Goal: Task Accomplishment & Management: Use online tool/utility

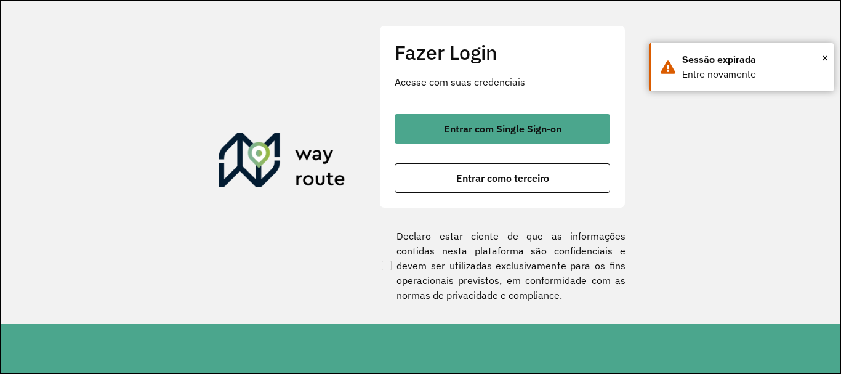
scroll to position [808, 0]
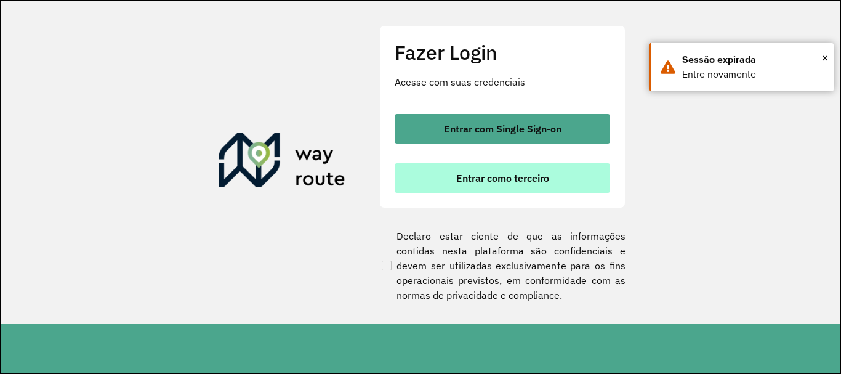
click at [496, 177] on span "Entrar como terceiro" at bounding box center [502, 178] width 93 height 10
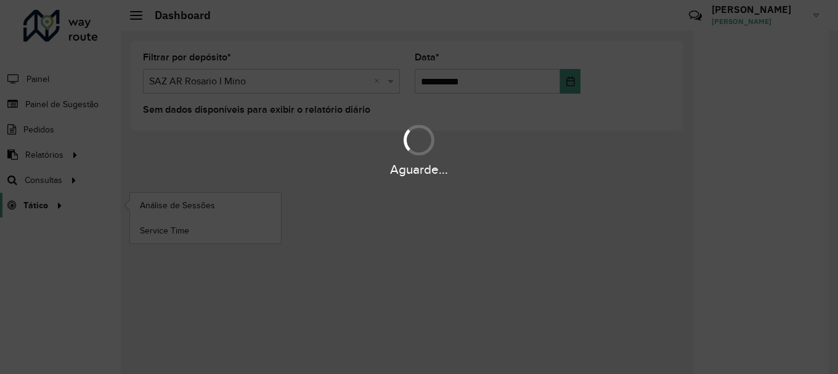
scroll to position [808, 0]
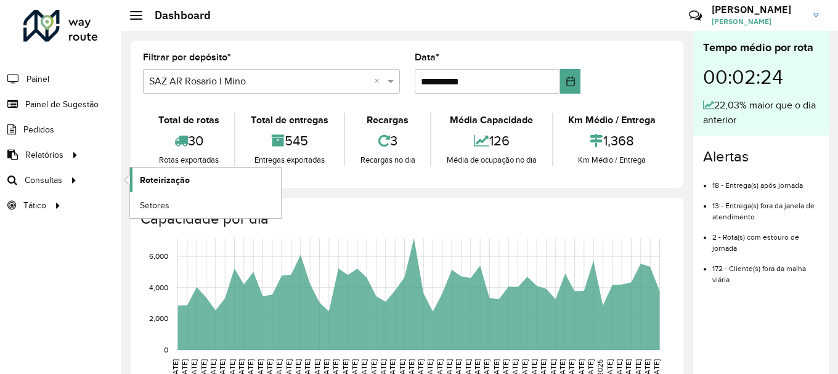
click at [181, 179] on span "Roteirização" at bounding box center [165, 180] width 50 height 13
click at [143, 180] on span "Roteirização" at bounding box center [165, 180] width 50 height 13
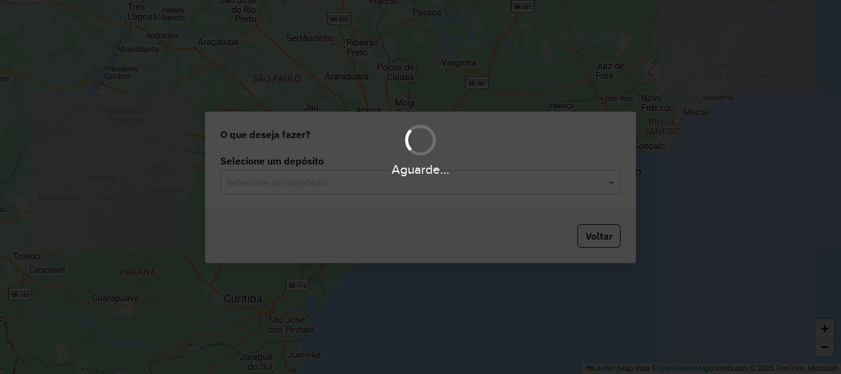
scroll to position [808, 0]
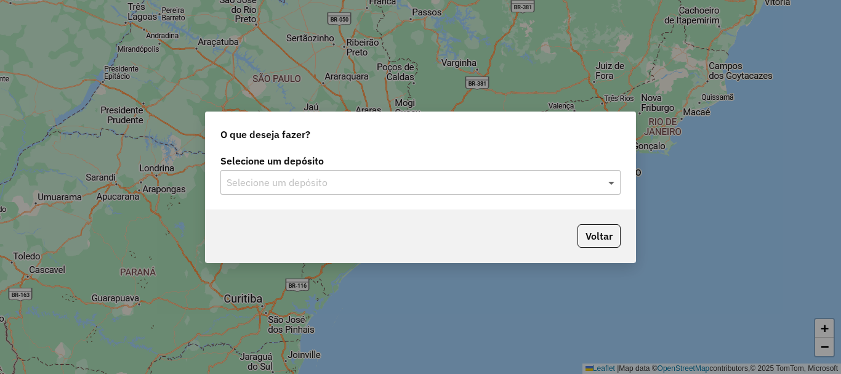
click at [616, 184] on span at bounding box center [613, 182] width 15 height 15
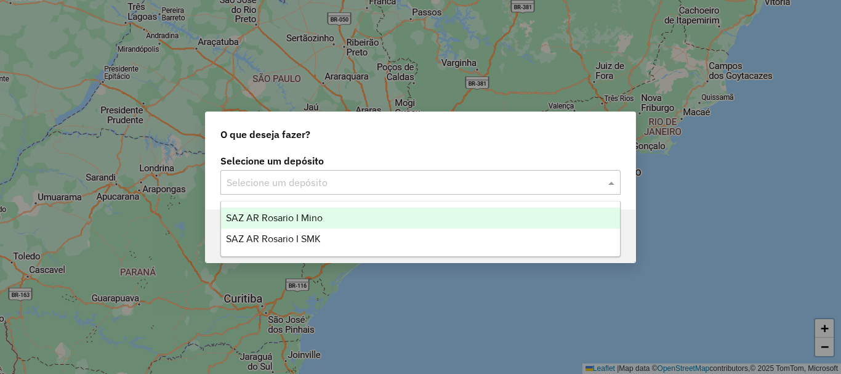
click at [309, 221] on span "SAZ AR Rosario I Mino" at bounding box center [274, 218] width 97 height 10
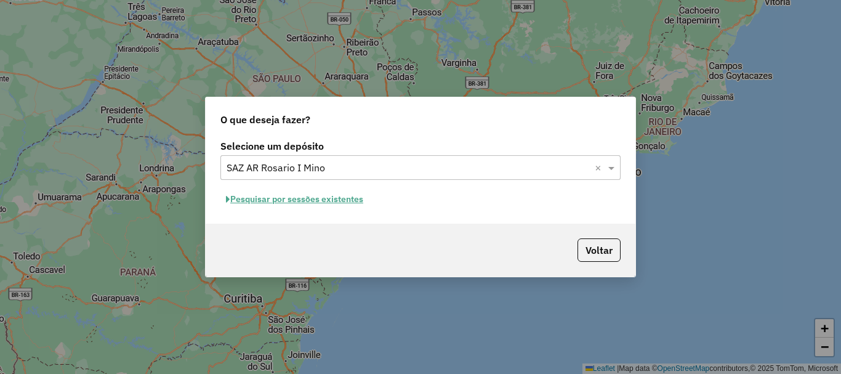
click at [309, 198] on button "Pesquisar por sessões existentes" at bounding box center [295, 199] width 148 height 19
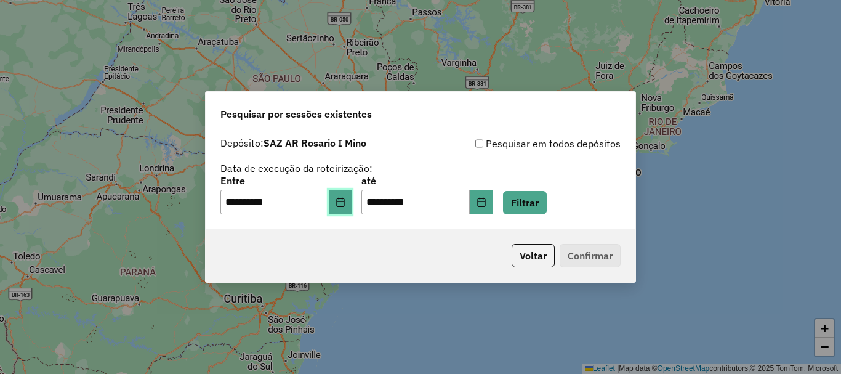
click at [346, 200] on icon "Choose Date" at bounding box center [341, 202] width 10 height 10
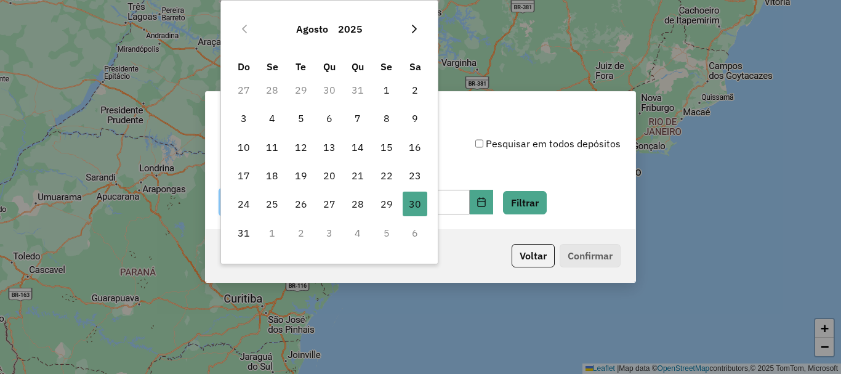
click at [417, 35] on button "Next Month" at bounding box center [415, 29] width 20 height 20
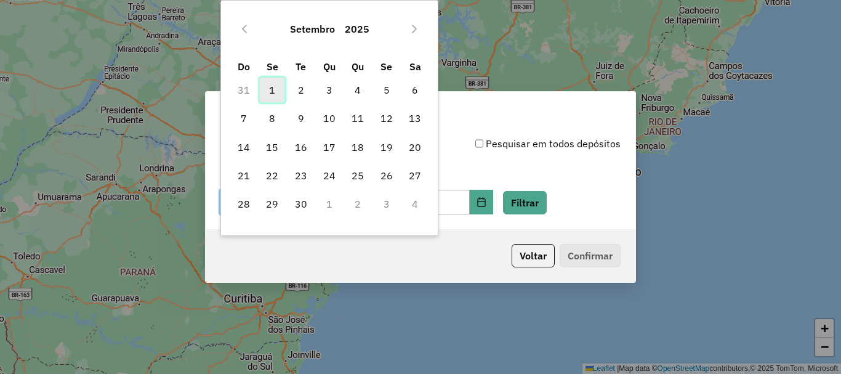
click at [271, 90] on span "1" at bounding box center [272, 90] width 25 height 25
type input "**********"
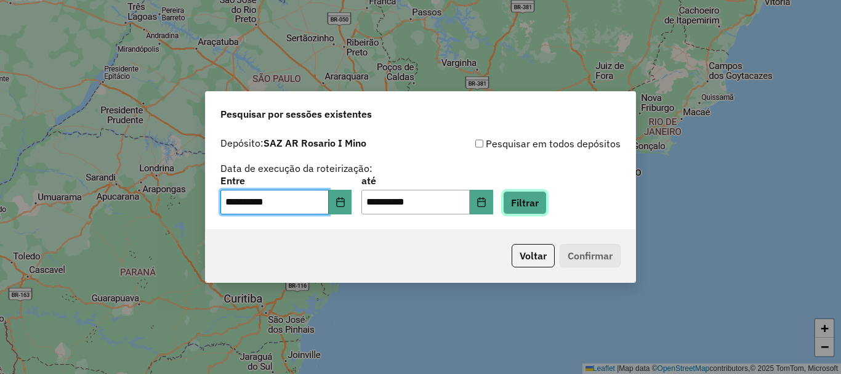
click at [547, 207] on button "Filtrar" at bounding box center [525, 202] width 44 height 23
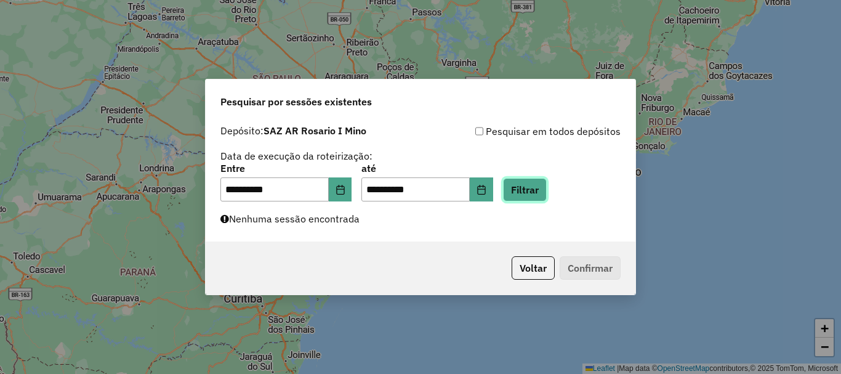
click at [547, 180] on button "Filtrar" at bounding box center [525, 189] width 44 height 23
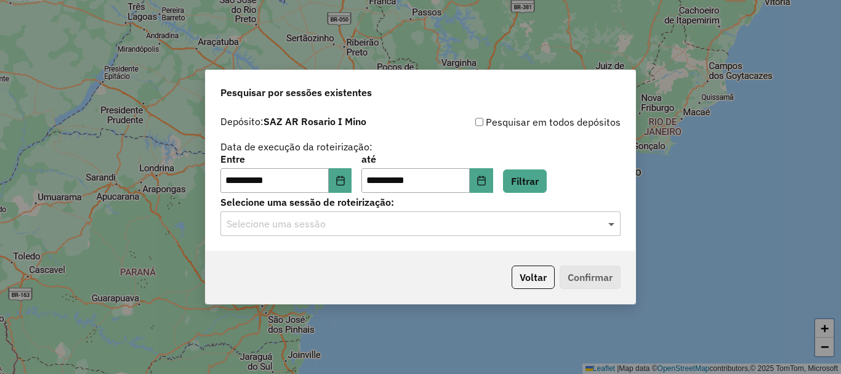
click at [609, 224] on span at bounding box center [613, 223] width 15 height 15
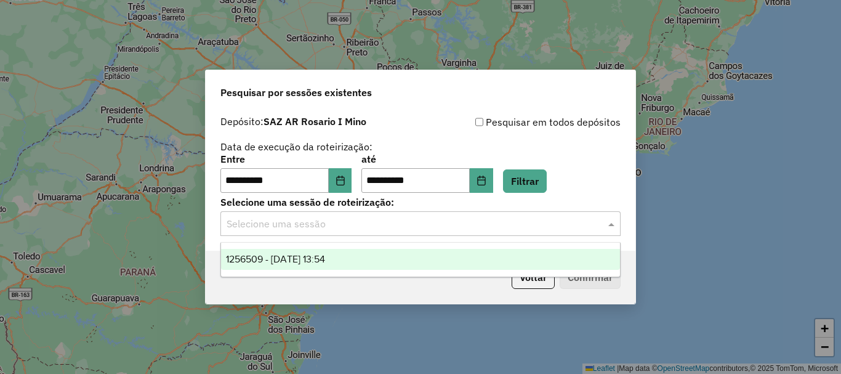
click at [311, 259] on span "1256509 - 01/09/2025 13:54" at bounding box center [275, 259] width 99 height 10
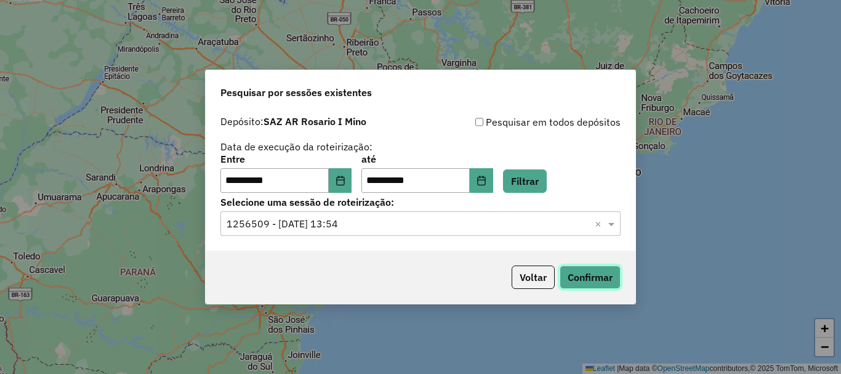
click at [596, 282] on button "Confirmar" at bounding box center [590, 276] width 61 height 23
click at [605, 269] on button "Confirmar" at bounding box center [590, 276] width 61 height 23
click at [596, 275] on button "Confirmar" at bounding box center [590, 276] width 61 height 23
click at [593, 273] on button "Confirmar" at bounding box center [590, 276] width 61 height 23
click at [589, 279] on button "Confirmar" at bounding box center [590, 276] width 61 height 23
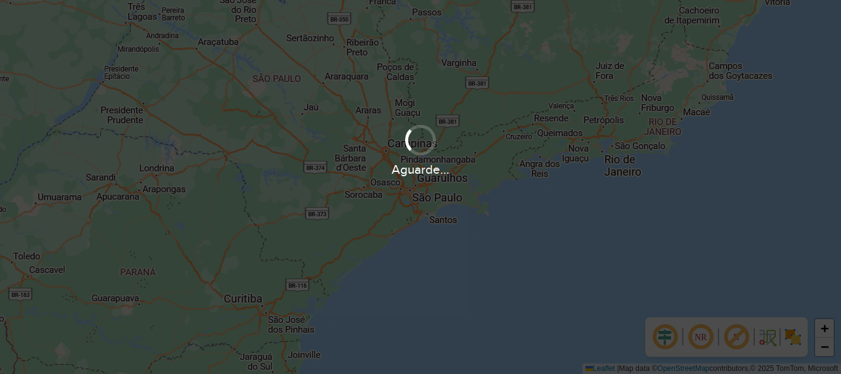
scroll to position [808, 0]
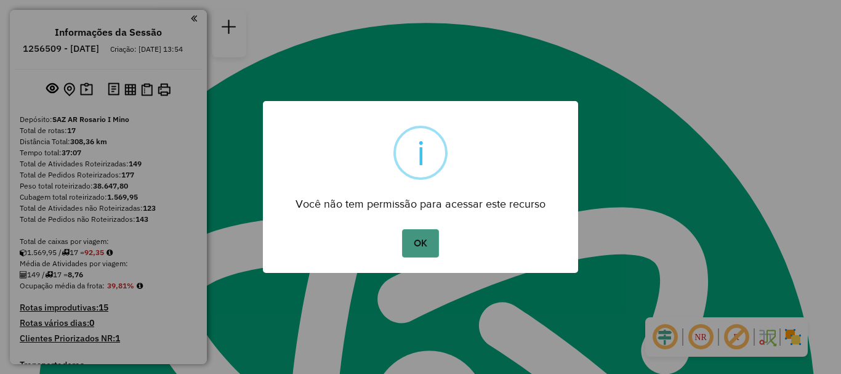
click at [428, 246] on button "OK" at bounding box center [420, 243] width 36 height 28
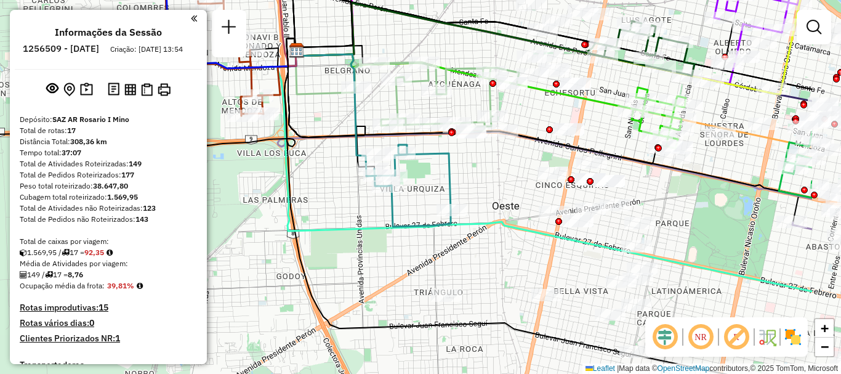
drag, startPoint x: 365, startPoint y: 278, endPoint x: 355, endPoint y: 280, distance: 10.5
click at [355, 280] on div "Janela de atendimento Grade de atendimento Capacidade Transportadoras Veículos …" at bounding box center [420, 187] width 841 height 374
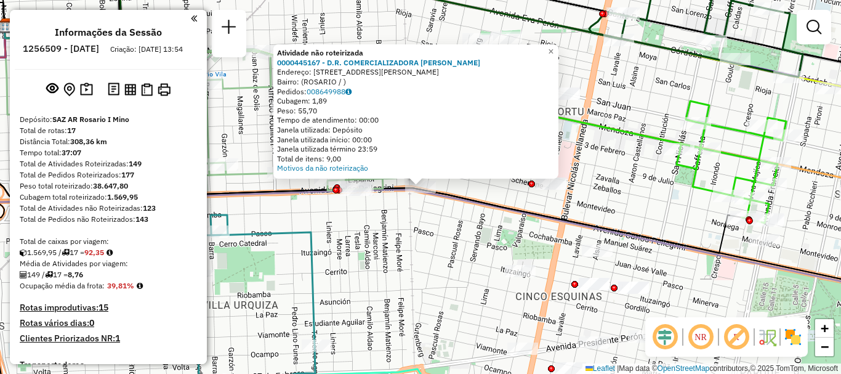
click at [487, 235] on div "Atividade não roteirizada 0000445167 - D.R. COMERCIALIZADORA ROSARIO S.A. Ender…" at bounding box center [420, 187] width 841 height 374
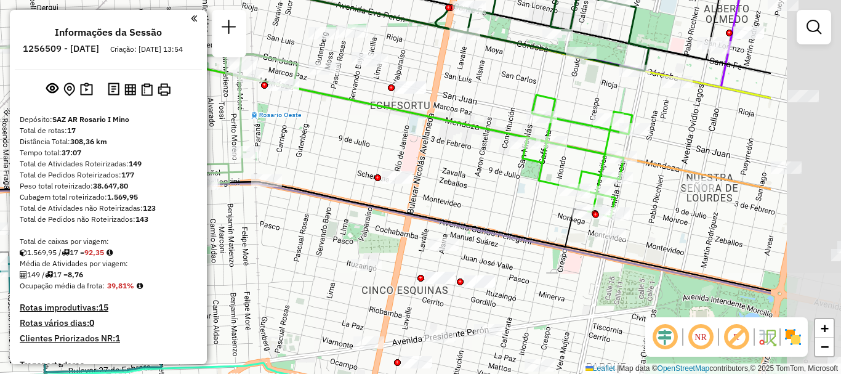
drag, startPoint x: 447, startPoint y: 229, endPoint x: 372, endPoint y: 229, distance: 75.1
click at [372, 229] on div "Janela de atendimento Grade de atendimento Capacidade Transportadoras Veículos …" at bounding box center [420, 187] width 841 height 374
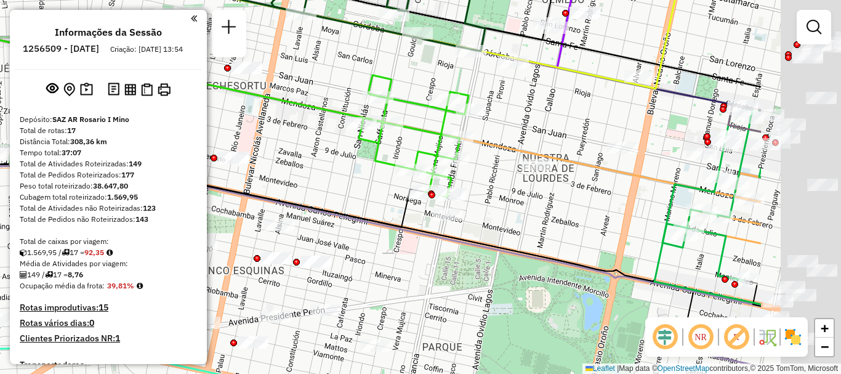
drag, startPoint x: 548, startPoint y: 180, endPoint x: 302, endPoint y: 157, distance: 246.3
click at [363, 157] on icon at bounding box center [416, 136] width 106 height 122
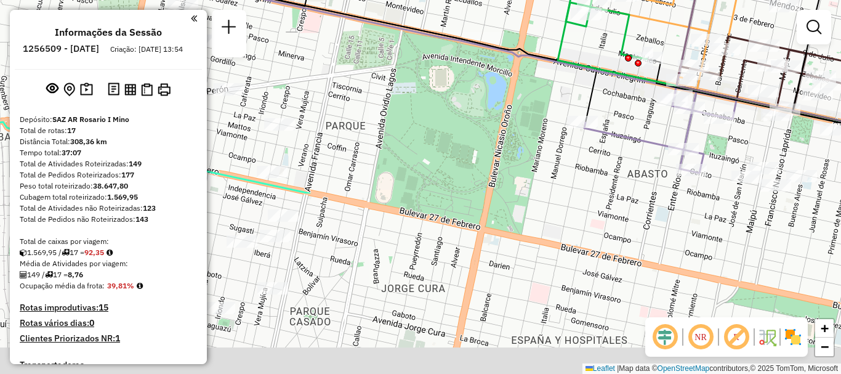
drag, startPoint x: 460, startPoint y: 205, endPoint x: 444, endPoint y: -12, distance: 218.0
click at [444, 0] on html "Aguarde... Pop-up bloqueado! Seu navegador bloqueou automáticamente a abertura …" at bounding box center [420, 187] width 841 height 374
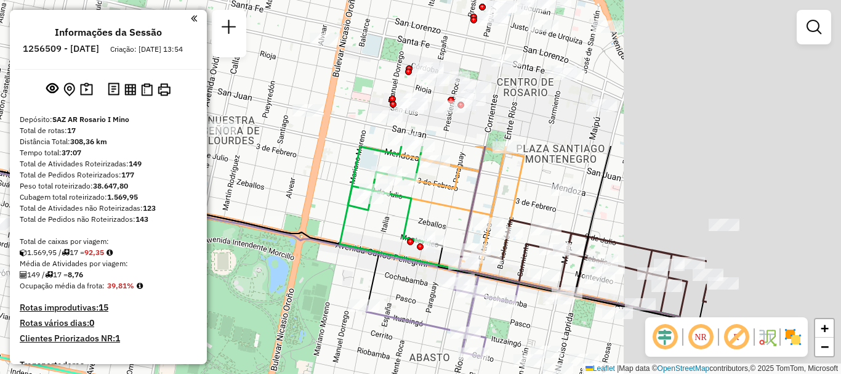
drag, startPoint x: 444, startPoint y: 47, endPoint x: 204, endPoint y: 217, distance: 294.7
click at [204, 217] on hb-router-mapa "Informações da Sessão 1256509 - 01/09/2025 Criação: 30/08/2025 13:54 Depósito: …" at bounding box center [420, 187] width 841 height 374
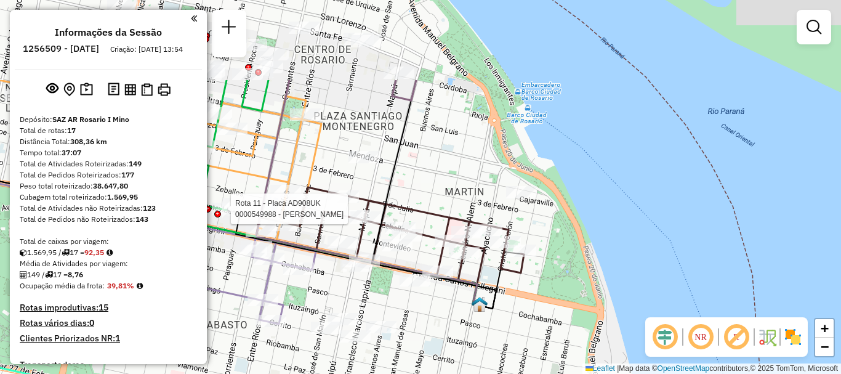
drag, startPoint x: 462, startPoint y: 309, endPoint x: 462, endPoint y: 319, distance: 10.5
click at [462, 319] on div "Rota 11 - Placa AD908UK 0000549988 - Lopez Francisco Nahuel Janela de atendimen…" at bounding box center [420, 187] width 841 height 374
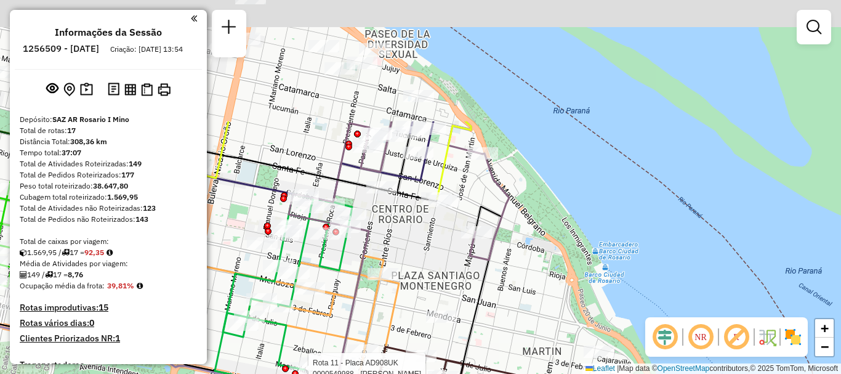
drag, startPoint x: 419, startPoint y: 151, endPoint x: 495, endPoint y: 302, distance: 169.7
click at [495, 302] on div "Rota 11 - Placa AD908UK 0000549988 - Lopez Francisco Nahuel Janela de atendimen…" at bounding box center [420, 187] width 841 height 374
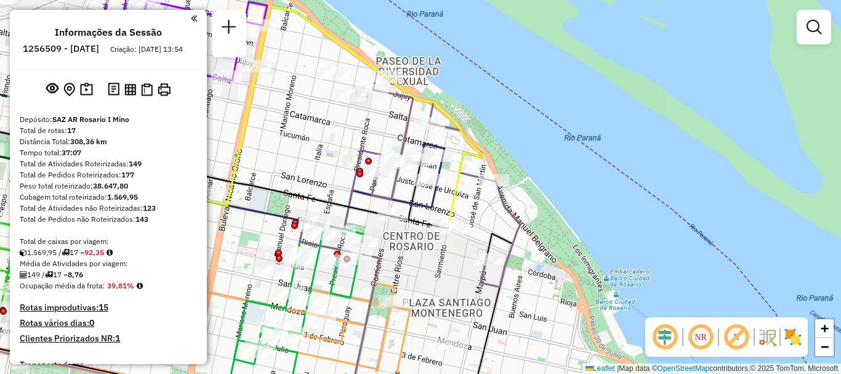
drag, startPoint x: 475, startPoint y: 259, endPoint x: 495, endPoint y: 309, distance: 53.6
click at [495, 287] on icon at bounding box center [410, 178] width 221 height 217
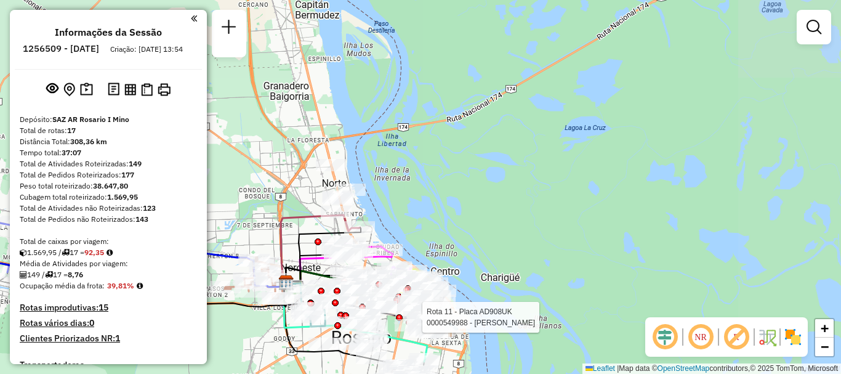
drag, startPoint x: 431, startPoint y: 256, endPoint x: 432, endPoint y: 93, distance: 163.2
click at [432, 93] on div "Rota 11 - Placa AD908UK 0000549988 - Lopez Francisco Nahuel Rota 6 - Placa AC73…" at bounding box center [420, 187] width 841 height 374
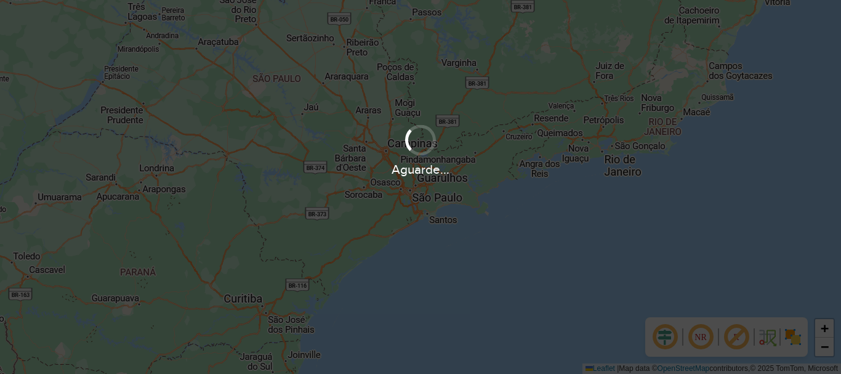
scroll to position [808, 0]
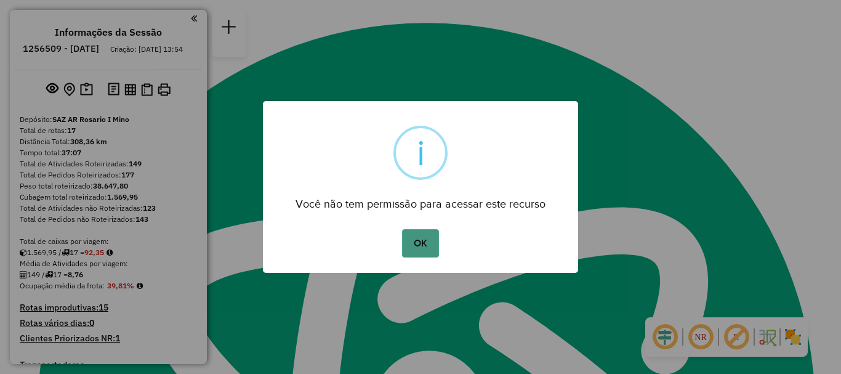
click at [415, 233] on button "OK" at bounding box center [420, 243] width 36 height 28
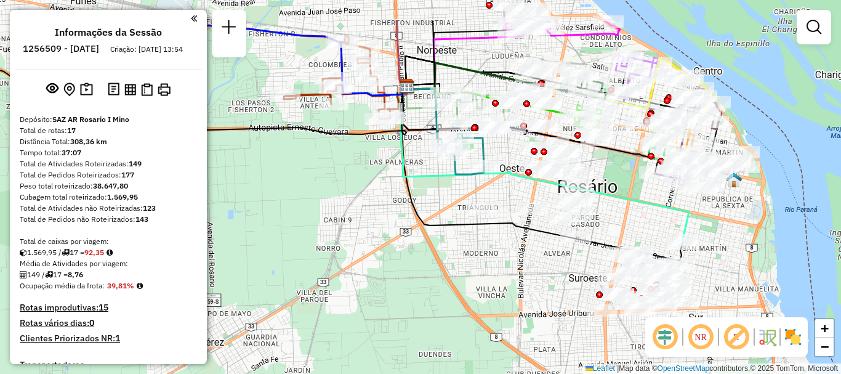
drag, startPoint x: 435, startPoint y: 126, endPoint x: 435, endPoint y: 165, distance: 38.8
click at [435, 165] on div "Janela de atendimento Grade de atendimento Capacidade Transportadoras Veículos …" at bounding box center [420, 187] width 841 height 374
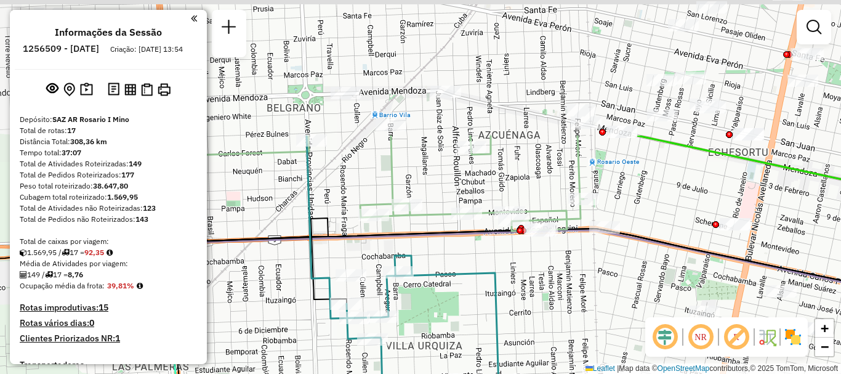
drag, startPoint x: 562, startPoint y: 211, endPoint x: 540, endPoint y: 309, distance: 100.4
click at [540, 309] on div "Janela de atendimento Grade de atendimento Capacidade Transportadoras Veículos …" at bounding box center [420, 187] width 841 height 374
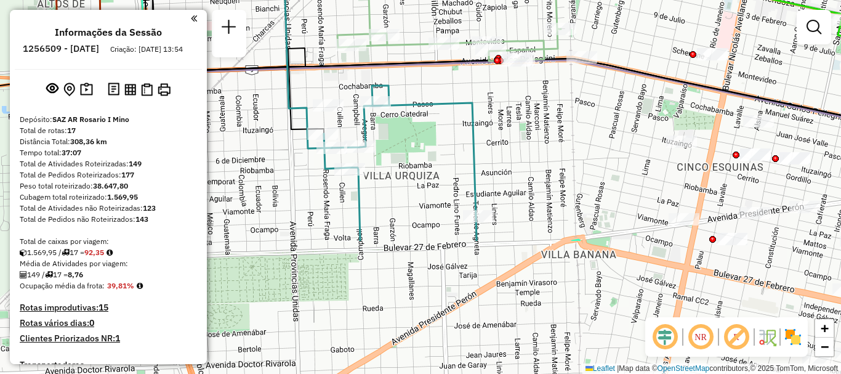
drag, startPoint x: 598, startPoint y: 253, endPoint x: 571, endPoint y: 86, distance: 169.1
click at [572, 88] on div "Janela de atendimento Grade de atendimento Capacidade Transportadoras Veículos …" at bounding box center [420, 187] width 841 height 374
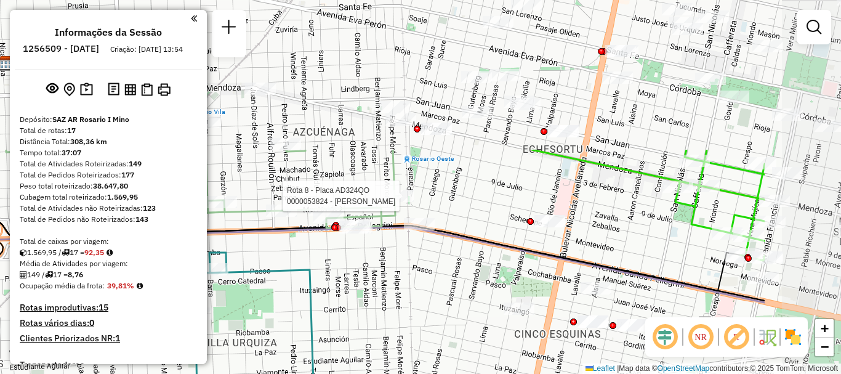
drag, startPoint x: 597, startPoint y: 140, endPoint x: 437, endPoint y: 328, distance: 246.4
click at [437, 328] on div "Rota 8 - Placa AD324QO 0000053824 - BRESAN MARIA Janela de atendimento Grade de…" at bounding box center [420, 187] width 841 height 374
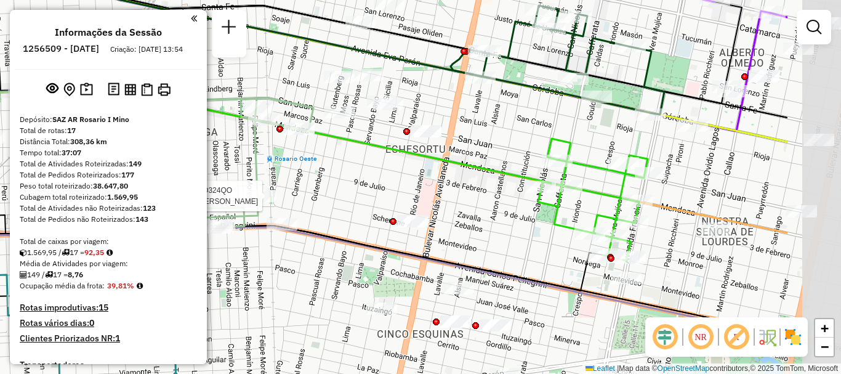
drag, startPoint x: 507, startPoint y: 279, endPoint x: 354, endPoint y: 175, distance: 184.9
click at [357, 182] on div "Rota 8 - Placa AD324QO 0000053824 - BRESAN MARIA Janela de atendimento Grade de…" at bounding box center [420, 187] width 841 height 374
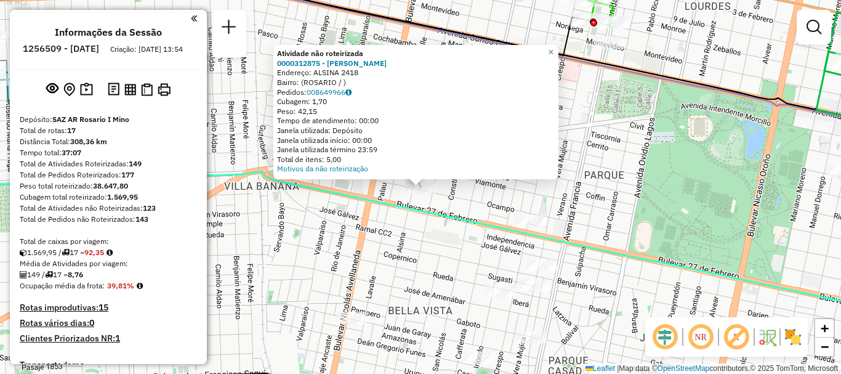
click at [406, 298] on div "Atividade não roteirizada 0000312875 - GENTILI ANA Endereço: ALSINA 2418 Bairro…" at bounding box center [420, 187] width 841 height 374
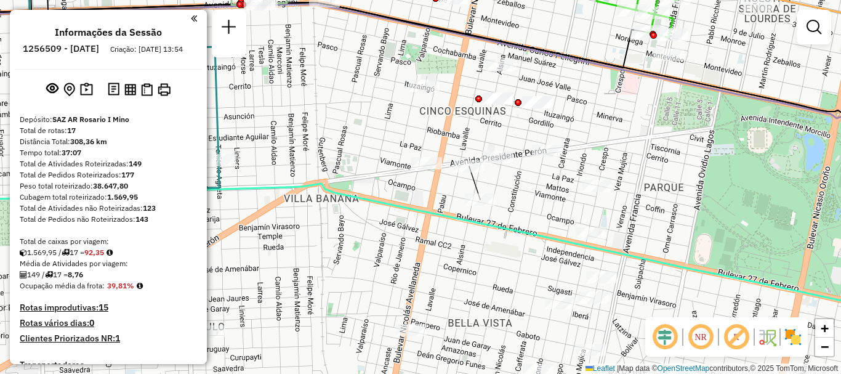
drag, startPoint x: 344, startPoint y: 203, endPoint x: 403, endPoint y: 215, distance: 61.0
click at [403, 215] on icon at bounding box center [480, 258] width 1010 height 148
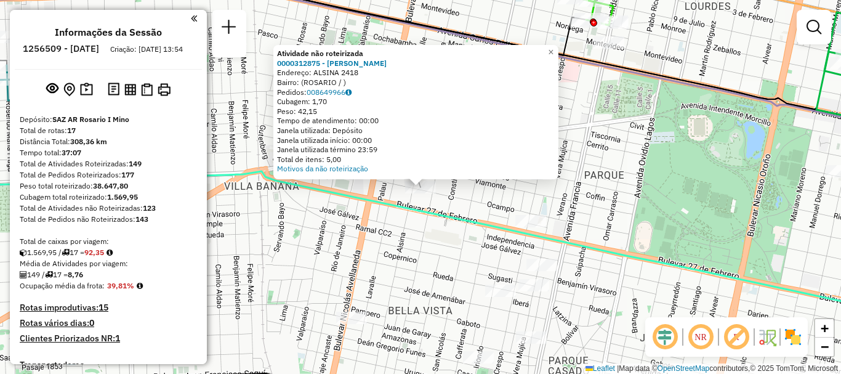
click at [432, 249] on div "Atividade não roteirizada 0000312875 - GENTILI ANA Endereço: ALSINA 2418 Bairro…" at bounding box center [420, 187] width 841 height 374
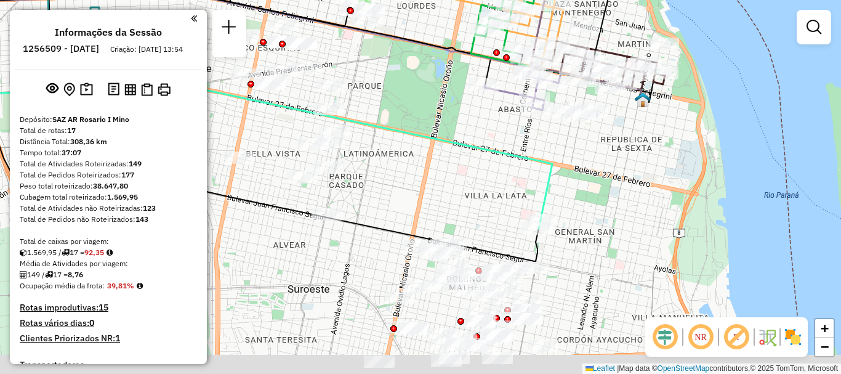
drag, startPoint x: 364, startPoint y: 182, endPoint x: 296, endPoint y: 134, distance: 82.7
click at [296, 134] on div "Janela de atendimento Grade de atendimento Capacidade Transportadoras Veículos …" at bounding box center [420, 187] width 841 height 374
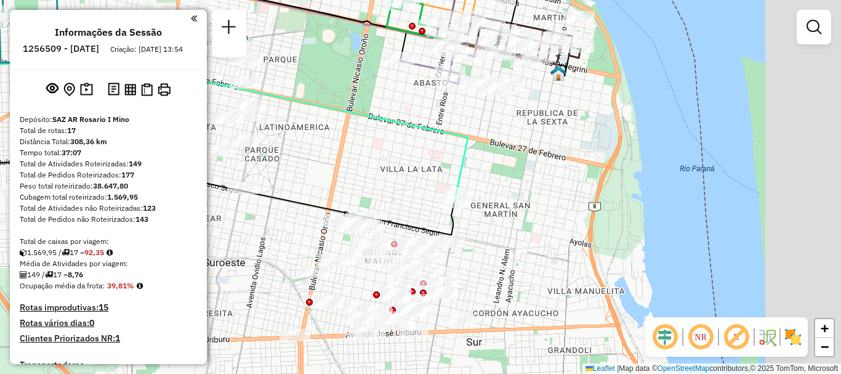
drag, startPoint x: 427, startPoint y: 192, endPoint x: 357, endPoint y: 172, distance: 72.8
click at [357, 172] on div "Janela de atendimento Grade de atendimento Capacidade Transportadoras Veículos …" at bounding box center [420, 187] width 841 height 374
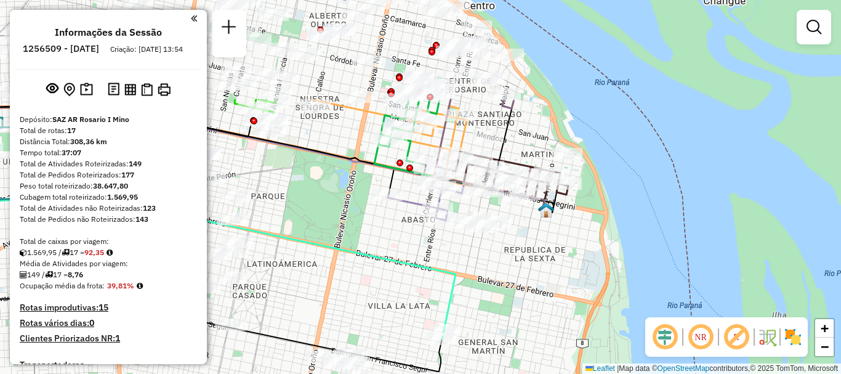
drag, startPoint x: 432, startPoint y: 241, endPoint x: 434, endPoint y: 294, distance: 52.4
click at [434, 294] on div "Janela de atendimento Grade de atendimento Capacidade Transportadoras Veículos …" at bounding box center [420, 187] width 841 height 374
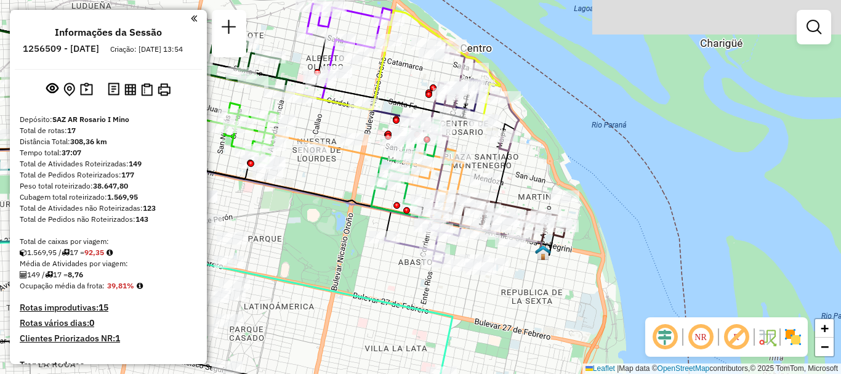
drag, startPoint x: 431, startPoint y: 275, endPoint x: 426, endPoint y: 310, distance: 35.4
click at [426, 310] on icon at bounding box center [181, 305] width 541 height 136
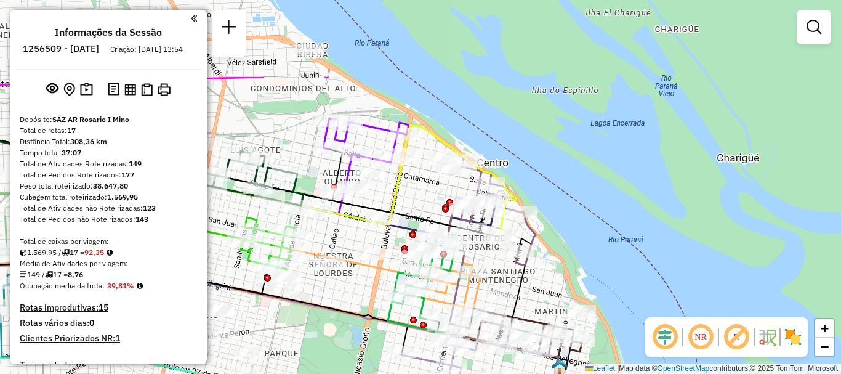
drag, startPoint x: 352, startPoint y: 235, endPoint x: 368, endPoint y: 338, distance: 103.6
click at [368, 338] on div "Janela de atendimento Grade de atendimento Capacidade Transportadoras Veículos …" at bounding box center [420, 187] width 841 height 374
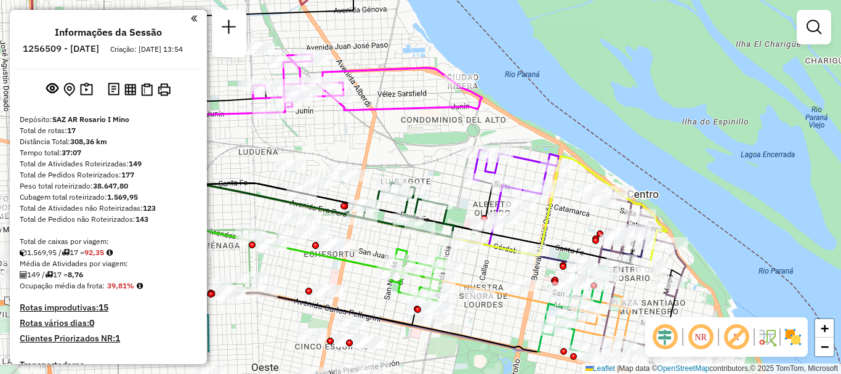
drag, startPoint x: 326, startPoint y: 176, endPoint x: 481, endPoint y: 100, distance: 172.7
click at [481, 100] on div "Janela de atendimento Grade de atendimento Capacidade Transportadoras Veículos …" at bounding box center [420, 187] width 841 height 374
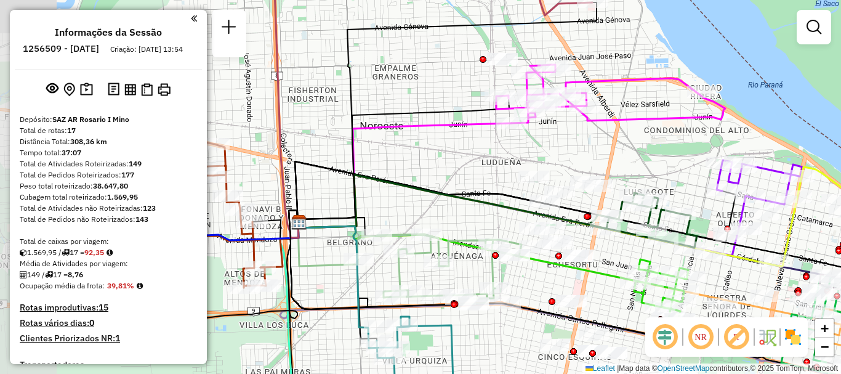
drag, startPoint x: 396, startPoint y: 174, endPoint x: 582, endPoint y: 208, distance: 189.0
click at [582, 208] on div "Rota 15 - Placa PBE611 0000335890 - ARCE MARIO R Janela de atendimento Grade de…" at bounding box center [420, 187] width 841 height 374
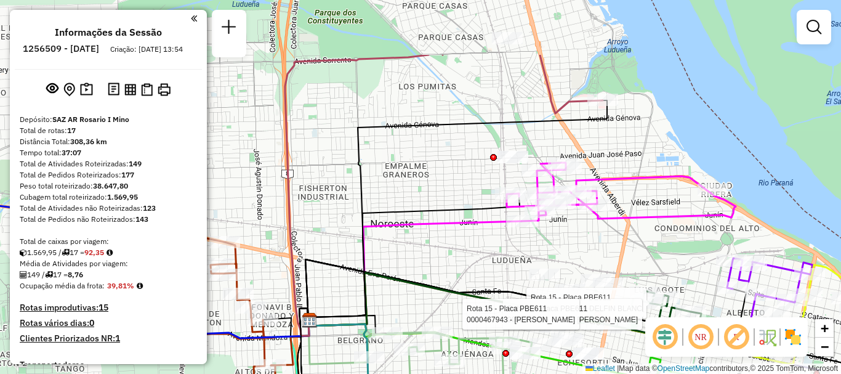
click at [533, 255] on div "Rota 15 - Placa PBE611 0000047844 - EL DELFIN BLANC Rota 15 - Placa PBE611 0000…" at bounding box center [420, 187] width 841 height 374
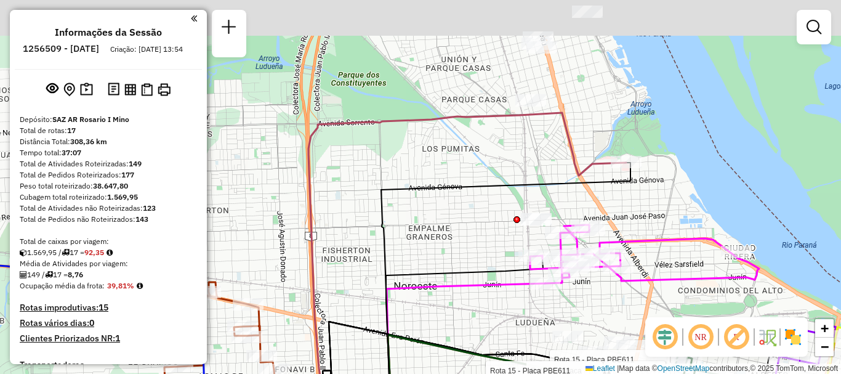
drag, startPoint x: 487, startPoint y: 105, endPoint x: 508, endPoint y: 162, distance: 60.4
click at [508, 162] on div "Rota 15 - Placa PBE611 0000047844 - EL DELFIN BLANC Rota 15 - Placa PBE611 0000…" at bounding box center [420, 187] width 841 height 374
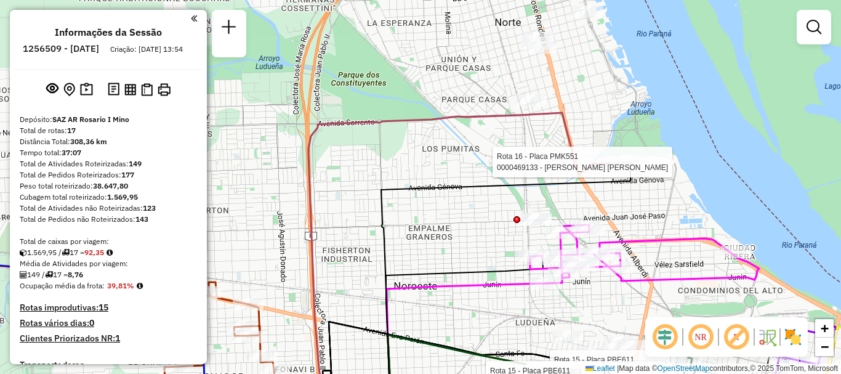
select select "**********"
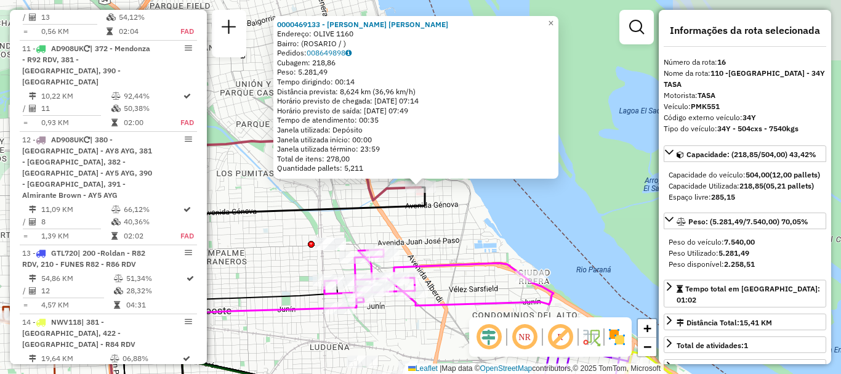
scroll to position [1550, 0]
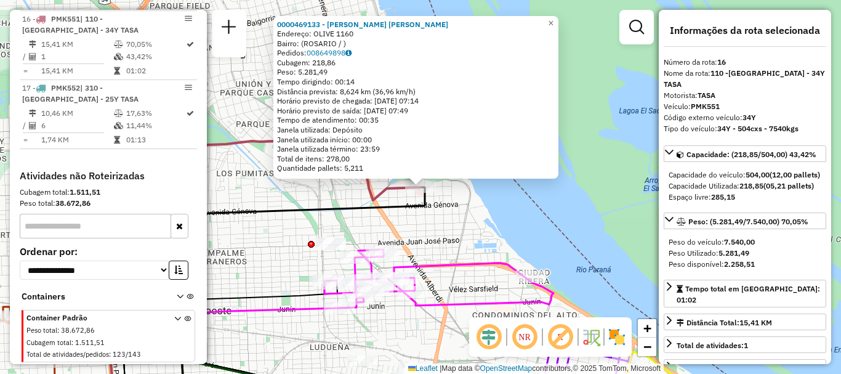
click at [609, 217] on div "0000469133 - Castillo dylan ezequiel Endereço: OLIVE 1160 Bairro: (ROSARIO / ) …" at bounding box center [420, 187] width 841 height 374
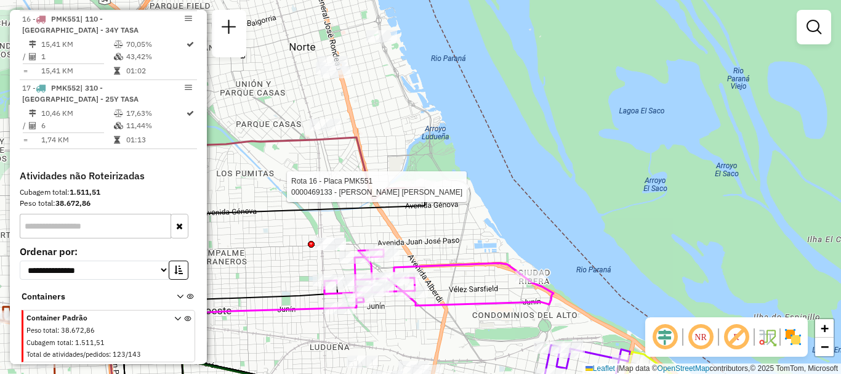
select select "**********"
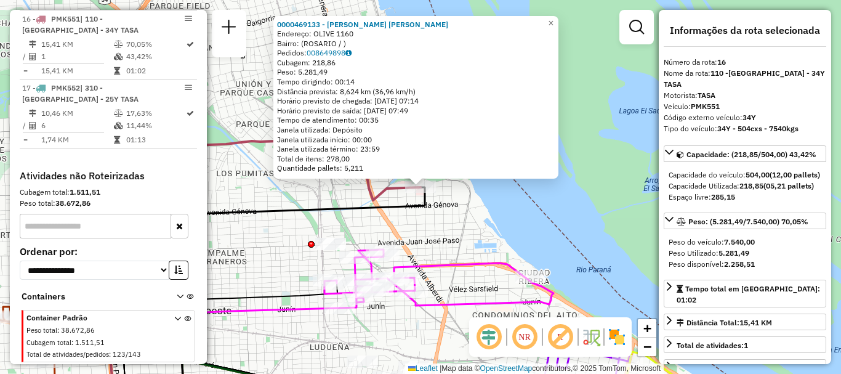
click at [510, 203] on div "0000469133 - Castillo dylan ezequiel Endereço: OLIVE 1160 Bairro: (ROSARIO / ) …" at bounding box center [420, 187] width 841 height 374
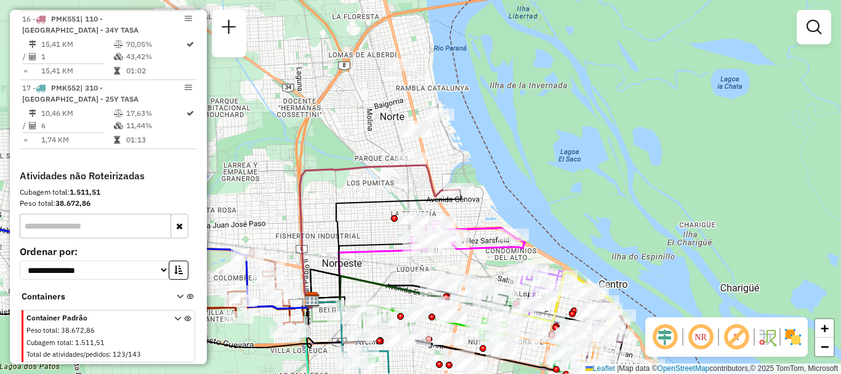
drag, startPoint x: 471, startPoint y: 222, endPoint x: 482, endPoint y: 59, distance: 163.6
click at [482, 221] on icon at bounding box center [468, 235] width 115 height 29
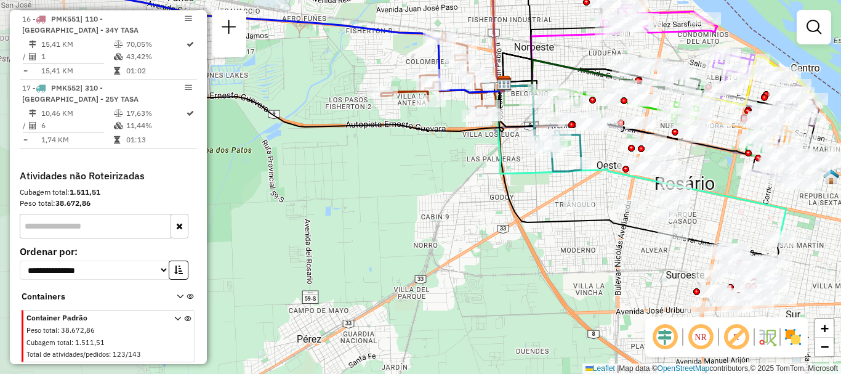
drag, startPoint x: 381, startPoint y: 220, endPoint x: 484, endPoint y: 205, distance: 103.9
click at [562, 204] on div "Rota 16 - Placa PMK551 0000469133 - Castillo dylan ezequiel Janela de atendimen…" at bounding box center [420, 187] width 841 height 374
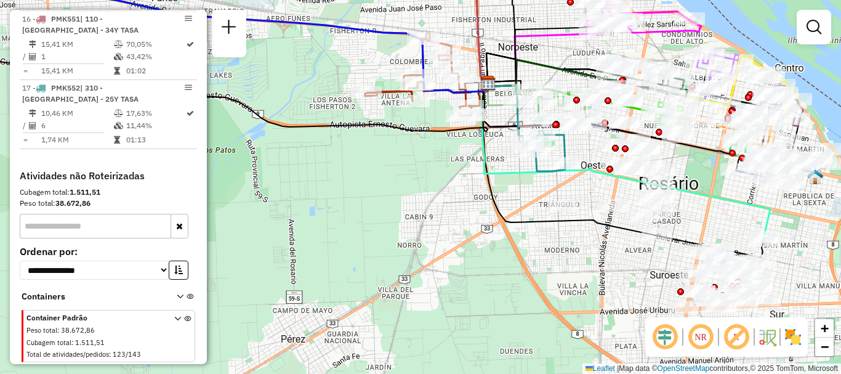
drag, startPoint x: 484, startPoint y: 203, endPoint x: 468, endPoint y: 203, distance: 16.0
click at [468, 203] on div "Rota 16 - Placa PMK551 0000469133 - Castillo dylan ezequiel Janela de atendimen…" at bounding box center [420, 187] width 841 height 374
select select "**********"
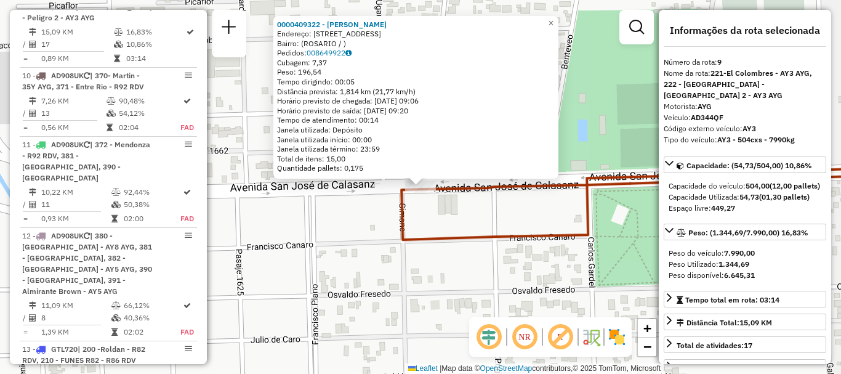
scroll to position [62, 0]
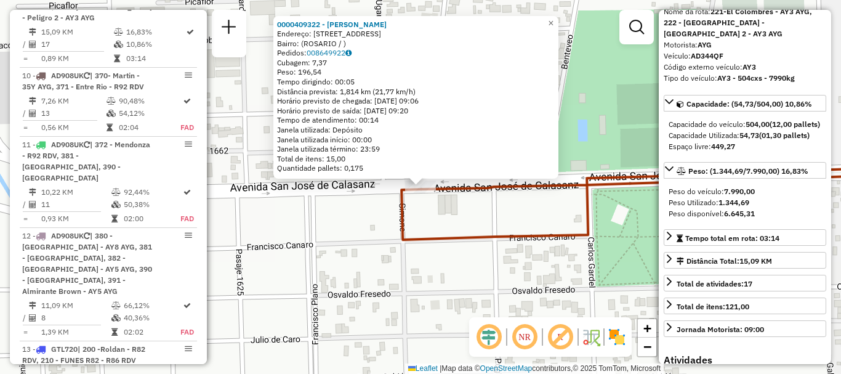
click at [553, 256] on div "0000409322 - BLANCO NELSON OSCAR Endereço: AV SAN JOSE DE CALASANZ 0 9064 Bairr…" at bounding box center [420, 187] width 841 height 374
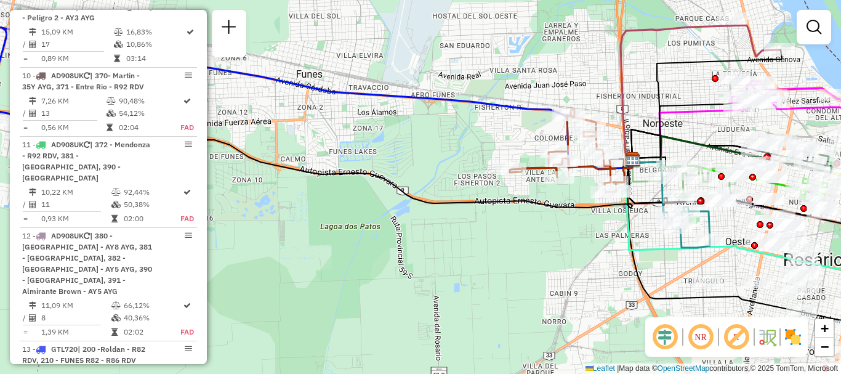
drag, startPoint x: 583, startPoint y: 193, endPoint x: 371, endPoint y: 153, distance: 215.5
click at [371, 153] on div "Rota 9 - Placa AD344QF 0000497317 - MASTROBERARDINO Janela de atendimento Grade…" at bounding box center [420, 187] width 841 height 374
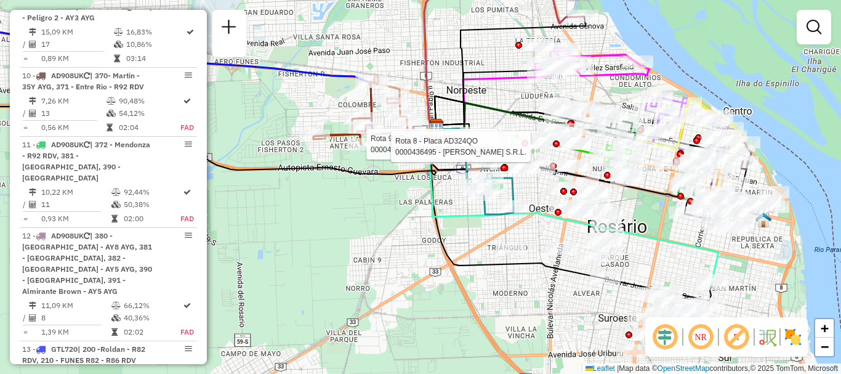
select select "**********"
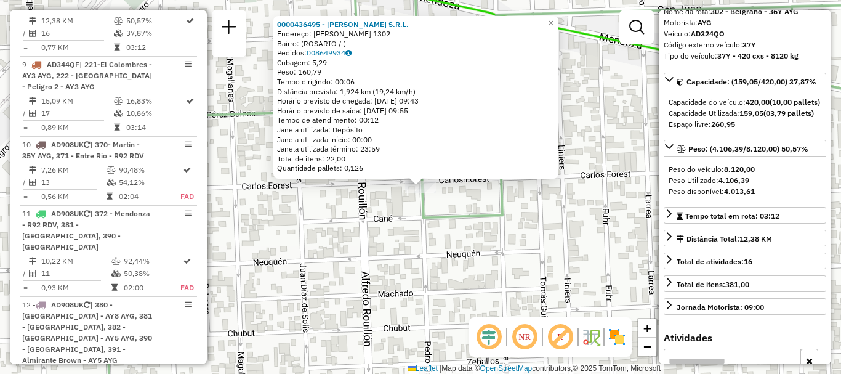
click at [529, 210] on div "0000436495 - GERMAR S.R.L. Endereço: PEDRO LINO FUNES 1302 Bairro: (ROSARIO / )…" at bounding box center [420, 187] width 841 height 374
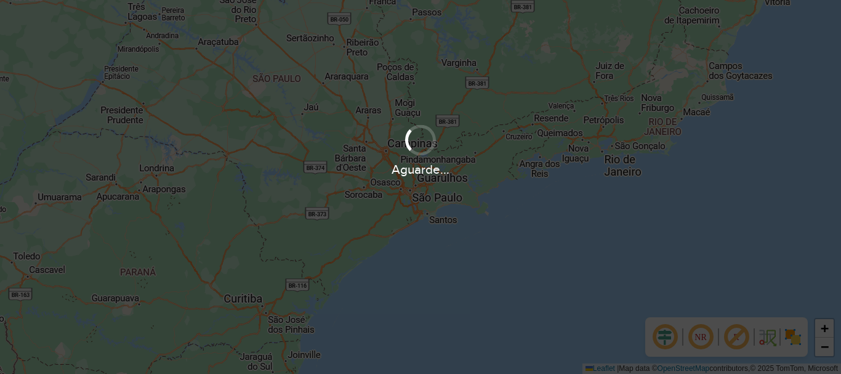
scroll to position [808, 0]
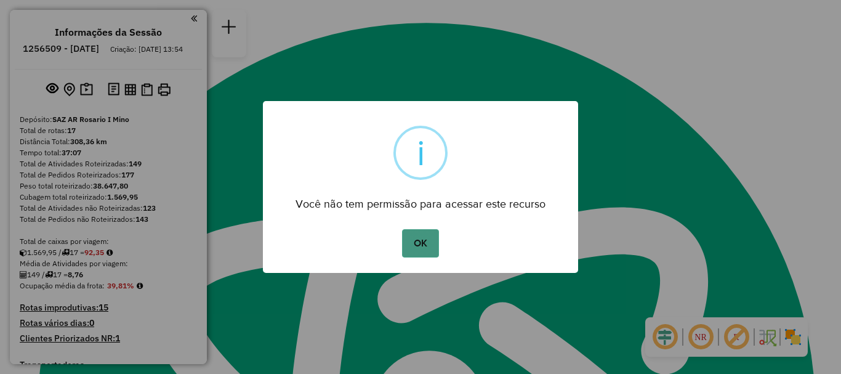
click at [429, 233] on button "OK" at bounding box center [420, 243] width 36 height 28
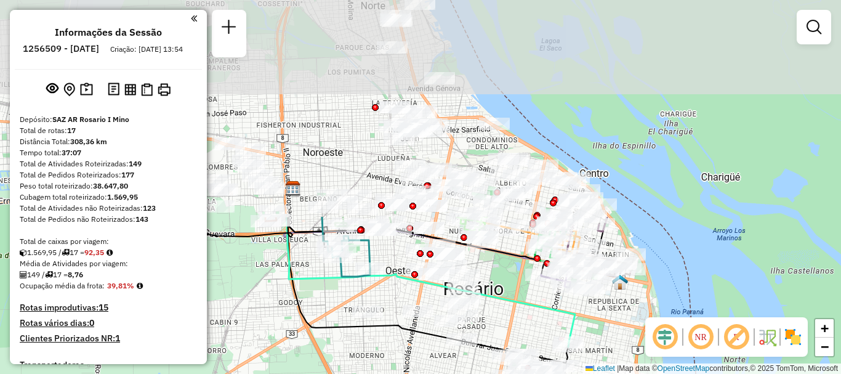
drag, startPoint x: 384, startPoint y: 144, endPoint x: 426, endPoint y: 398, distance: 257.8
click at [426, 373] on html "Aguarde... Pop-up bloqueado! Seu navegador bloqueou automáticamente a abertura …" at bounding box center [420, 187] width 841 height 374
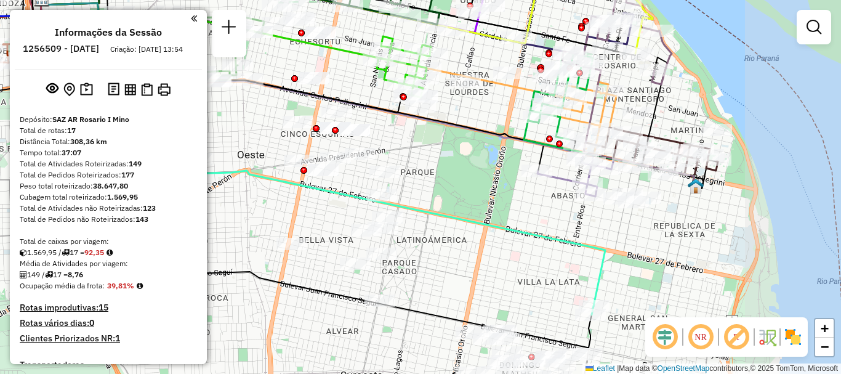
drag, startPoint x: 432, startPoint y: 253, endPoint x: 320, endPoint y: 221, distance: 116.8
click at [320, 221] on div "Janela de atendimento Grade de atendimento Capacidade Transportadoras Veículos …" at bounding box center [420, 187] width 841 height 374
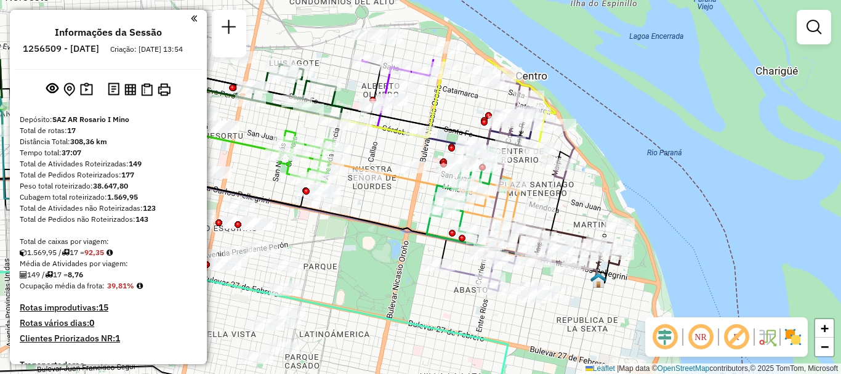
drag, startPoint x: 450, startPoint y: 245, endPoint x: 360, endPoint y: 341, distance: 132.1
click at [360, 341] on div "Janela de atendimento Grade de atendimento Capacidade Transportadoras Veículos …" at bounding box center [420, 187] width 841 height 374
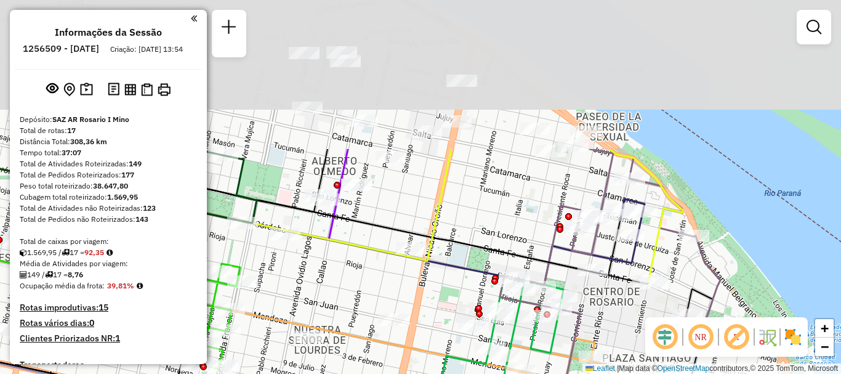
drag, startPoint x: 586, startPoint y: 267, endPoint x: 614, endPoint y: 398, distance: 134.2
click at [614, 373] on html "Aguarde... Pop-up bloqueado! Seu navegador bloqueou automáticamente a abertura …" at bounding box center [420, 187] width 841 height 374
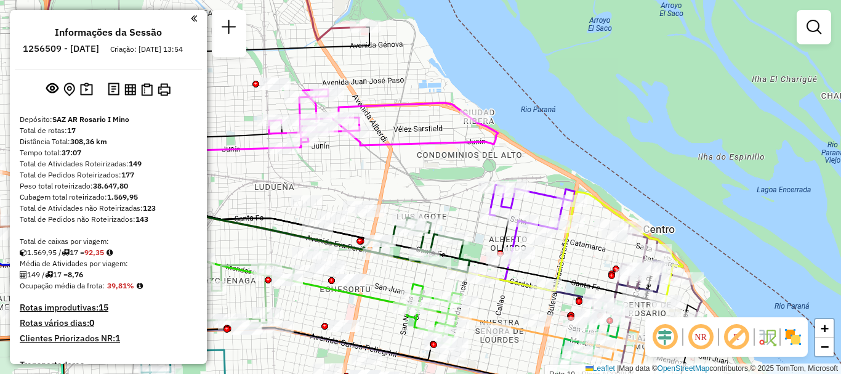
drag, startPoint x: 495, startPoint y: 309, endPoint x: 575, endPoint y: 307, distance: 80.7
click at [575, 307] on div "Rota 10 - Placa AD908UK 0000893046 - BARSOTELLI D Rota 10 - Placa AD908UK 00003…" at bounding box center [420, 187] width 841 height 374
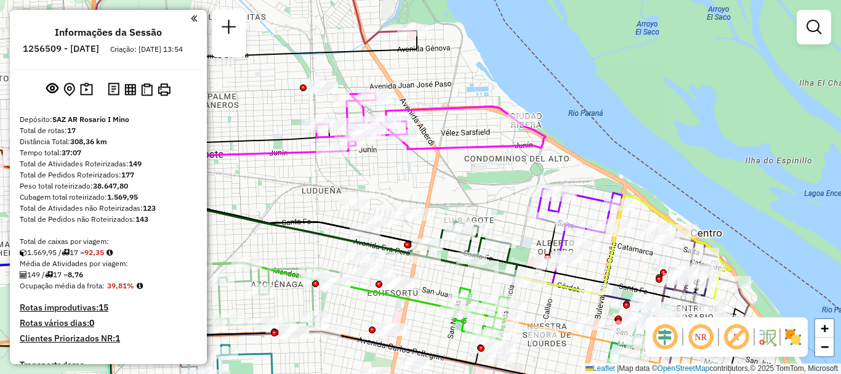
drag, startPoint x: 514, startPoint y: 305, endPoint x: 541, endPoint y: 313, distance: 28.3
click at [541, 313] on div "Rota 10 - Placa AD908UK 0000893046 - BARSOTELLI D Rota 10 - Placa AD908UK 00003…" at bounding box center [420, 187] width 841 height 374
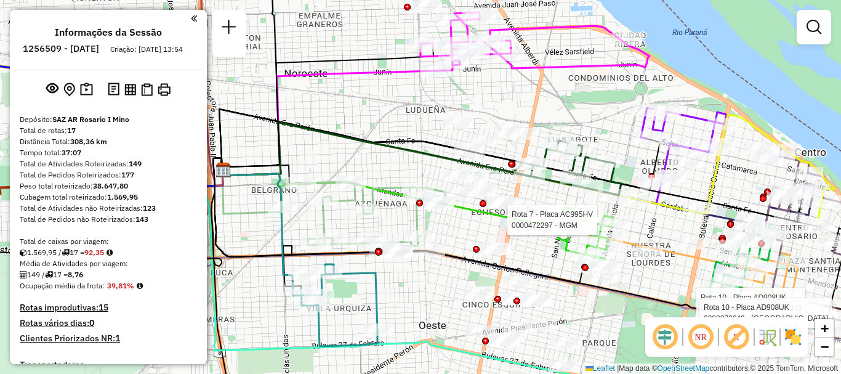
drag, startPoint x: 492, startPoint y: 277, endPoint x: 596, endPoint y: 217, distance: 120.3
click at [596, 217] on div "Rota 10 - Placa AD908UK 0000893046 - BARSOTELLI D Rota 10 - Placa AD908UK 00003…" at bounding box center [420, 187] width 841 height 374
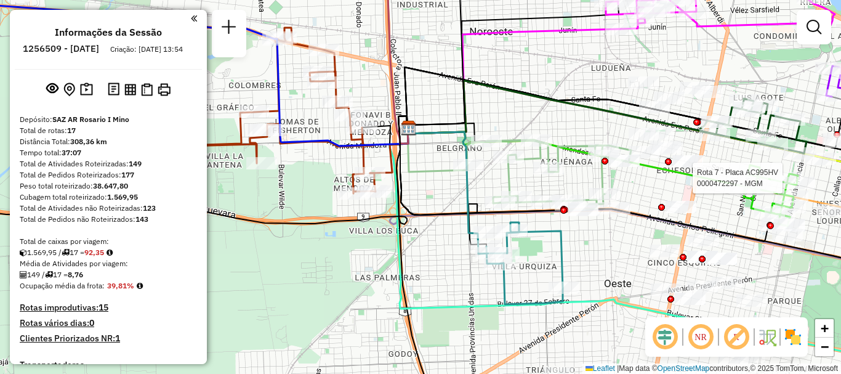
drag, startPoint x: 525, startPoint y: 254, endPoint x: 606, endPoint y: 271, distance: 82.5
click at [606, 271] on div "Rota 10 - Placa AD908UK 0000893046 - BARSOTELLI D Rota 10 - Placa AD908UK 00003…" at bounding box center [420, 187] width 841 height 374
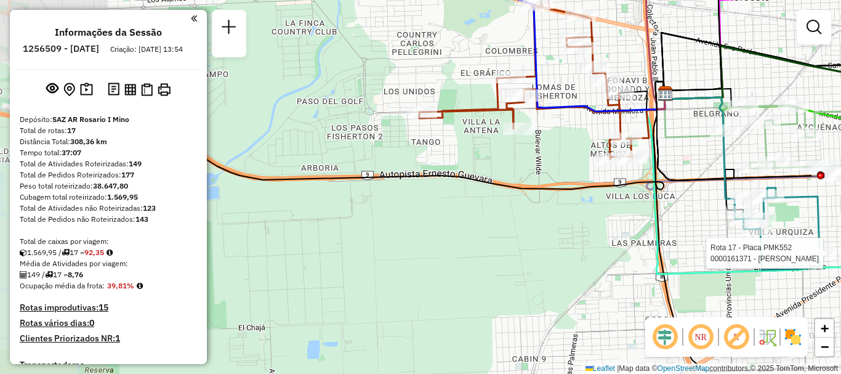
drag, startPoint x: 610, startPoint y: 255, endPoint x: 667, endPoint y: 253, distance: 57.3
click at [667, 253] on icon at bounding box center [779, 228] width 251 height 295
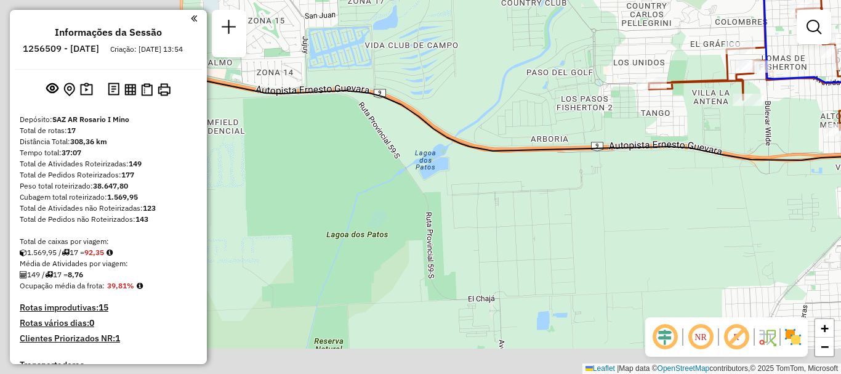
drag, startPoint x: 636, startPoint y: 243, endPoint x: 673, endPoint y: 241, distance: 36.4
click at [673, 241] on div "Rota 10 - Placa AD908UK 0000893046 - BARSOTELLI D Rota 10 - Placa AD908UK 00003…" at bounding box center [420, 187] width 841 height 374
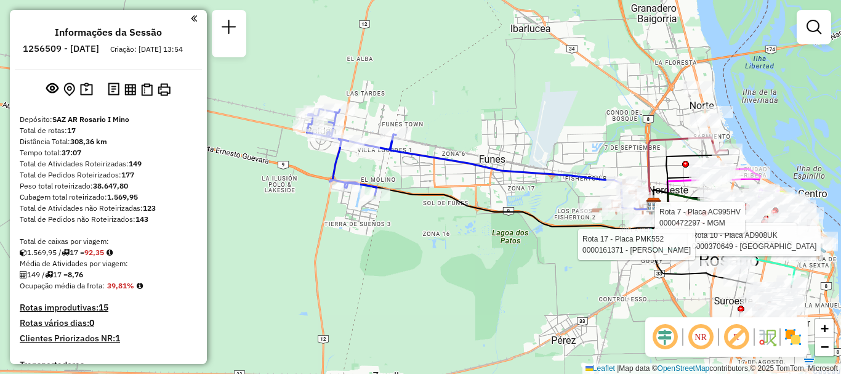
drag, startPoint x: 436, startPoint y: 262, endPoint x: 593, endPoint y: 243, distance: 157.6
click at [593, 243] on div "Rota 10 - Placa AD908UK 0000893046 - BARSOTELLI D Rota 10 - Placa AD908UK 00003…" at bounding box center [420, 187] width 841 height 374
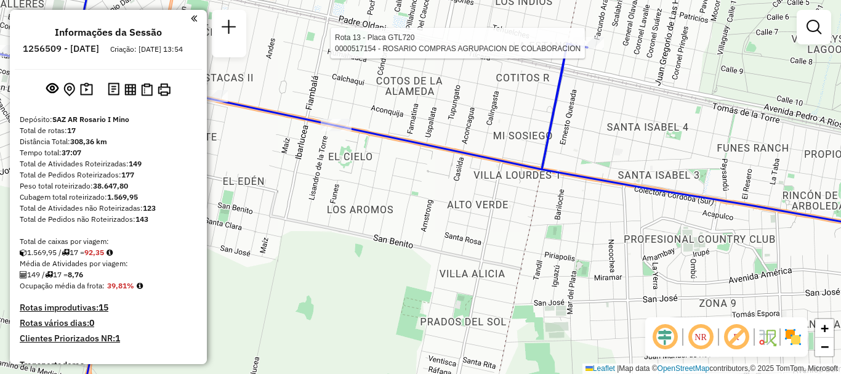
select select "**********"
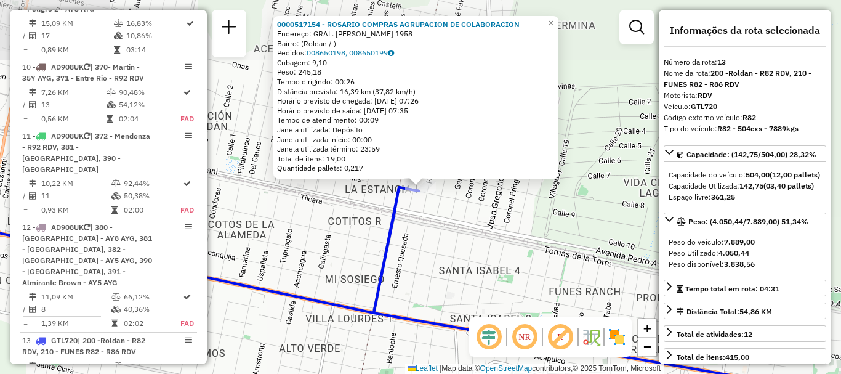
scroll to position [1333, 0]
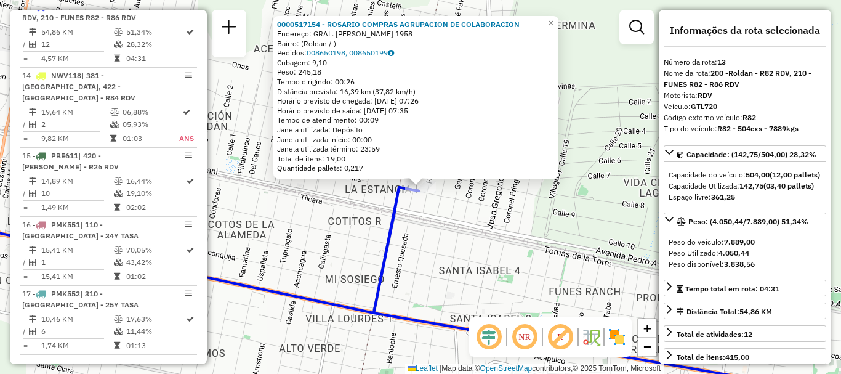
click at [468, 248] on div "0000517154 - ROSARIO COMPRAS AGRUPACION DE COLABORACION Endereço: GRAL. GUIDO 1…" at bounding box center [420, 187] width 841 height 374
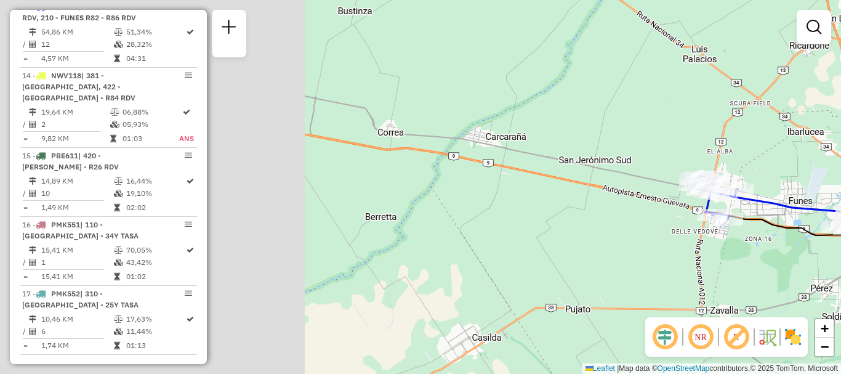
drag, startPoint x: 304, startPoint y: 258, endPoint x: 646, endPoint y: 215, distance: 345.2
click at [646, 215] on div "Janela de atendimento Grade de atendimento Capacidade Transportadoras Veículos …" at bounding box center [420, 187] width 841 height 374
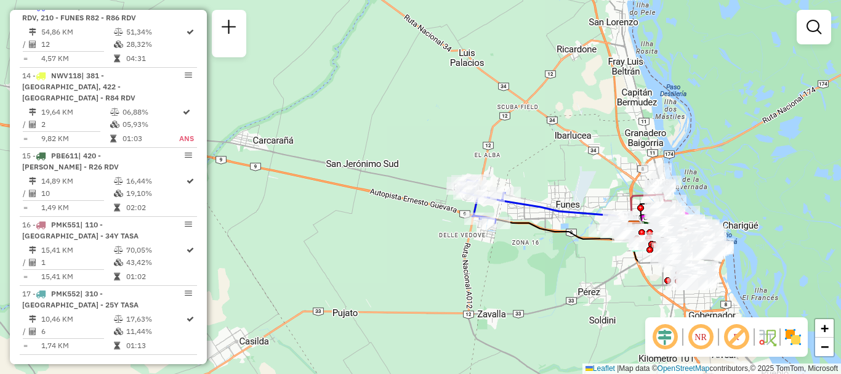
drag, startPoint x: 471, startPoint y: 238, endPoint x: 240, endPoint y: 242, distance: 231.0
click at [240, 242] on div "Janela de atendimento Grade de atendimento Capacidade Transportadoras Veículos …" at bounding box center [420, 187] width 841 height 374
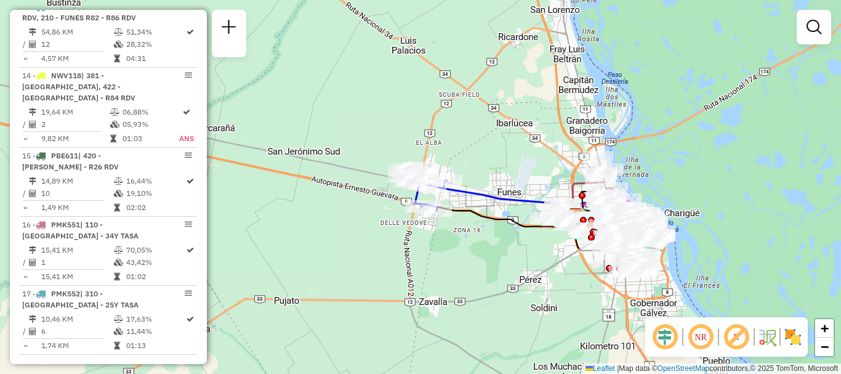
drag, startPoint x: 469, startPoint y: 244, endPoint x: 259, endPoint y: 242, distance: 210.1
click at [262, 242] on div "Janela de atendimento Grade de atendimento Capacidade Transportadoras Veículos …" at bounding box center [420, 187] width 841 height 374
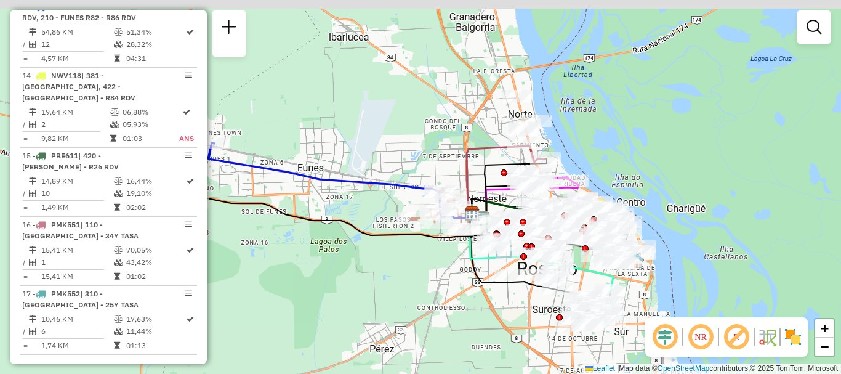
drag, startPoint x: 375, startPoint y: 266, endPoint x: 432, endPoint y: 290, distance: 62.5
click at [432, 290] on div "Janela de atendimento Grade de atendimento Capacidade Transportadoras Veículos …" at bounding box center [420, 187] width 841 height 374
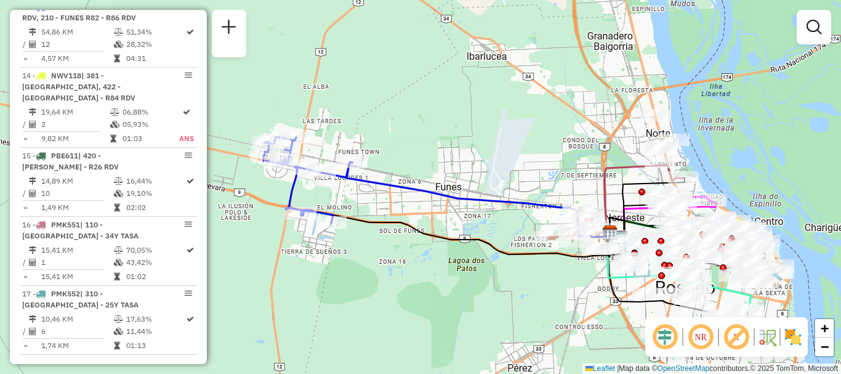
drag, startPoint x: 450, startPoint y: 287, endPoint x: 535, endPoint y: 293, distance: 85.2
click at [535, 293] on div "Janela de atendimento Grade de atendimento Capacidade Transportadoras Veículos …" at bounding box center [420, 187] width 841 height 374
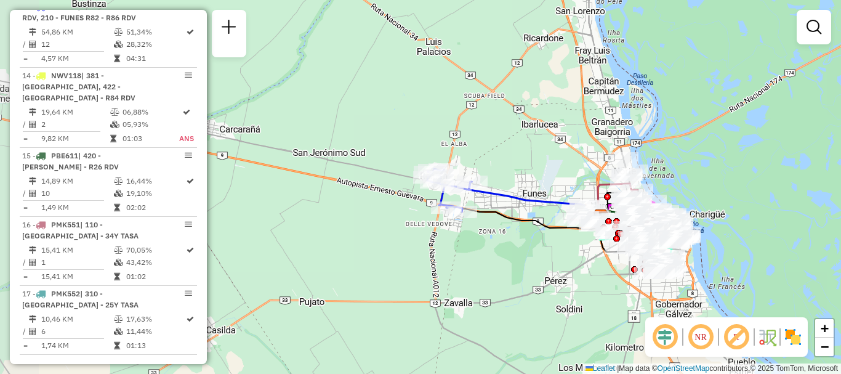
drag, startPoint x: 398, startPoint y: 277, endPoint x: 485, endPoint y: 246, distance: 92.7
click at [485, 246] on div "Janela de atendimento Grade de atendimento Capacidade Transportadoras Veículos …" at bounding box center [420, 187] width 841 height 374
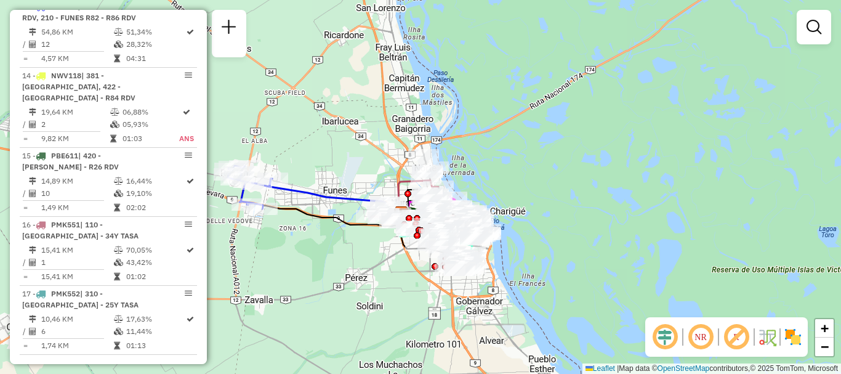
drag, startPoint x: 545, startPoint y: 258, endPoint x: 380, endPoint y: 263, distance: 164.5
click at [380, 263] on div "Janela de atendimento Grade de atendimento Capacidade Transportadoras Veículos …" at bounding box center [420, 187] width 841 height 374
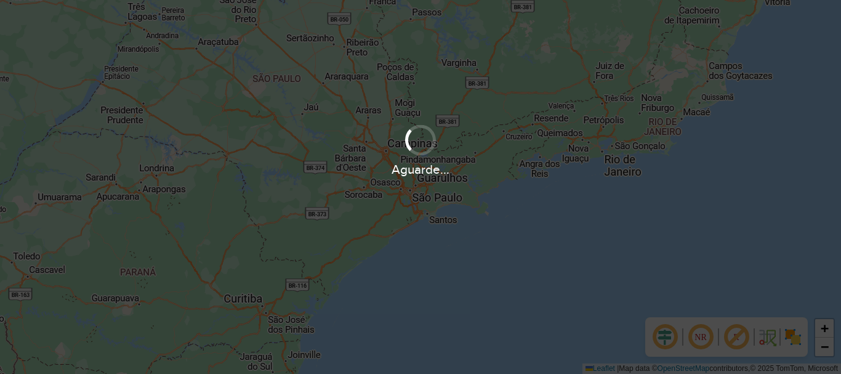
scroll to position [808, 0]
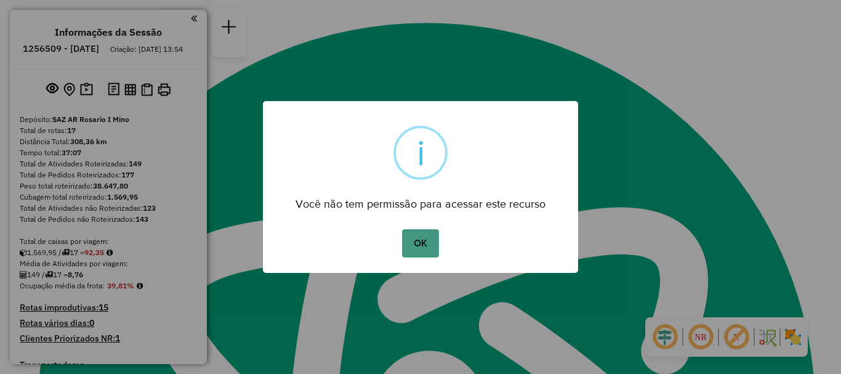
click at [426, 243] on button "OK" at bounding box center [420, 243] width 36 height 28
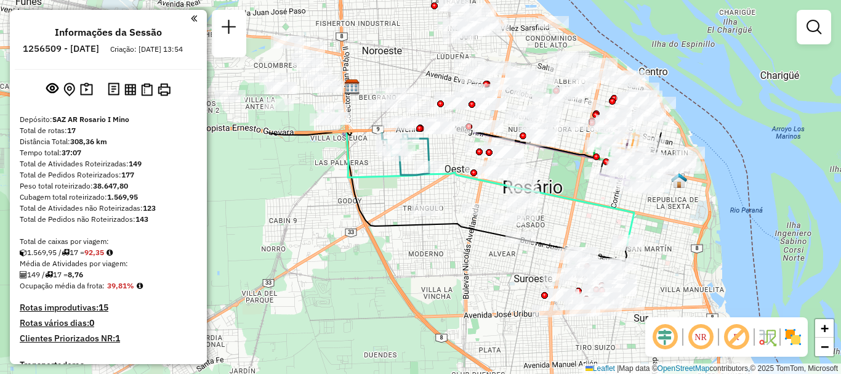
drag, startPoint x: 451, startPoint y: 251, endPoint x: 517, endPoint y: 314, distance: 91.5
click at [517, 314] on div "Janela de atendimento Grade de atendimento Capacidade Transportadoras Veículos …" at bounding box center [420, 187] width 841 height 374
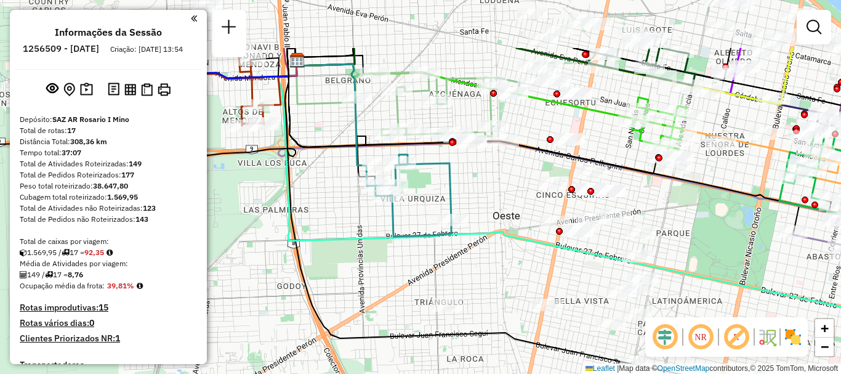
drag, startPoint x: 442, startPoint y: 176, endPoint x: 470, endPoint y: 242, distance: 72.3
click at [470, 242] on div "Janela de atendimento Grade de atendimento Capacidade Transportadoras Veículos …" at bounding box center [420, 187] width 841 height 374
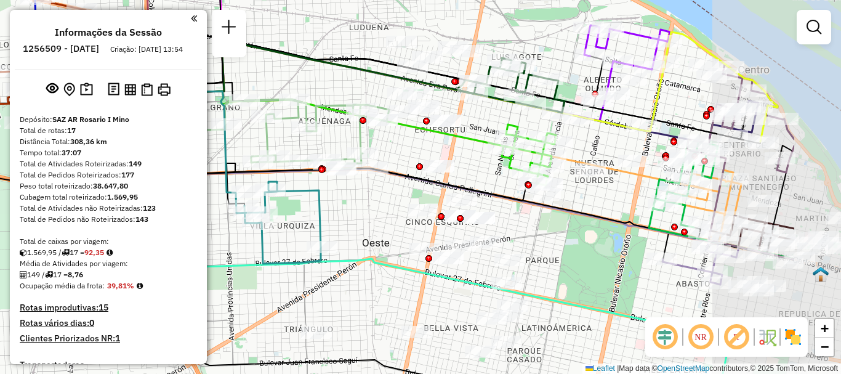
drag, startPoint x: 501, startPoint y: 245, endPoint x: 365, endPoint y: 238, distance: 136.9
click at [365, 238] on div "Janela de atendimento Grade de atendimento Capacidade Transportadoras Veículos …" at bounding box center [420, 187] width 841 height 374
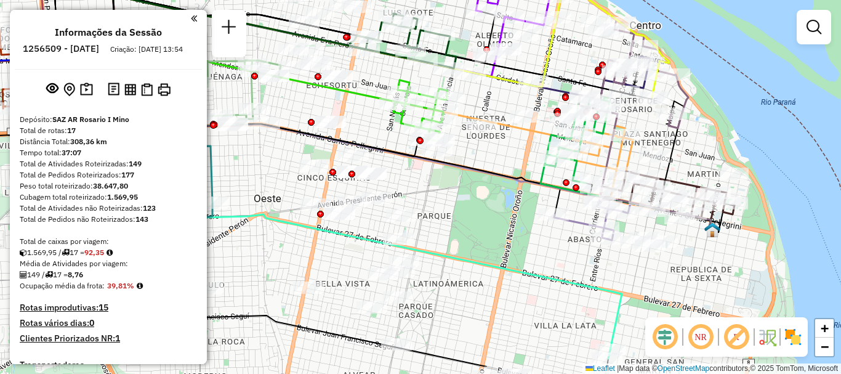
drag, startPoint x: 532, startPoint y: 240, endPoint x: 460, endPoint y: 206, distance: 79.1
click at [460, 206] on div "Janela de atendimento Grade de atendimento Capacidade Transportadoras Veículos …" at bounding box center [420, 187] width 841 height 374
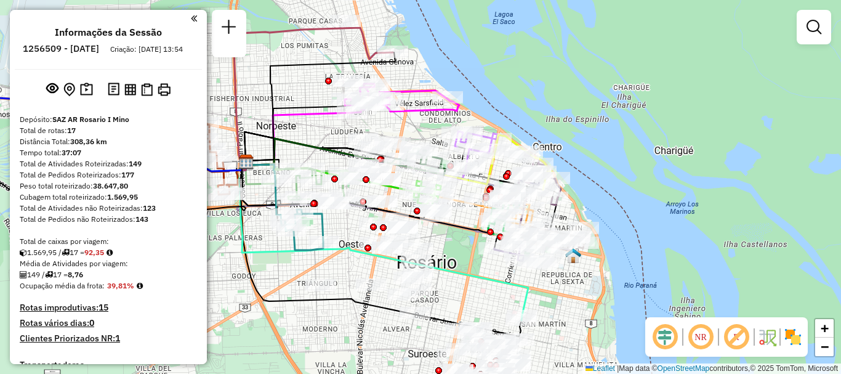
drag, startPoint x: 436, startPoint y: 294, endPoint x: 463, endPoint y: 137, distance: 159.4
click at [461, 148] on div "Janela de atendimento Grade de atendimento Capacidade Transportadoras Veículos …" at bounding box center [420, 187] width 841 height 374
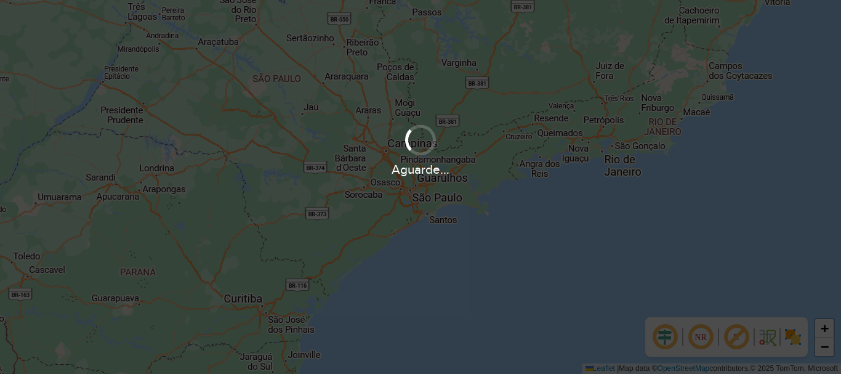
scroll to position [808, 0]
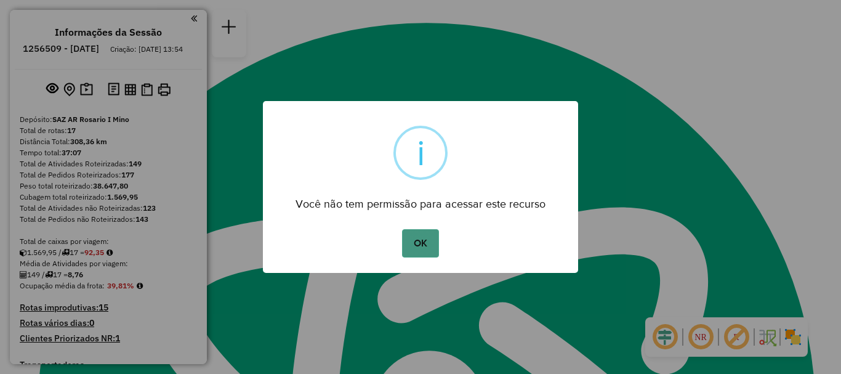
click at [416, 243] on button "OK" at bounding box center [420, 243] width 36 height 28
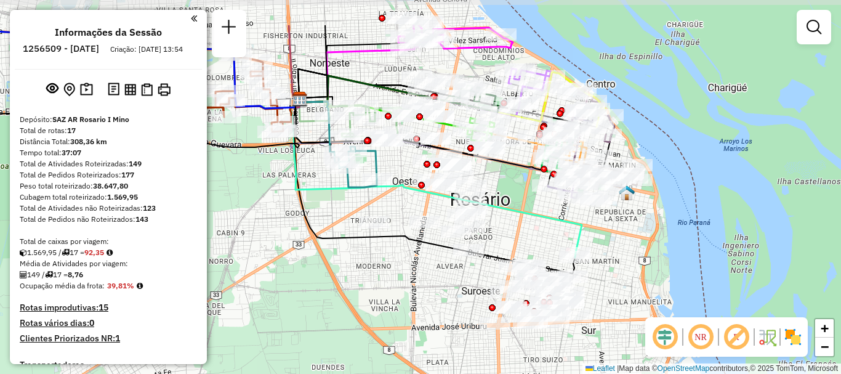
drag, startPoint x: 408, startPoint y: 168, endPoint x: 402, endPoint y: 214, distance: 47.2
click at [402, 214] on div "Janela de atendimento Grade de atendimento Capacidade Transportadoras Veículos …" at bounding box center [420, 187] width 841 height 374
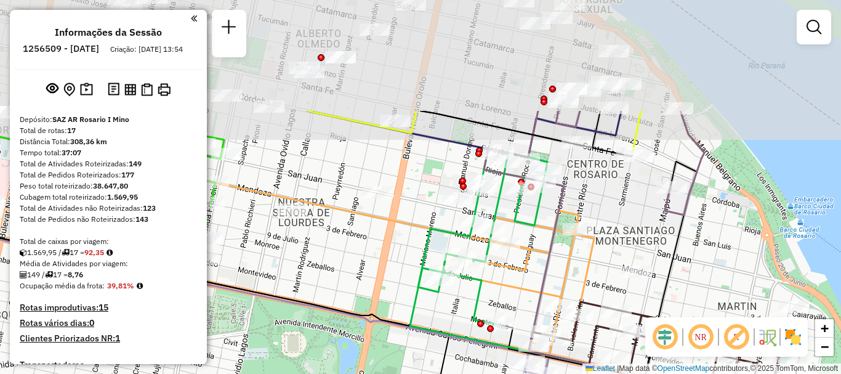
drag, startPoint x: 562, startPoint y: 135, endPoint x: 575, endPoint y: 290, distance: 155.2
click at [575, 290] on div "Janela de atendimento Grade de atendimento Capacidade Transportadoras Veículos …" at bounding box center [420, 187] width 841 height 374
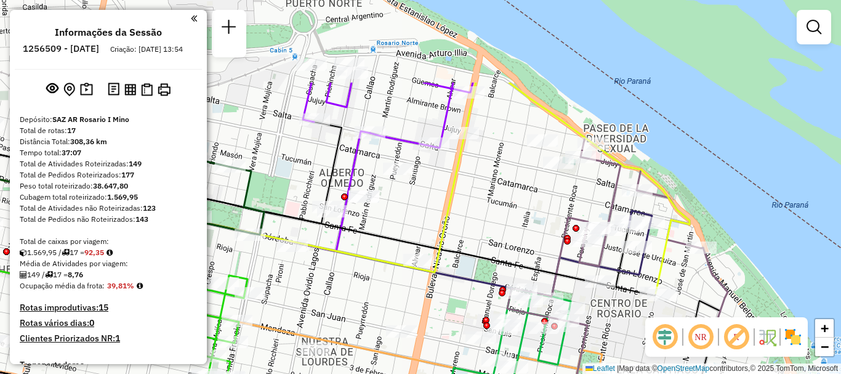
drag, startPoint x: 610, startPoint y: 324, endPoint x: 611, endPoint y: 338, distance: 14.2
click at [611, 338] on div "Rota 10 - Placa AD908UK 0000884279 - SCOZZATTI CACER Janela de atendimento Grad…" at bounding box center [420, 187] width 841 height 374
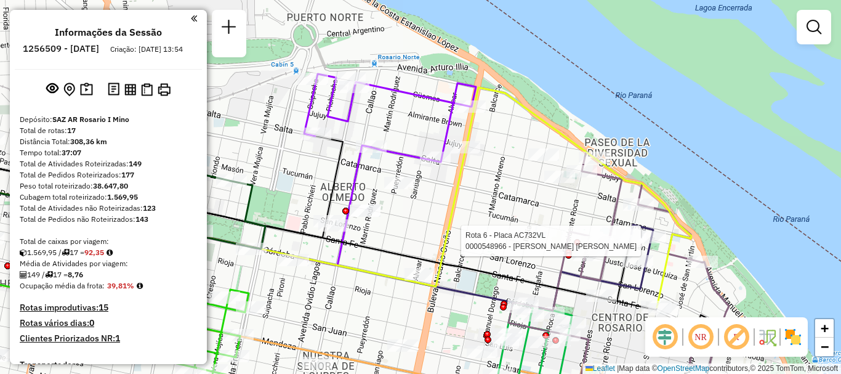
select select "**********"
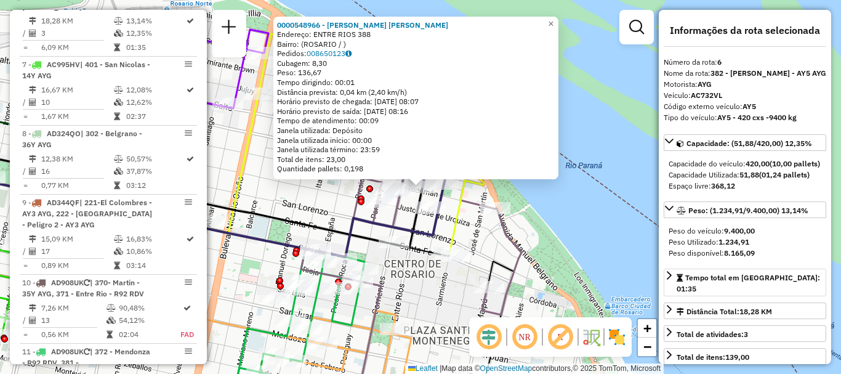
scroll to position [62, 0]
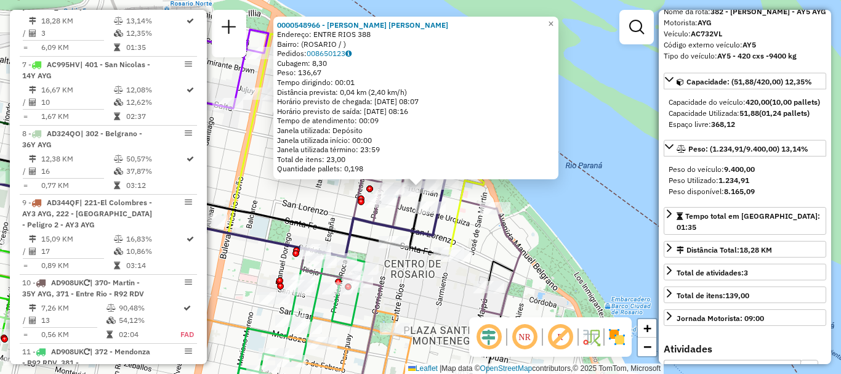
click at [589, 252] on div "0000548966 - [PERSON_NAME] [PERSON_NAME]: ENTRE RIOS 388 Bairro: ([GEOGRAPHIC_D…" at bounding box center [420, 187] width 841 height 374
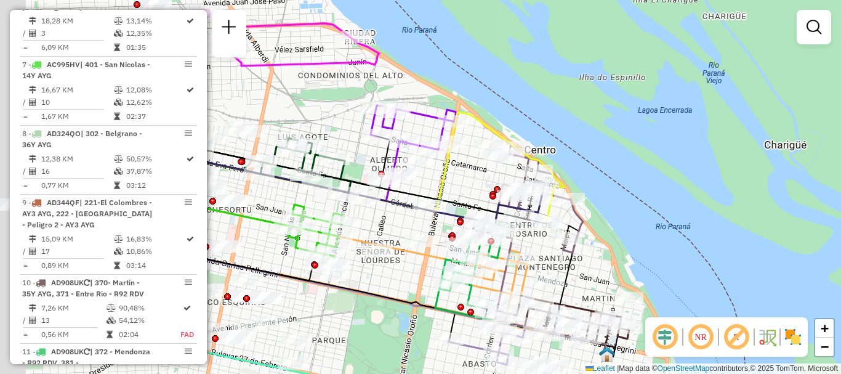
drag, startPoint x: 367, startPoint y: 239, endPoint x: 625, endPoint y: 180, distance: 264.8
click at [464, 219] on div at bounding box center [460, 222] width 7 height 7
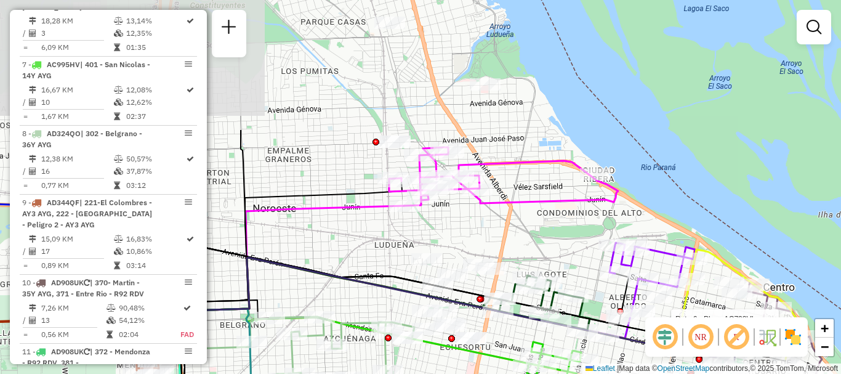
drag, startPoint x: 504, startPoint y: 269, endPoint x: 556, endPoint y: 375, distance: 117.1
click at [556, 373] on html "Aguarde... Pop-up bloqueado! Seu navegador bloqueou automáticamente a abertura …" at bounding box center [420, 187] width 841 height 374
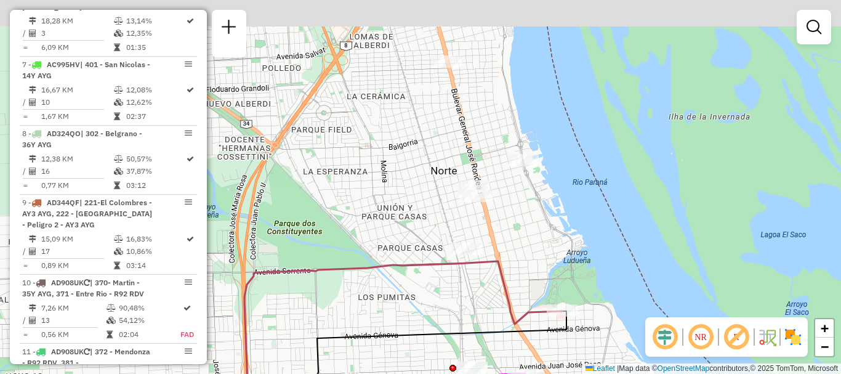
drag, startPoint x: 490, startPoint y: 113, endPoint x: 562, endPoint y: 328, distance: 226.7
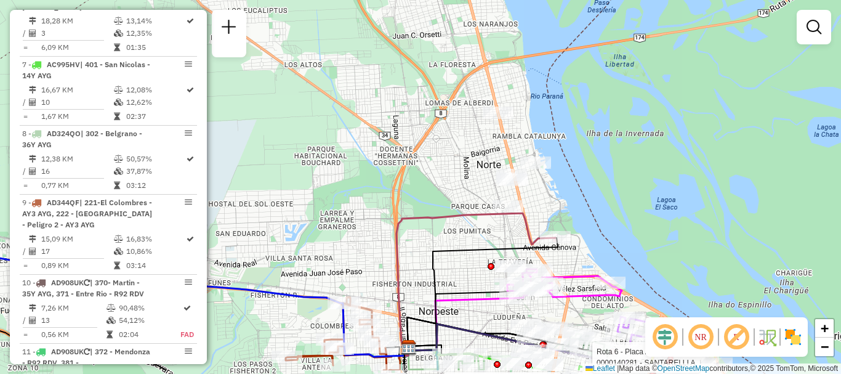
drag, startPoint x: 380, startPoint y: 338, endPoint x: 419, endPoint y: 135, distance: 206.5
click at [419, 213] on icon at bounding box center [476, 284] width 159 height 142
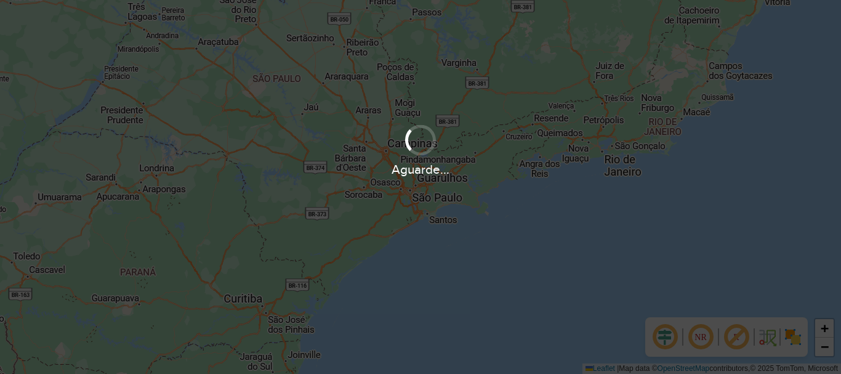
scroll to position [808, 0]
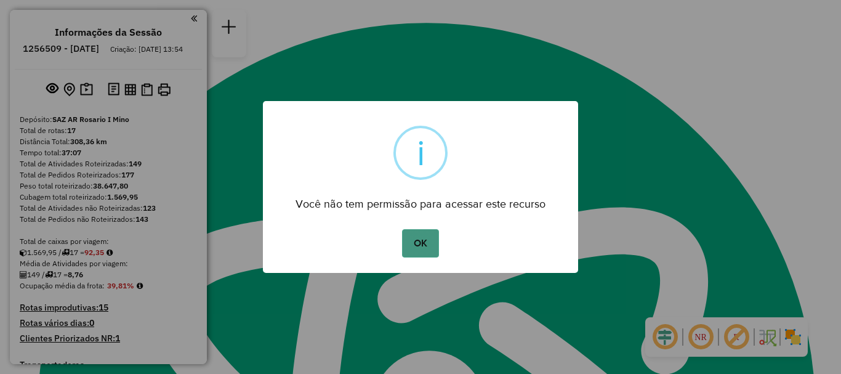
click at [427, 233] on button "OK" at bounding box center [420, 243] width 36 height 28
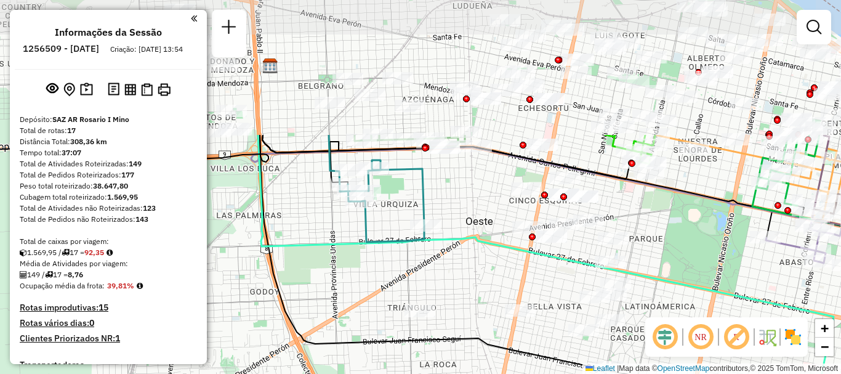
drag, startPoint x: 437, startPoint y: 198, endPoint x: 442, endPoint y: 276, distance: 78.3
click at [442, 276] on div "Janela de atendimento Grade de atendimento Capacidade Transportadoras Veículos …" at bounding box center [420, 187] width 841 height 374
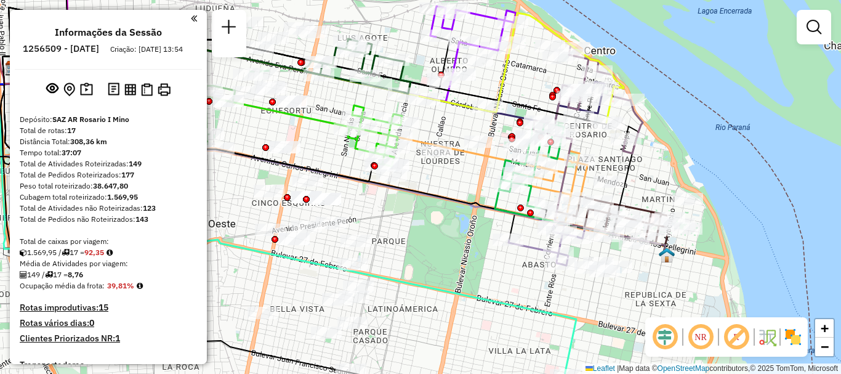
drag, startPoint x: 457, startPoint y: 263, endPoint x: 200, endPoint y: 265, distance: 257.5
click at [200, 265] on hb-router-mapa "Informações da Sessão 1256509 - [DATE] Criação: [DATE] 13:54 Depósito: SAZ AR R…" at bounding box center [420, 187] width 841 height 374
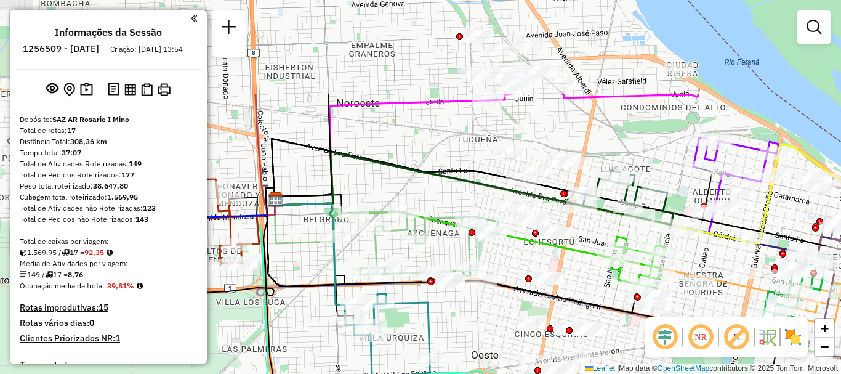
click at [616, 372] on div "Janela de atendimento Grade de atendimento Capacidade Transportadoras Veículos …" at bounding box center [420, 187] width 841 height 374
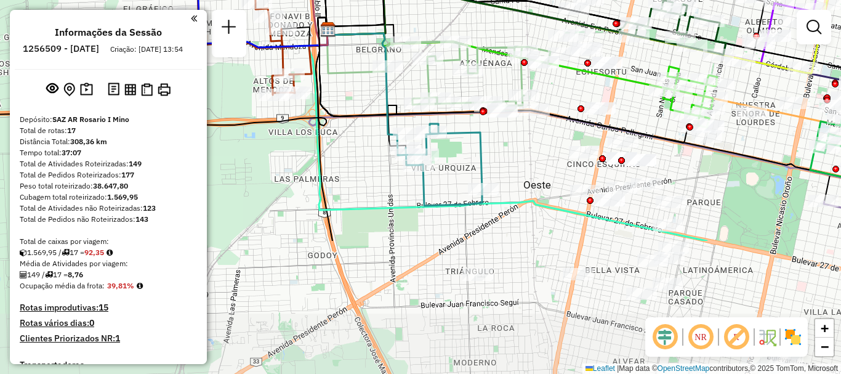
click at [604, 0] on html "Aguarde... Pop-up bloqueado! Seu navegador bloqueou automáticamente a abertura …" at bounding box center [420, 187] width 841 height 374
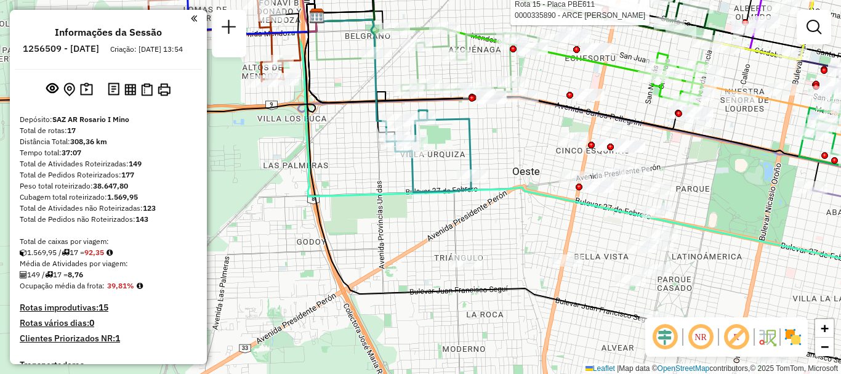
drag, startPoint x: 600, startPoint y: 333, endPoint x: 487, endPoint y: 52, distance: 303.2
click at [488, 54] on div "Rota 15 - Placa PBE611 0000335890 - ARCE [PERSON_NAME] de atendimento Grade de …" at bounding box center [420, 187] width 841 height 374
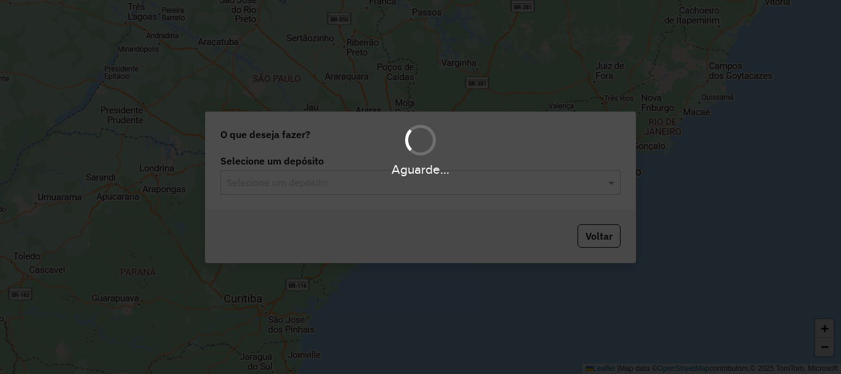
scroll to position [808, 0]
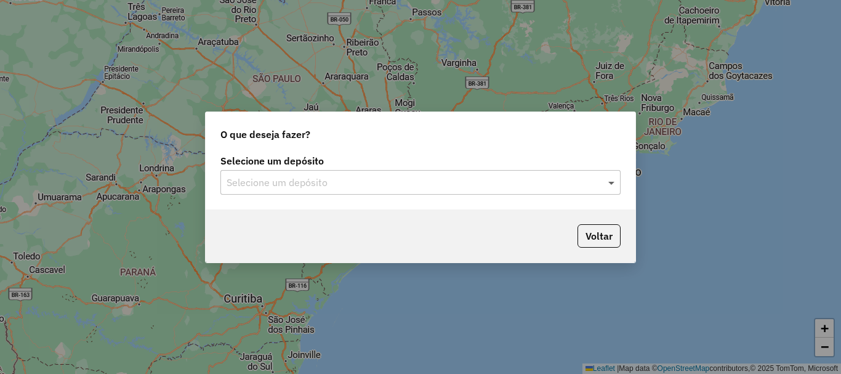
click at [612, 176] on span at bounding box center [613, 182] width 15 height 15
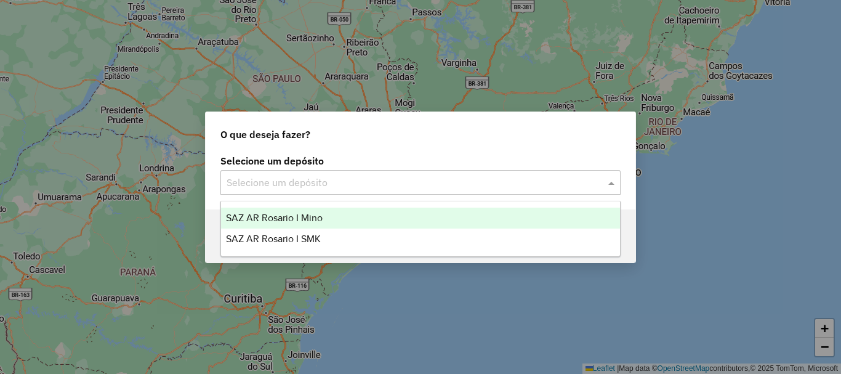
click at [296, 222] on span "SAZ AR Rosario I Mino" at bounding box center [274, 218] width 97 height 10
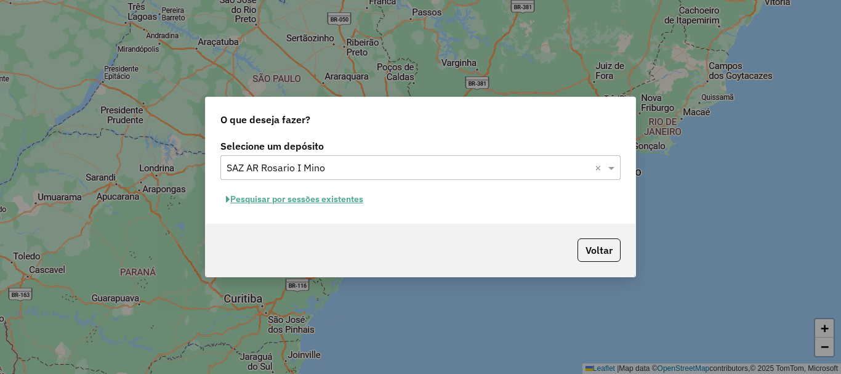
click at [334, 201] on button "Pesquisar por sessões existentes" at bounding box center [295, 199] width 148 height 19
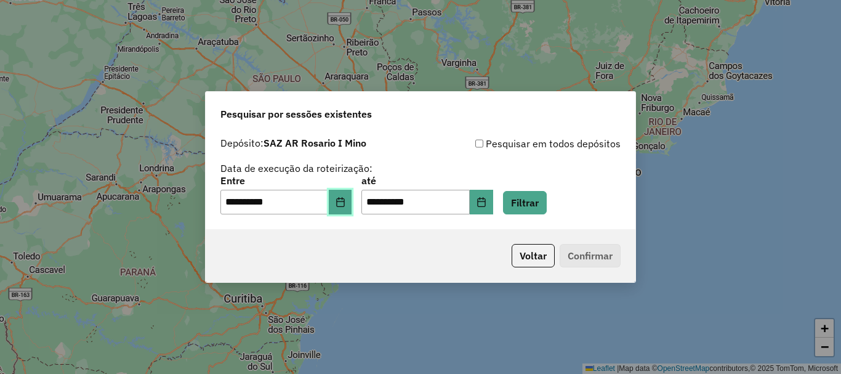
click at [344, 205] on icon "Choose Date" at bounding box center [340, 202] width 8 height 10
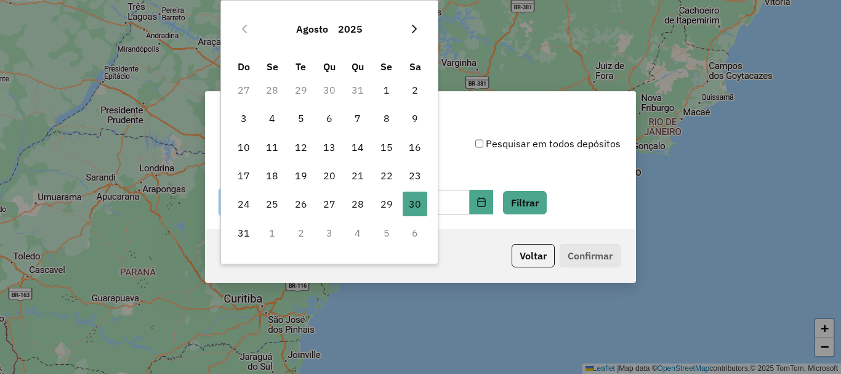
click at [414, 27] on icon "Next Month" at bounding box center [415, 29] width 10 height 10
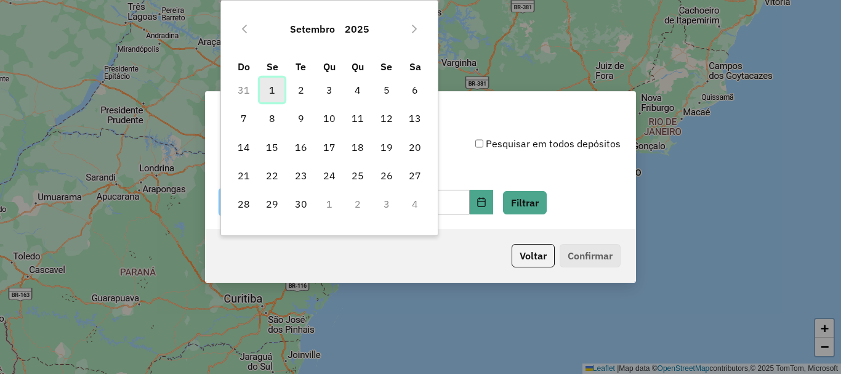
click at [272, 90] on span "1" at bounding box center [272, 90] width 25 height 25
type input "**********"
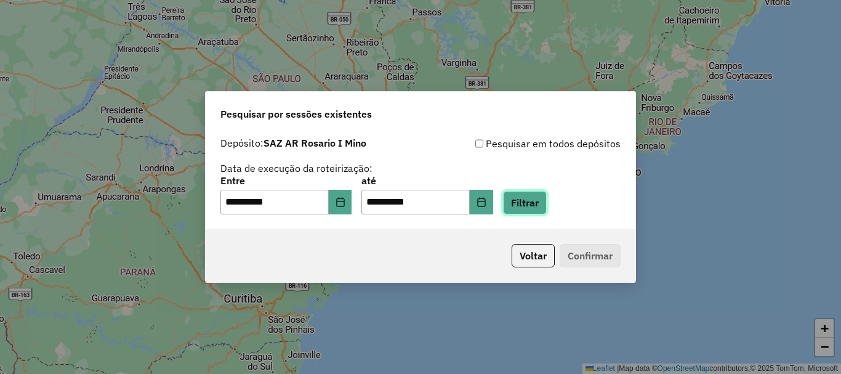
click at [545, 203] on button "Filtrar" at bounding box center [525, 202] width 44 height 23
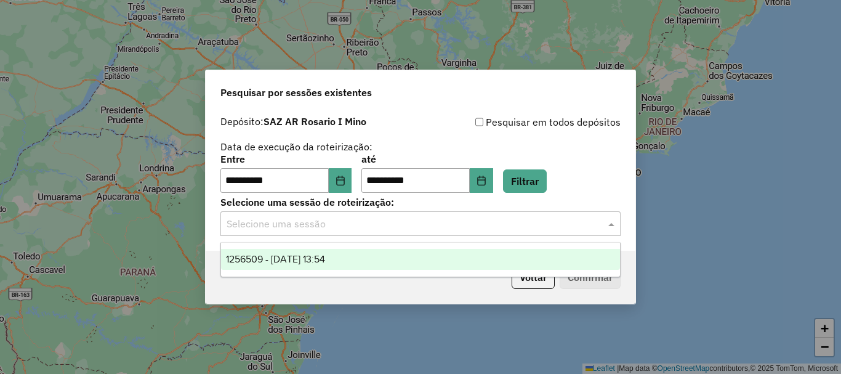
click at [612, 222] on span at bounding box center [613, 223] width 15 height 15
click at [312, 256] on span "1256509 - [DATE] 13:54" at bounding box center [275, 259] width 99 height 10
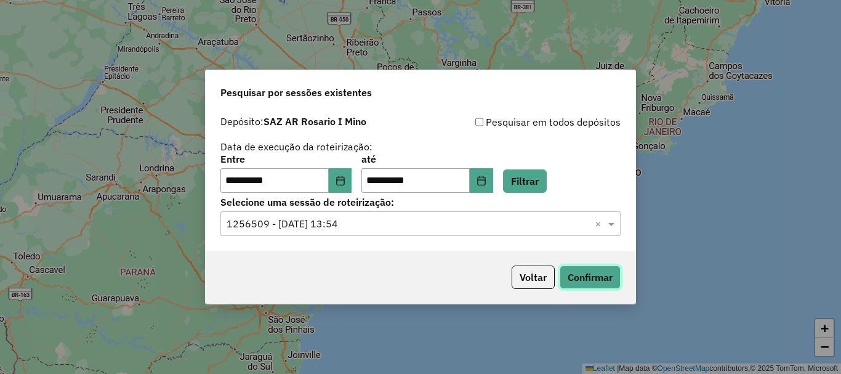
click at [599, 283] on button "Confirmar" at bounding box center [590, 276] width 61 height 23
click at [588, 272] on button "Confirmar" at bounding box center [590, 276] width 61 height 23
click at [589, 280] on button "Confirmar" at bounding box center [590, 276] width 61 height 23
click at [586, 277] on button "Confirmar" at bounding box center [590, 276] width 61 height 23
click at [590, 279] on button "Confirmar" at bounding box center [590, 276] width 61 height 23
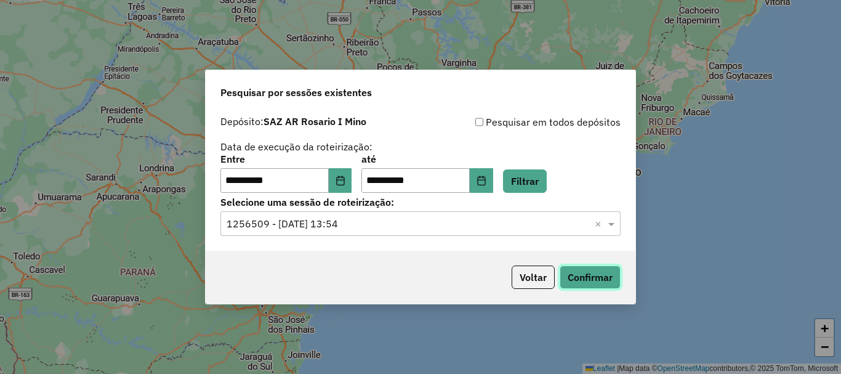
click at [595, 275] on button "Confirmar" at bounding box center [590, 276] width 61 height 23
click at [593, 287] on button "Confirmar" at bounding box center [590, 276] width 61 height 23
click at [586, 277] on button "Confirmar" at bounding box center [590, 276] width 61 height 23
click at [597, 275] on button "Confirmar" at bounding box center [590, 276] width 61 height 23
click at [600, 275] on button "Confirmar" at bounding box center [590, 276] width 61 height 23
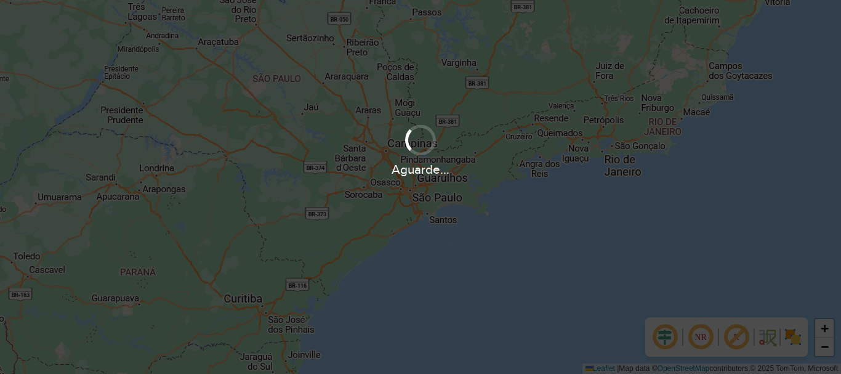
scroll to position [808, 0]
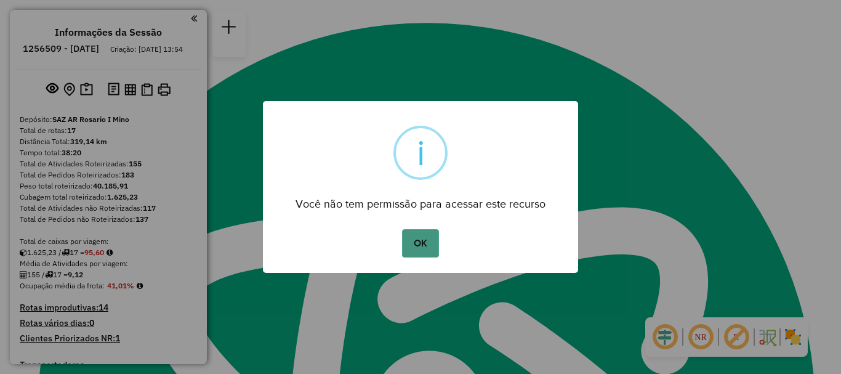
click at [428, 243] on button "OK" at bounding box center [420, 243] width 36 height 28
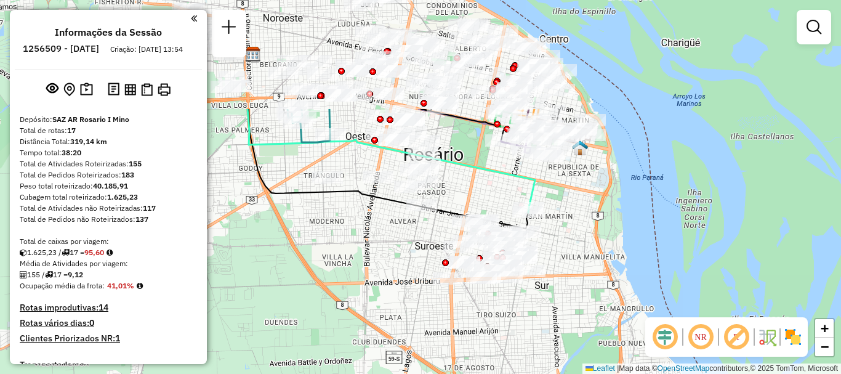
drag, startPoint x: 447, startPoint y: 206, endPoint x: 480, endPoint y: 307, distance: 106.5
click at [480, 307] on div "Janela de atendimento Grade de atendimento Capacidade Transportadoras Veículos …" at bounding box center [420, 187] width 841 height 374
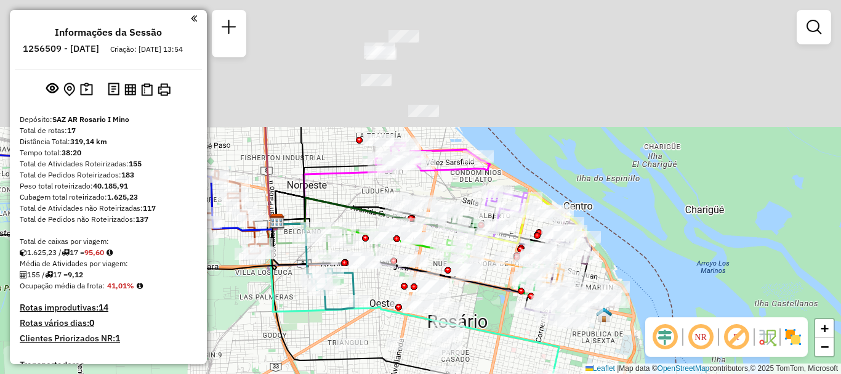
drag, startPoint x: 474, startPoint y: 202, endPoint x: 498, endPoint y: 376, distance: 175.4
click at [498, 373] on html "Aguarde... Pop-up bloqueado! Seu navegador bloqueou automáticamente a abertura …" at bounding box center [420, 187] width 841 height 374
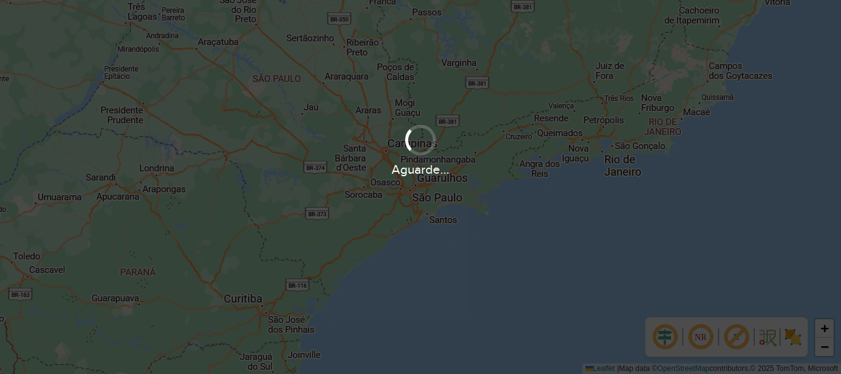
scroll to position [808, 0]
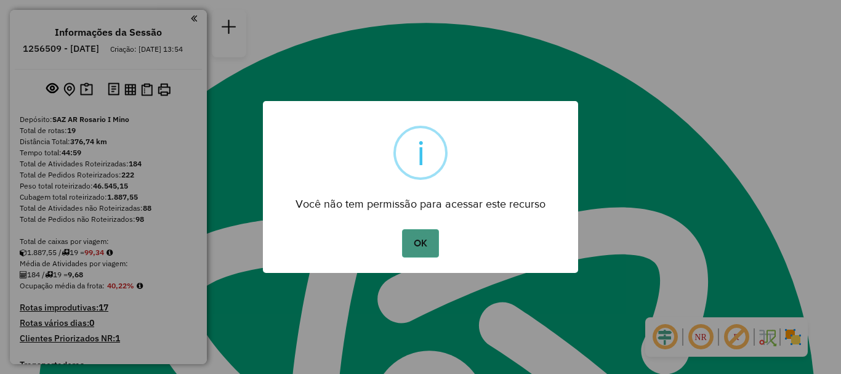
click at [424, 234] on button "OK" at bounding box center [420, 243] width 36 height 28
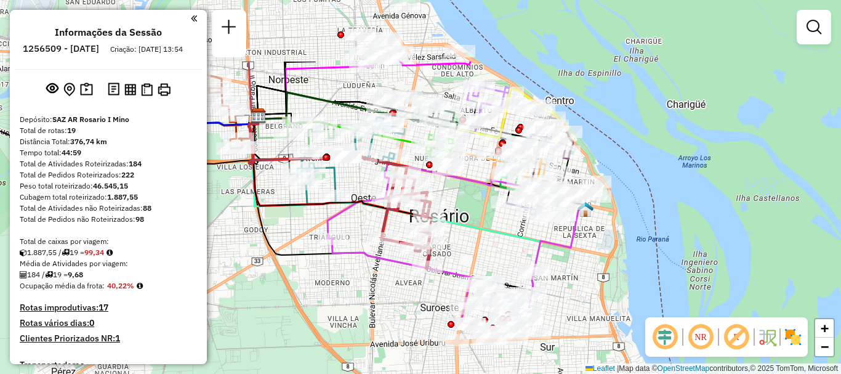
drag, startPoint x: 379, startPoint y: 251, endPoint x: 388, endPoint y: 283, distance: 33.3
click at [388, 283] on div "Janela de atendimento Grade de atendimento Capacidade Transportadoras Veículos …" at bounding box center [420, 187] width 841 height 374
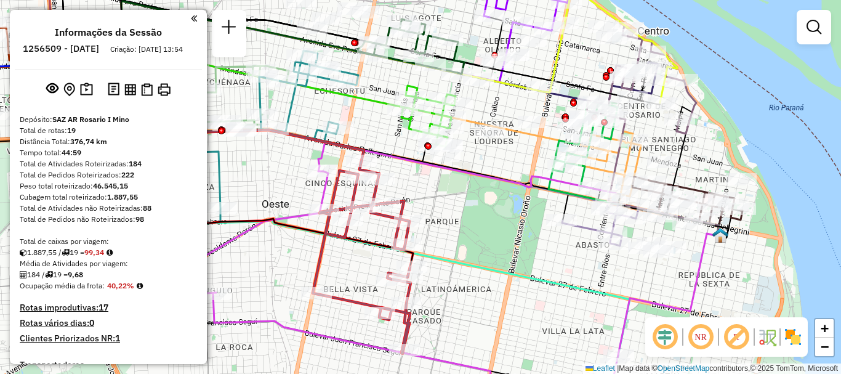
drag, startPoint x: 537, startPoint y: 233, endPoint x: 464, endPoint y: 151, distance: 109.6
click at [464, 151] on div "Janela de atendimento Grade de atendimento Capacidade Transportadoras Veículos …" at bounding box center [420, 187] width 841 height 374
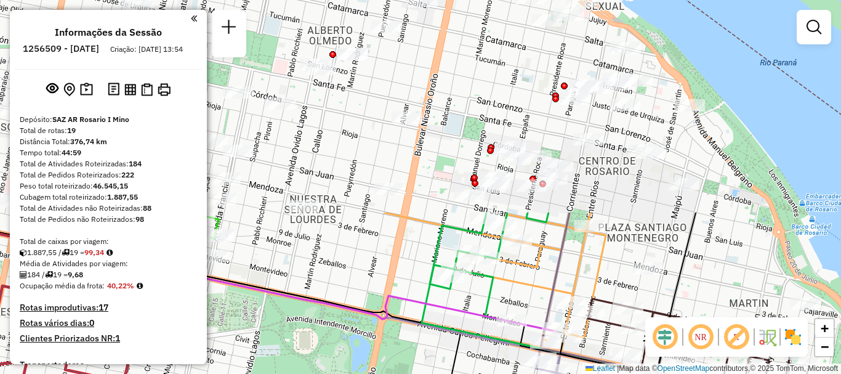
drag, startPoint x: 642, startPoint y: 148, endPoint x: 610, endPoint y: 398, distance: 252.1
click at [610, 373] on html "Aguarde... Pop-up bloqueado! Seu navegador bloqueou automáticamente a abertura …" at bounding box center [420, 187] width 841 height 374
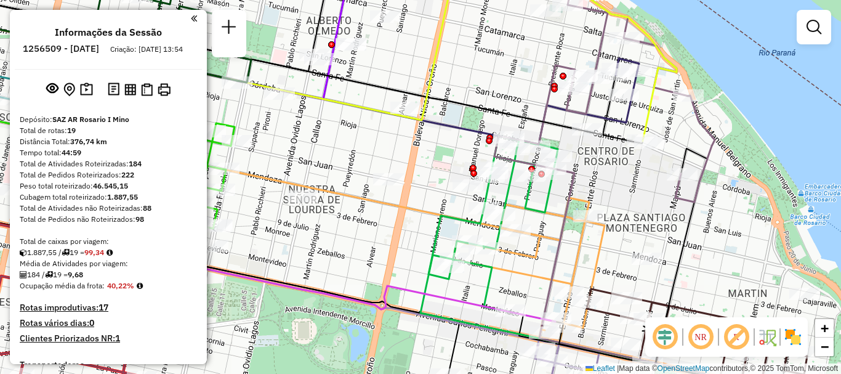
drag, startPoint x: 504, startPoint y: 303, endPoint x: 511, endPoint y: 172, distance: 130.8
click at [509, 174] on div "Janela de atendimento Grade de atendimento Capacidade Transportadoras Veículos …" at bounding box center [420, 187] width 841 height 374
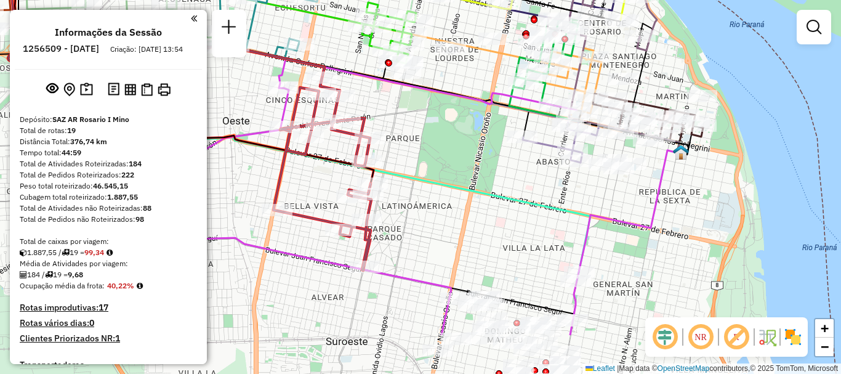
drag, startPoint x: 348, startPoint y: 251, endPoint x: 413, endPoint y: 141, distance: 127.8
click at [413, 154] on icon at bounding box center [299, 119] width 583 height 307
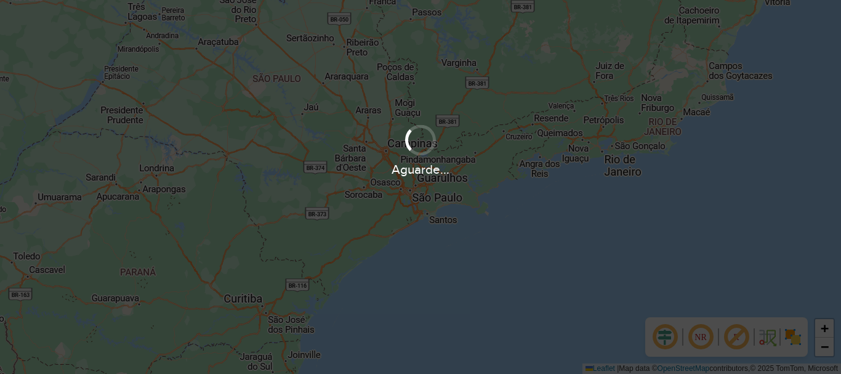
scroll to position [808, 0]
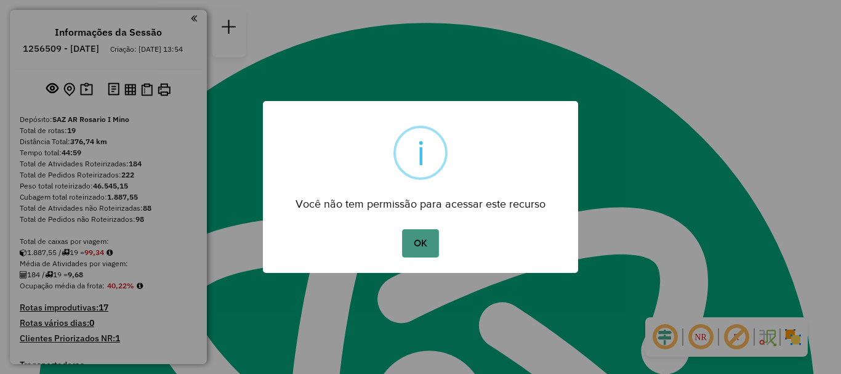
click at [425, 233] on button "OK" at bounding box center [420, 243] width 36 height 28
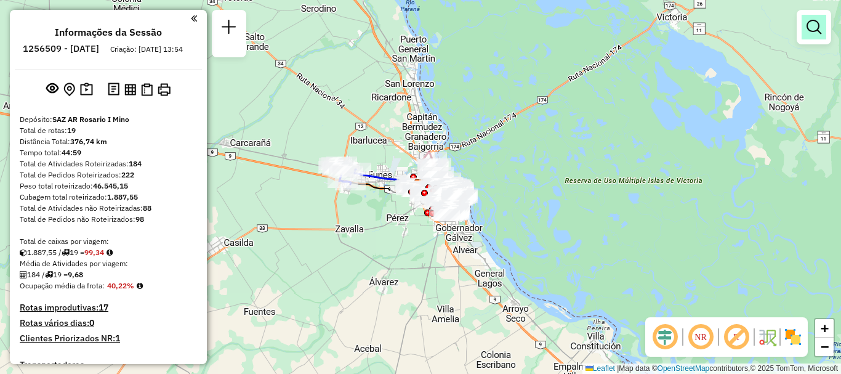
click at [821, 27] on em at bounding box center [814, 27] width 15 height 15
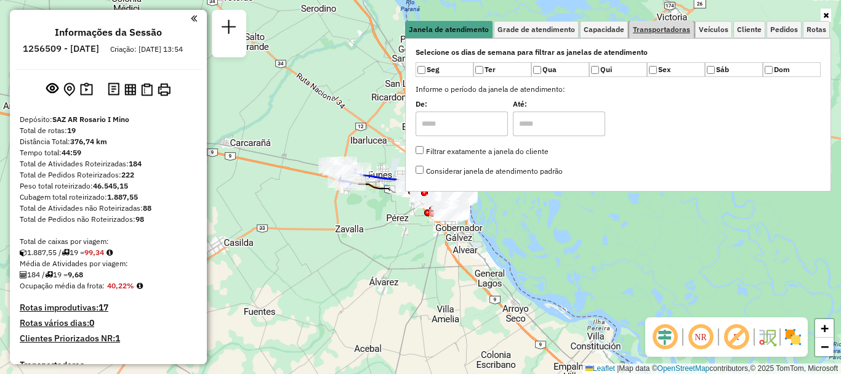
click at [683, 30] on span "Transportadoras" at bounding box center [661, 29] width 57 height 7
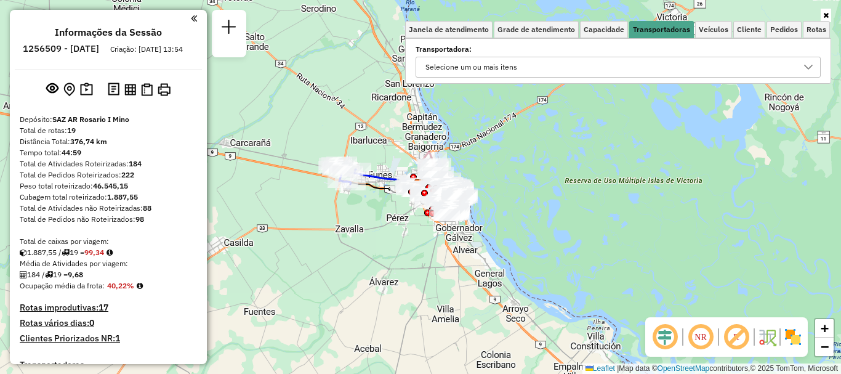
click at [804, 69] on icon at bounding box center [809, 67] width 10 height 10
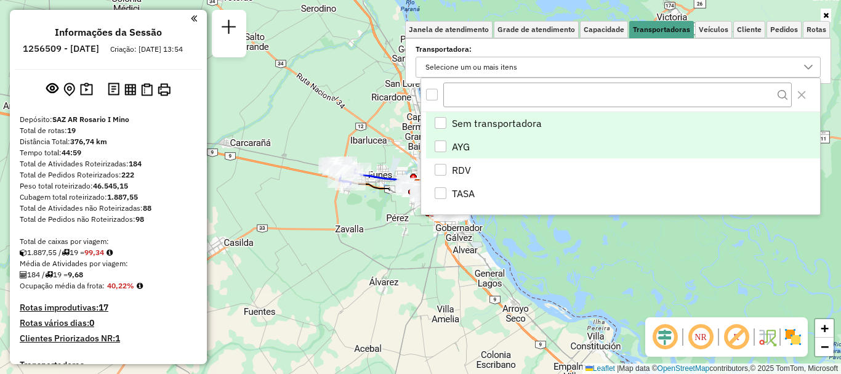
scroll to position [7, 43]
click at [435, 146] on div "AYG" at bounding box center [441, 146] width 12 height 12
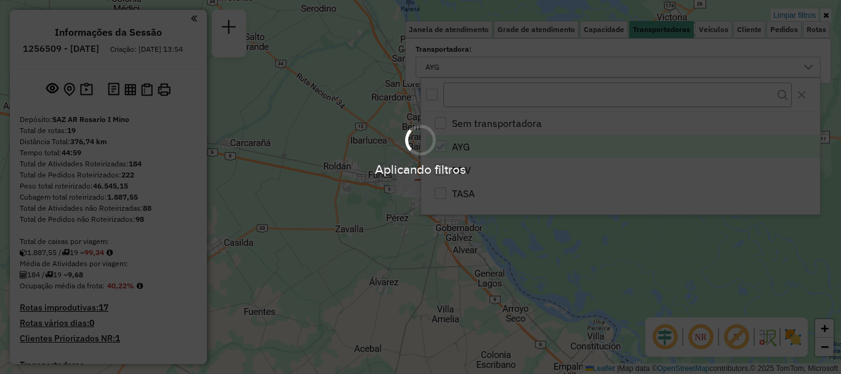
click at [597, 285] on hb-app "Aplicando filtros Pop-up bloqueado! Seu navegador bloqueou automáticamente a ab…" at bounding box center [420, 187] width 841 height 374
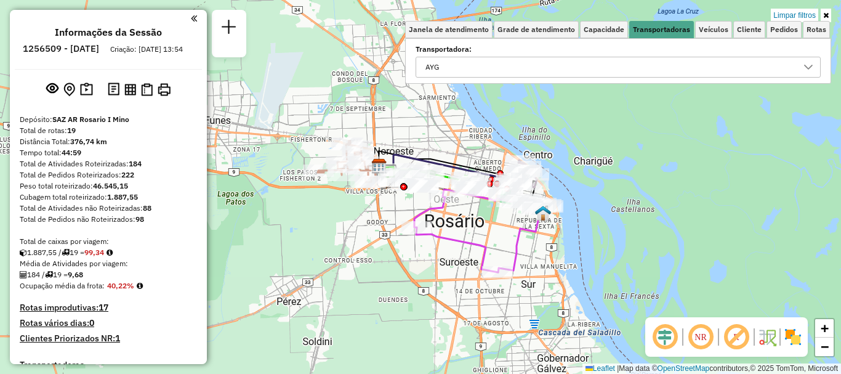
drag, startPoint x: 442, startPoint y: 243, endPoint x: 475, endPoint y: 296, distance: 62.6
click at [456, 288] on div "Limpar filtros Janela de atendimento Grade de atendimento Capacidade Transporta…" at bounding box center [420, 187] width 841 height 374
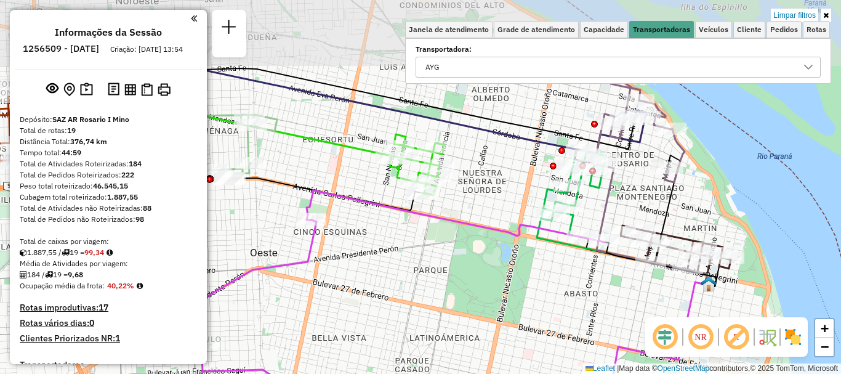
drag, startPoint x: 473, startPoint y: 257, endPoint x: 532, endPoint y: 347, distance: 108.1
click at [529, 347] on div "Limpar filtros Janela de atendimento Grade de atendimento Capacidade Transporta…" at bounding box center [420, 187] width 841 height 374
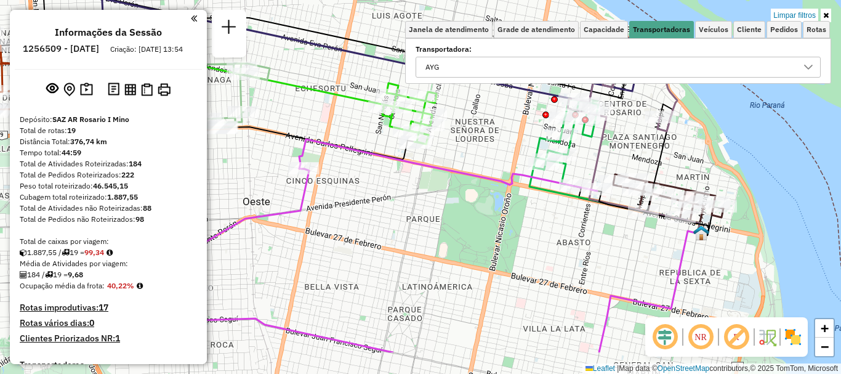
drag, startPoint x: 649, startPoint y: 190, endPoint x: 607, endPoint y: 81, distance: 116.6
click at [609, 82] on div "Limpar filtros Janela de atendimento Grade de atendimento Capacidade Transporta…" at bounding box center [420, 187] width 841 height 374
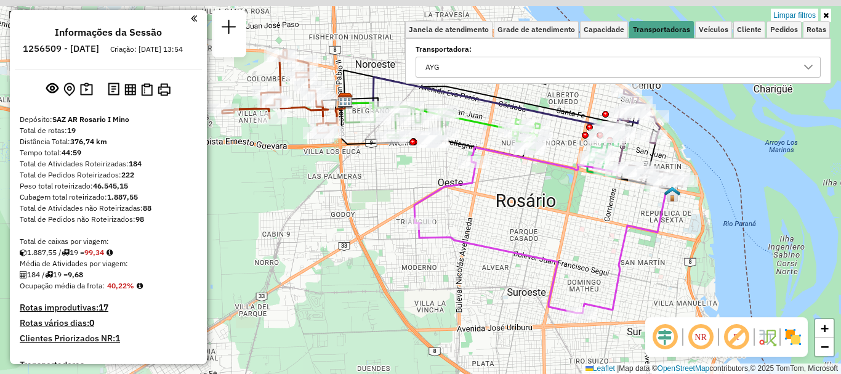
drag, startPoint x: 391, startPoint y: 207, endPoint x: 498, endPoint y: 240, distance: 112.8
click at [498, 240] on div "Limpar filtros Janela de atendimento Grade de atendimento Capacidade Transporta…" at bounding box center [420, 187] width 841 height 374
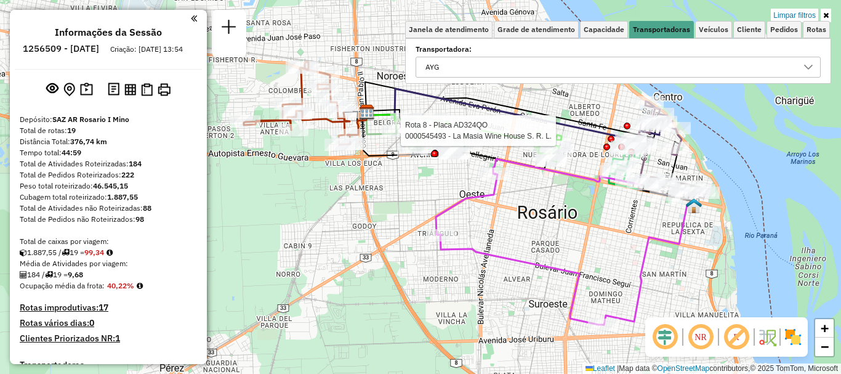
select select "**********"
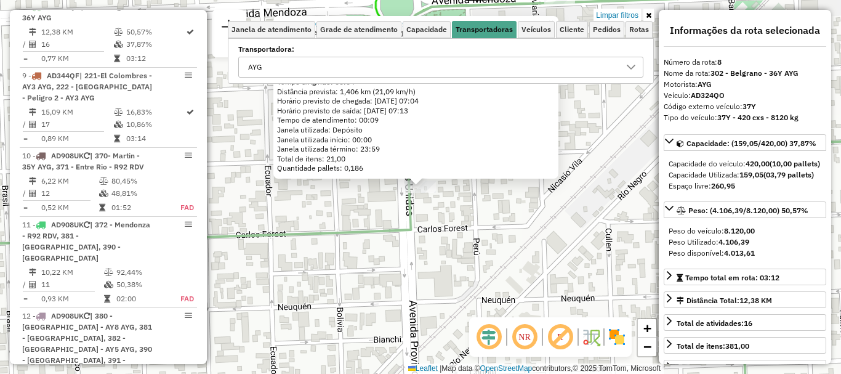
scroll to position [62, 0]
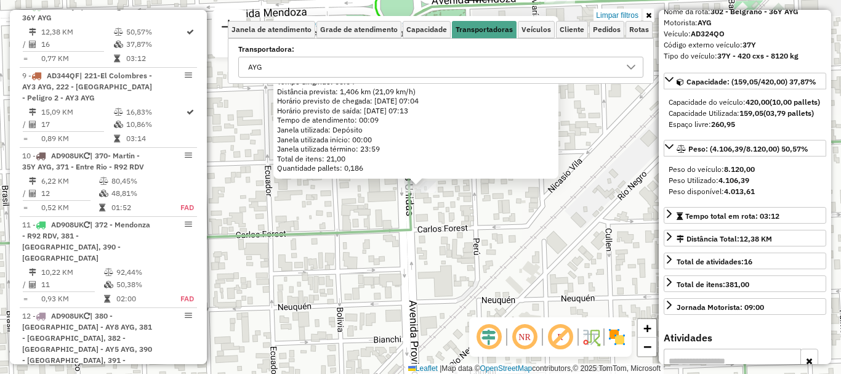
click at [476, 235] on div "0000545493 - La Masia Wine House S. R. L. Endereço: AV. PROVINCIAS UNIDAS 1254 …" at bounding box center [420, 187] width 841 height 374
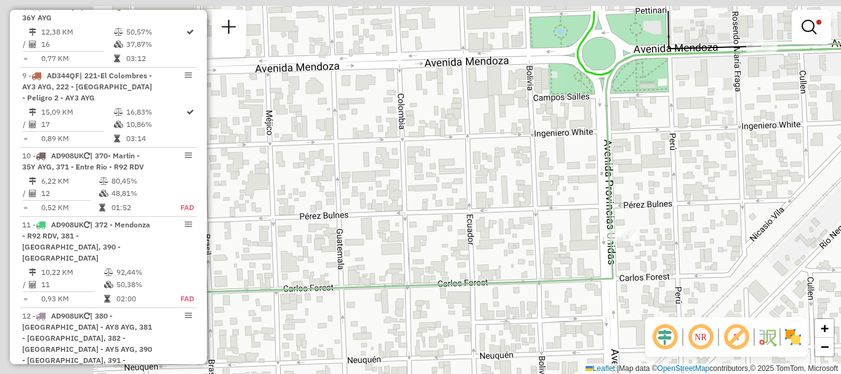
drag, startPoint x: 367, startPoint y: 203, endPoint x: 569, endPoint y: 252, distance: 207.8
click at [569, 252] on div "Limpar filtros Janela de atendimento Grade de atendimento Capacidade Transporta…" at bounding box center [420, 187] width 841 height 374
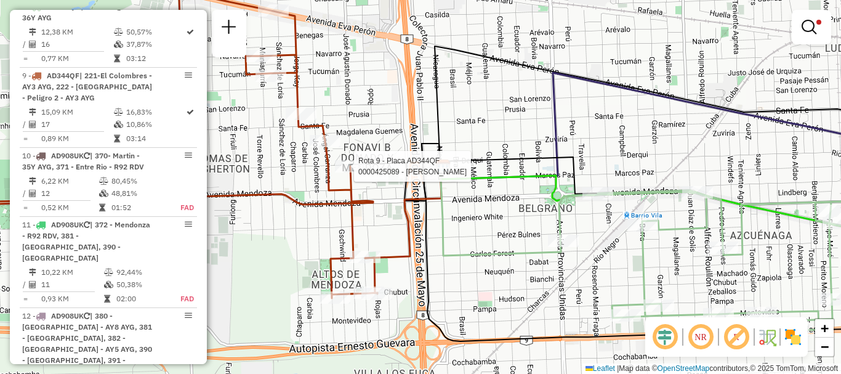
select select "**********"
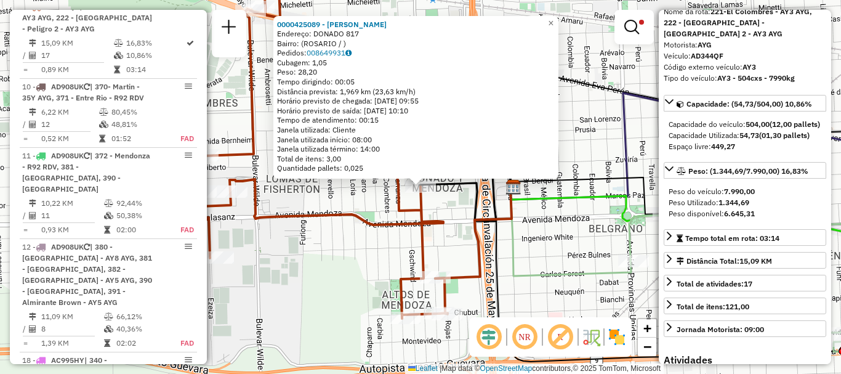
click at [537, 302] on div "0000425089 - GIMENEZ SEBASTI Endereço: DONADO 817 Bairro: (ROSARIO / ) Pedidos:…" at bounding box center [420, 187] width 841 height 374
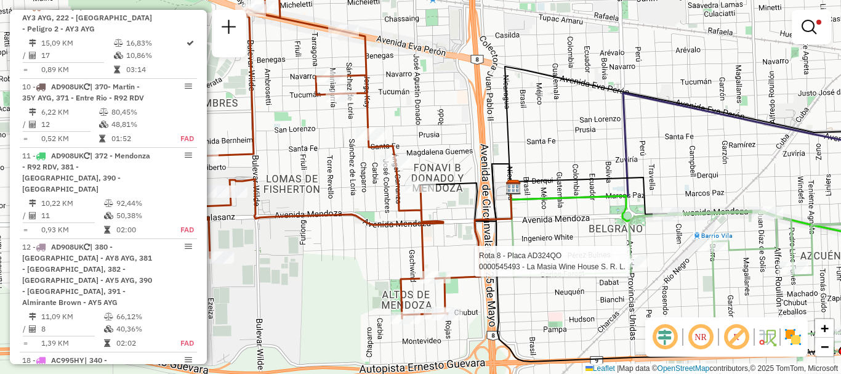
select select "**********"
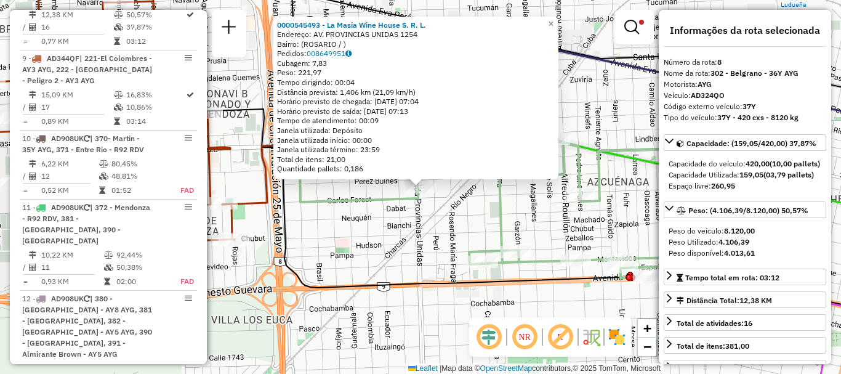
scroll to position [577, 0]
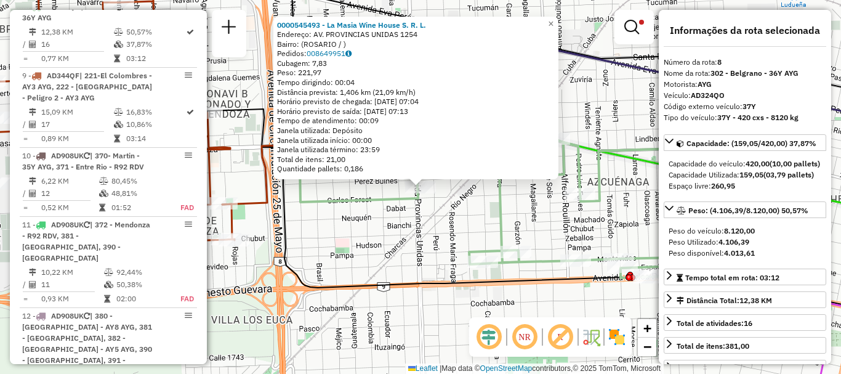
click at [500, 232] on icon at bounding box center [580, 207] width 329 height 141
click at [421, 221] on div "Rota 8 - Placa AD324QO 0000545493 - La Masia Wine House S. R. L. 0000545493 - L…" at bounding box center [420, 187] width 841 height 374
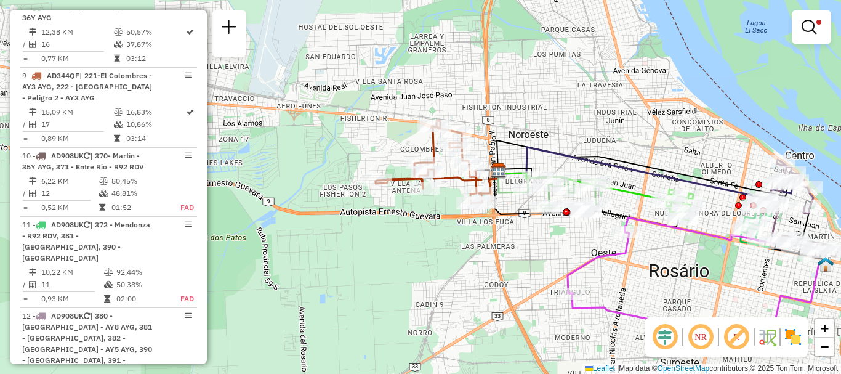
drag, startPoint x: 600, startPoint y: 298, endPoint x: 520, endPoint y: 135, distance: 181.3
click at [521, 136] on div "Limpar filtros Janela de atendimento Grade de atendimento Capacidade Transporta…" at bounding box center [420, 187] width 841 height 374
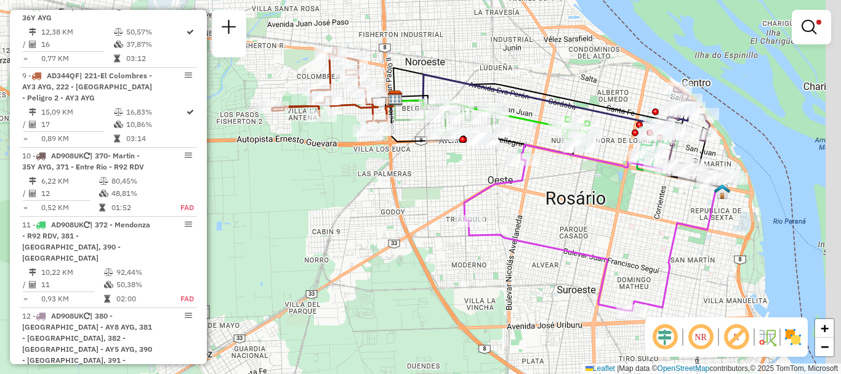
drag, startPoint x: 624, startPoint y: 193, endPoint x: 583, endPoint y: 229, distance: 54.1
click at [583, 229] on div "Limpar filtros Janela de atendimento Grade de atendimento Capacidade Transporta…" at bounding box center [420, 187] width 841 height 374
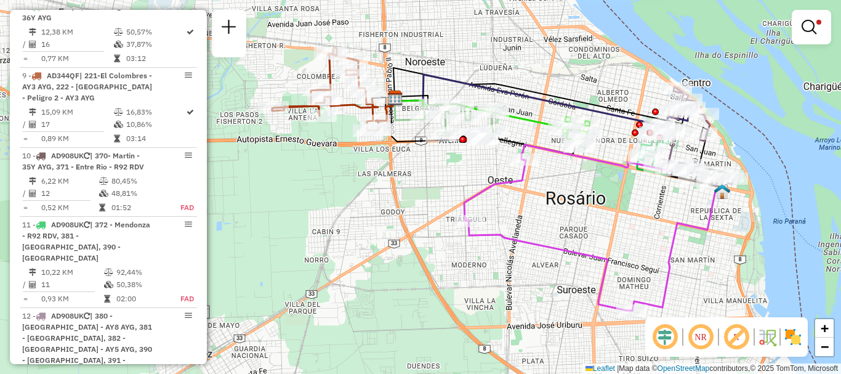
click at [804, 20] on em at bounding box center [809, 27] width 15 height 15
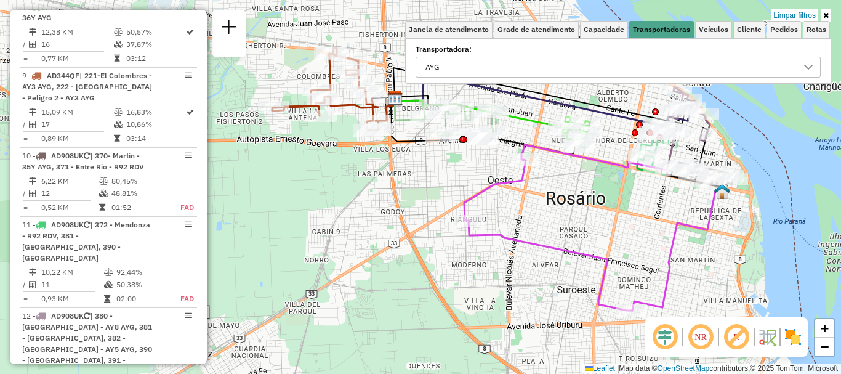
click at [809, 67] on icon at bounding box center [809, 67] width 10 height 10
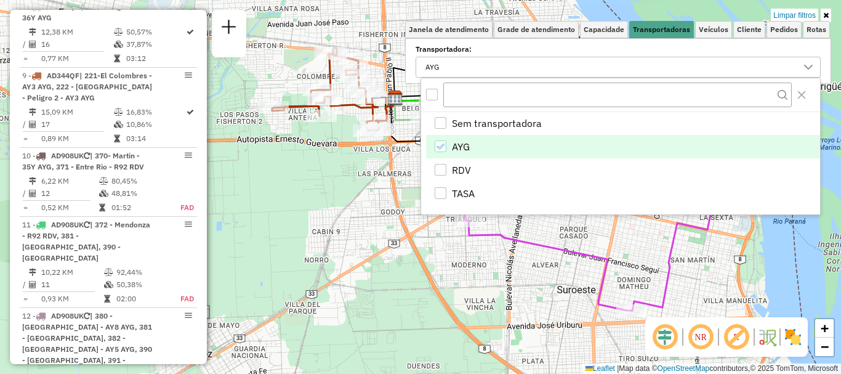
click at [441, 148] on icon "AYG" at bounding box center [440, 146] width 9 height 9
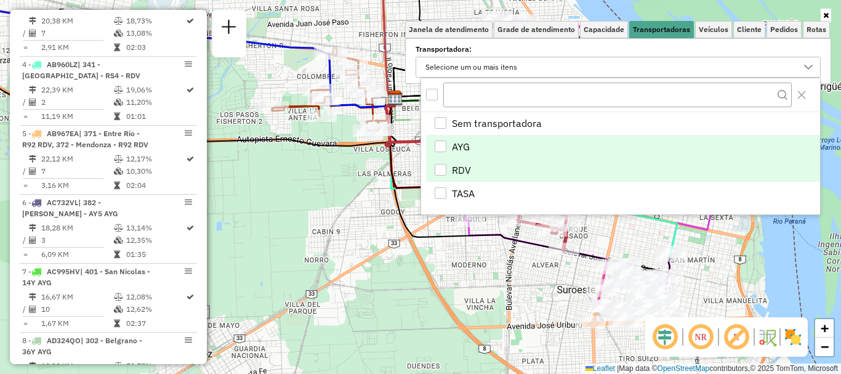
drag, startPoint x: 435, startPoint y: 172, endPoint x: 435, endPoint y: 180, distance: 7.4
click at [436, 172] on div "RDV" at bounding box center [441, 170] width 12 height 12
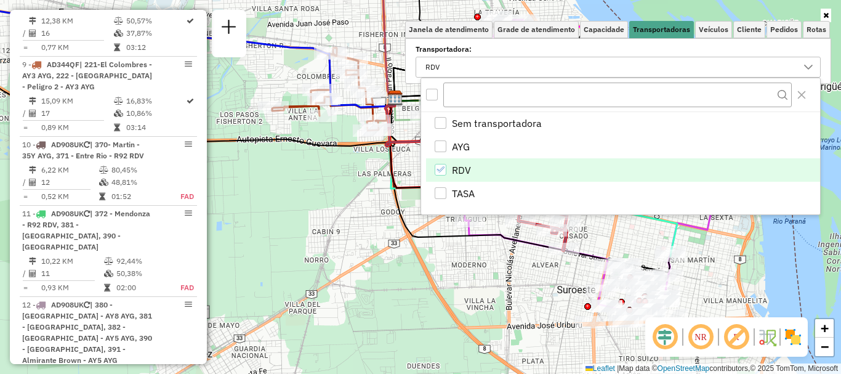
click at [439, 284] on hb-app "Aplicando filtros Pop-up bloqueado! Seu navegador bloqueou automáticamente a ab…" at bounding box center [420, 187] width 841 height 374
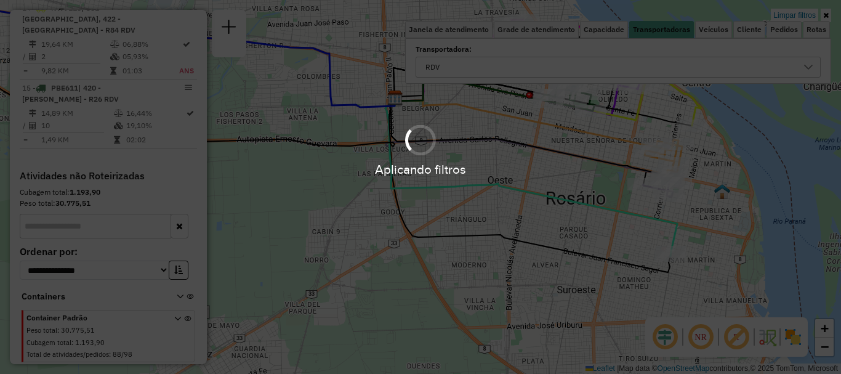
scroll to position [862, 0]
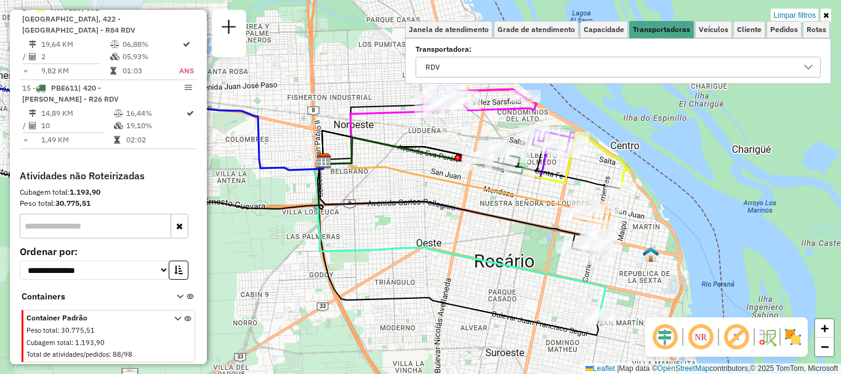
drag, startPoint x: 585, startPoint y: 230, endPoint x: 513, endPoint y: 293, distance: 95.1
click at [513, 293] on div "Limpar filtros Janela de atendimento Grade de atendimento Capacidade Transporta…" at bounding box center [420, 187] width 841 height 374
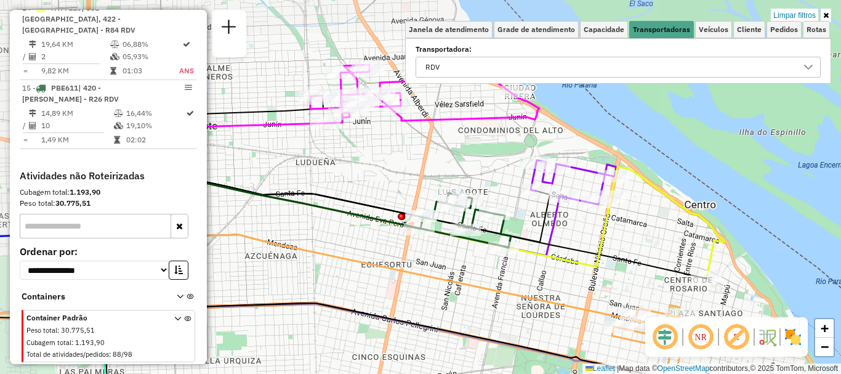
drag, startPoint x: 521, startPoint y: 201, endPoint x: 587, endPoint y: 284, distance: 106.5
click at [587, 284] on div "Limpar filtros Janela de atendimento Grade de atendimento Capacidade Transporta…" at bounding box center [420, 187] width 841 height 374
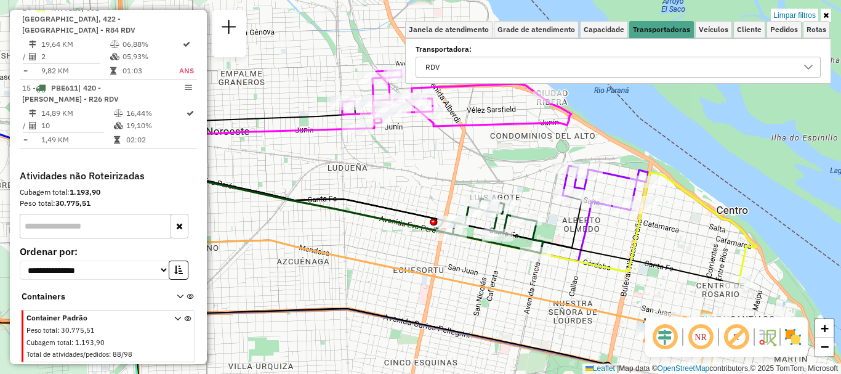
drag, startPoint x: 526, startPoint y: 261, endPoint x: 558, endPoint y: 267, distance: 32.5
click at [558, 267] on div "Limpar filtros Janela de atendimento Grade de atendimento Capacidade Transporta…" at bounding box center [420, 187] width 841 height 374
click at [811, 68] on icon at bounding box center [809, 67] width 10 height 10
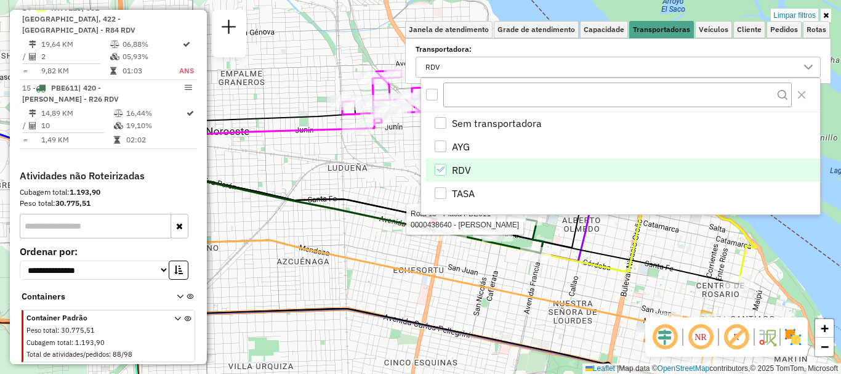
click at [439, 167] on icon "RDV" at bounding box center [440, 169] width 9 height 9
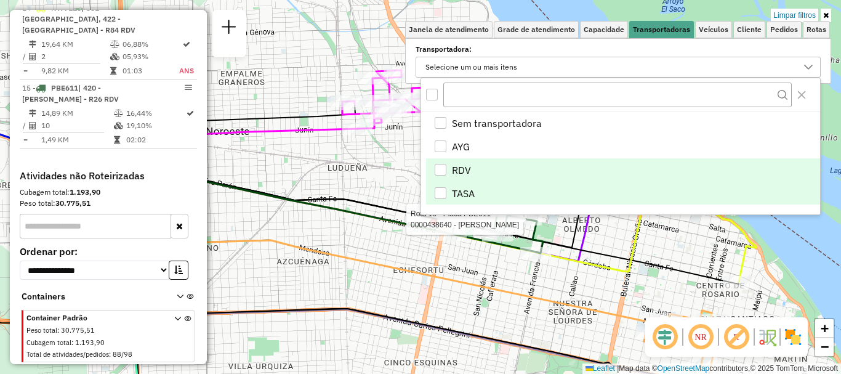
click at [444, 194] on div "TASA" at bounding box center [441, 193] width 12 height 12
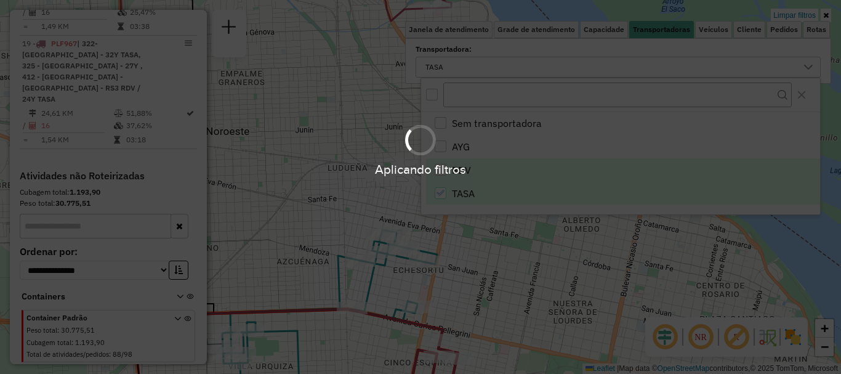
scroll to position [529, 0]
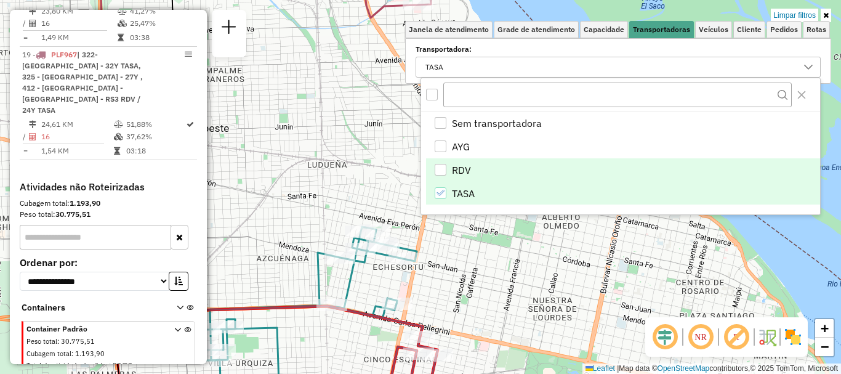
click at [451, 320] on div "Limpar filtros Janela de atendimento Grade de atendimento Capacidade Transporta…" at bounding box center [420, 187] width 841 height 374
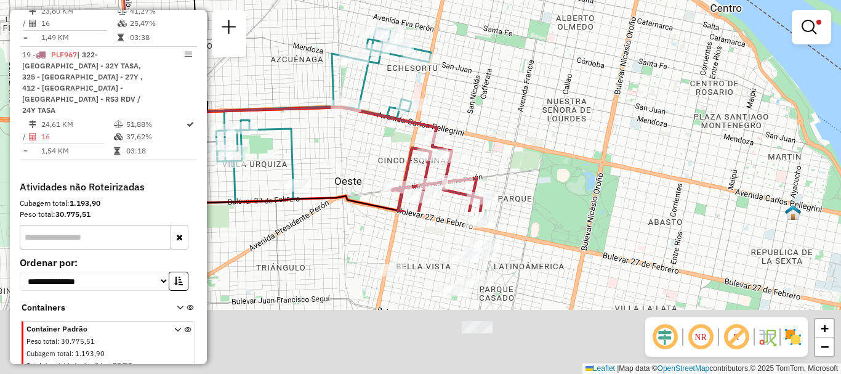
drag, startPoint x: 498, startPoint y: 124, endPoint x: 492, endPoint y: 62, distance: 62.5
click at [492, 62] on div "Limpar filtros Janela de atendimento Grade de atendimento Capacidade Transporta…" at bounding box center [420, 187] width 841 height 374
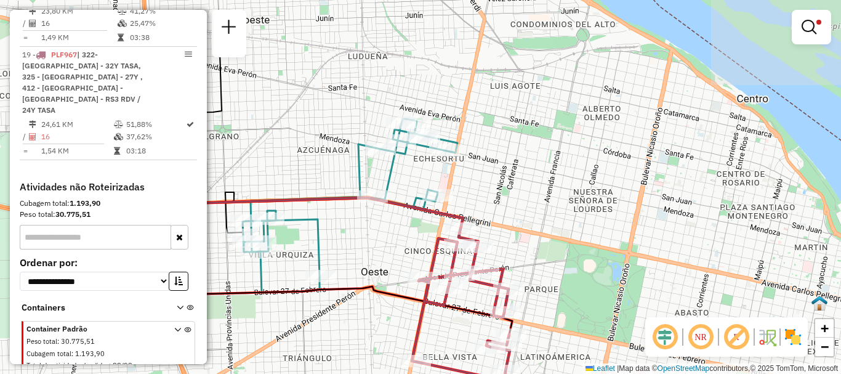
drag, startPoint x: 402, startPoint y: 225, endPoint x: 381, endPoint y: 358, distance: 134.6
click at [412, 362] on icon at bounding box center [461, 325] width 98 height 193
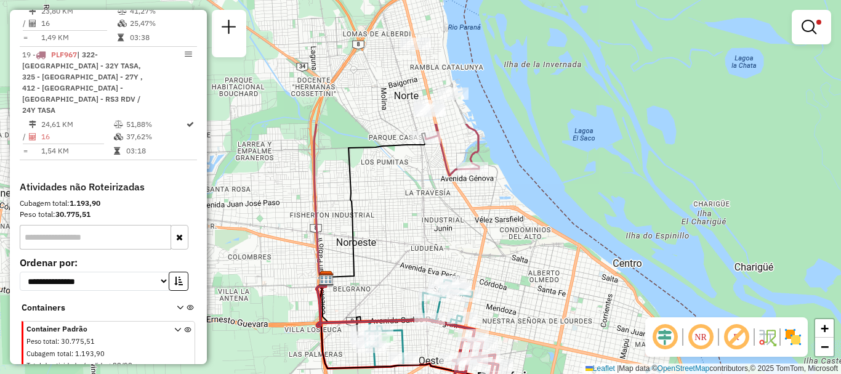
drag, startPoint x: 513, startPoint y: 155, endPoint x: 515, endPoint y: 241, distance: 85.6
click at [515, 241] on div "Limpar filtros Janela de atendimento Grade de atendimento Capacidade Transporta…" at bounding box center [420, 187] width 841 height 374
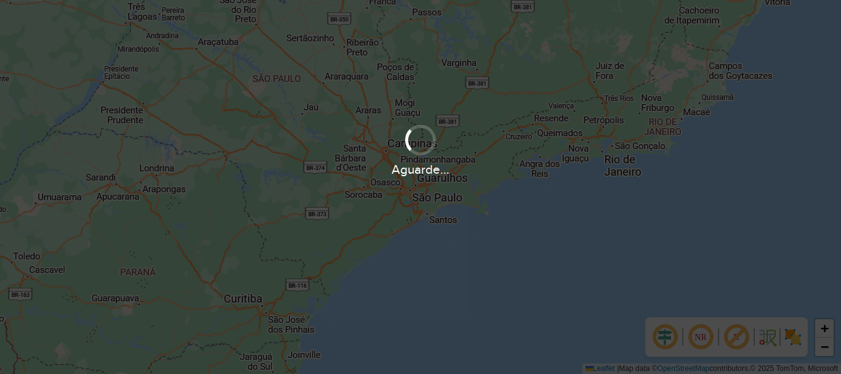
scroll to position [808, 0]
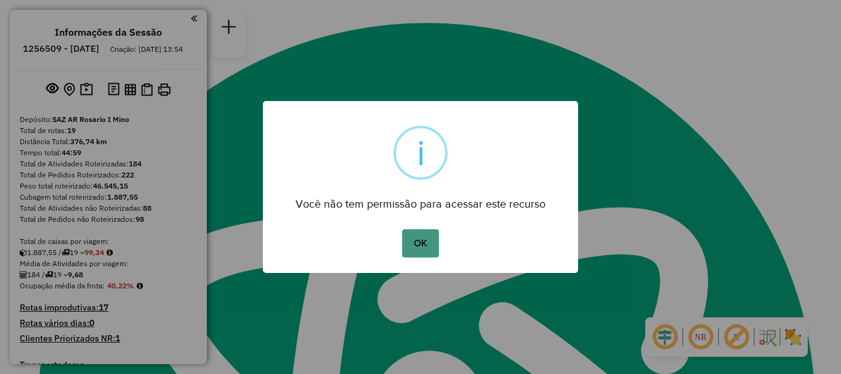
click at [405, 253] on button "OK" at bounding box center [420, 243] width 36 height 28
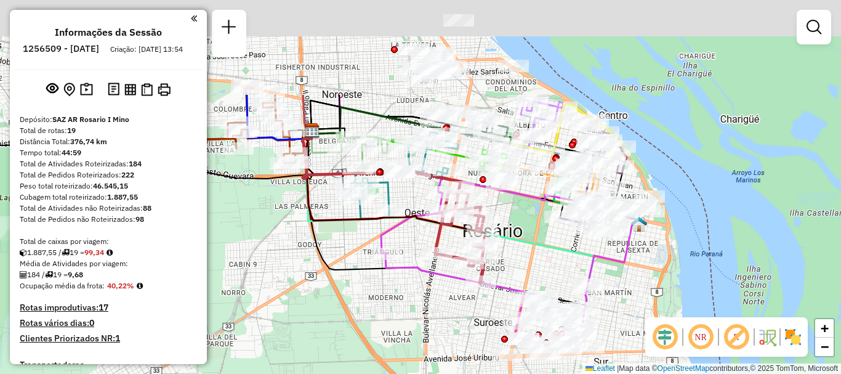
drag, startPoint x: 472, startPoint y: 129, endPoint x: 546, endPoint y: 274, distance: 162.8
click at [546, 274] on div "Janela de atendimento Grade de atendimento Capacidade Transportadoras Veículos …" at bounding box center [420, 187] width 841 height 374
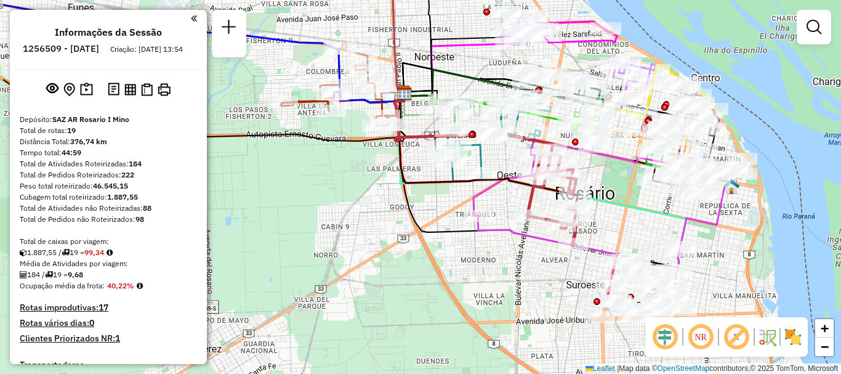
drag, startPoint x: 519, startPoint y: 261, endPoint x: 606, endPoint y: 210, distance: 101.0
click at [606, 210] on div "Janela de atendimento Grade de atendimento Capacidade Transportadoras Veículos …" at bounding box center [420, 187] width 841 height 374
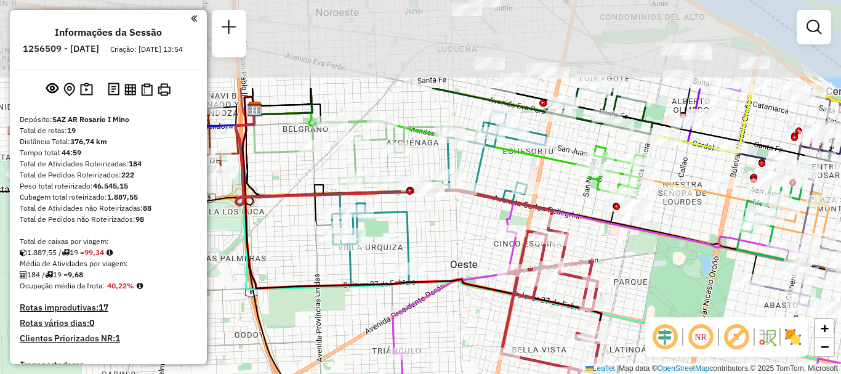
drag, startPoint x: 615, startPoint y: 164, endPoint x: 601, endPoint y: 258, distance: 95.3
click at [601, 258] on div "Janela de atendimento Grade de atendimento Capacidade Transportadoras Veículos …" at bounding box center [420, 187] width 841 height 374
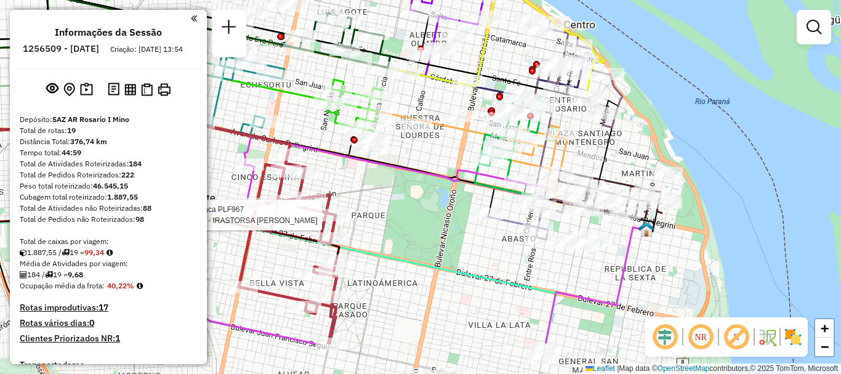
drag, startPoint x: 679, startPoint y: 245, endPoint x: 417, endPoint y: 179, distance: 270.7
click at [417, 179] on icon at bounding box center [337, 240] width 412 height 209
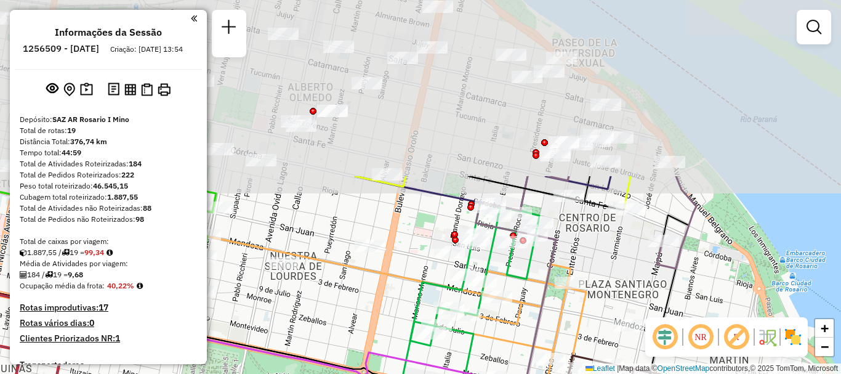
drag, startPoint x: 734, startPoint y: 182, endPoint x: 759, endPoint y: 342, distance: 162.0
click at [759, 342] on hb-router-mapa "Informações da Sessão 1256509 - 01/09/2025 Criação: 30/08/2025 13:54 Depósito: …" at bounding box center [420, 187] width 841 height 374
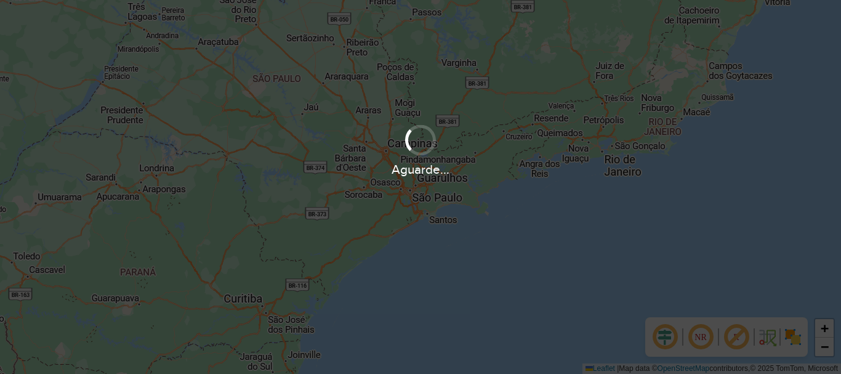
scroll to position [808, 0]
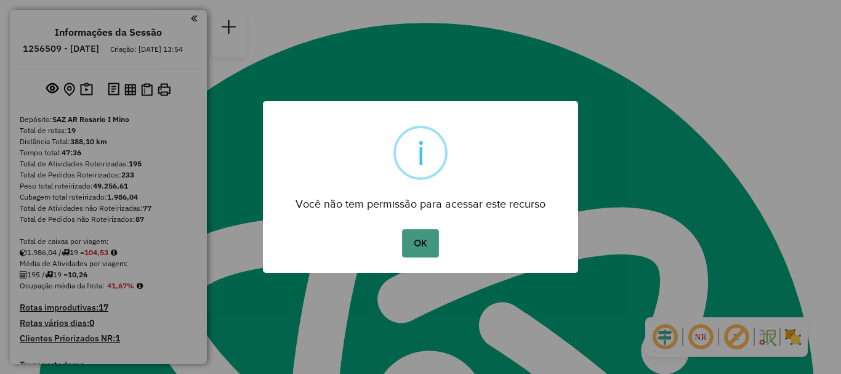
click at [426, 240] on button "OK" at bounding box center [420, 243] width 36 height 28
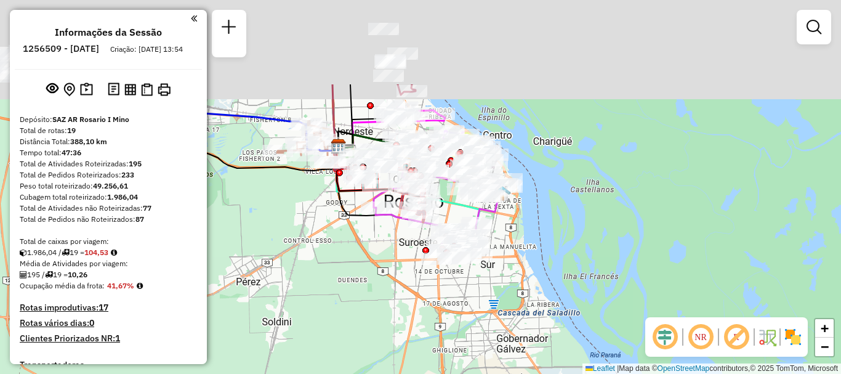
drag, startPoint x: 497, startPoint y: 213, endPoint x: 463, endPoint y: 353, distance: 144.6
click at [466, 357] on div "Janela de atendimento Grade de atendimento Capacidade Transportadoras Veículos …" at bounding box center [420, 187] width 841 height 374
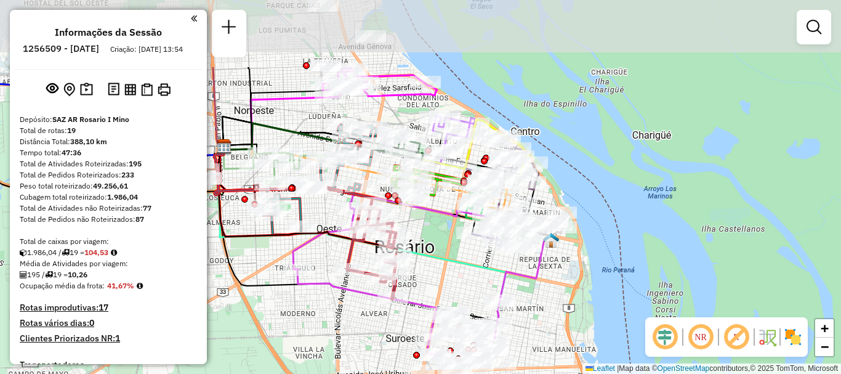
drag, startPoint x: 537, startPoint y: 350, endPoint x: 537, endPoint y: 360, distance: 9.9
click at [537, 360] on div "Janela de atendimento Grade de atendimento Capacidade Transportadoras Veículos …" at bounding box center [420, 187] width 841 height 374
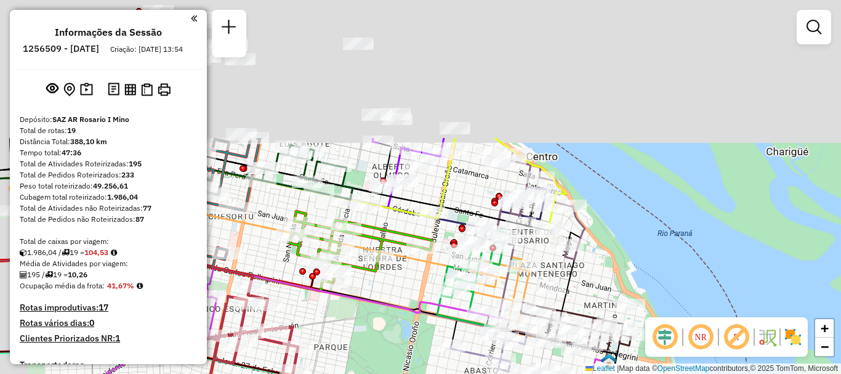
drag, startPoint x: 474, startPoint y: 250, endPoint x: 507, endPoint y: 398, distance: 151.4
click at [507, 373] on html "Aguarde... Pop-up bloqueado! Seu navegador bloqueou automáticamente a abertura …" at bounding box center [420, 187] width 841 height 374
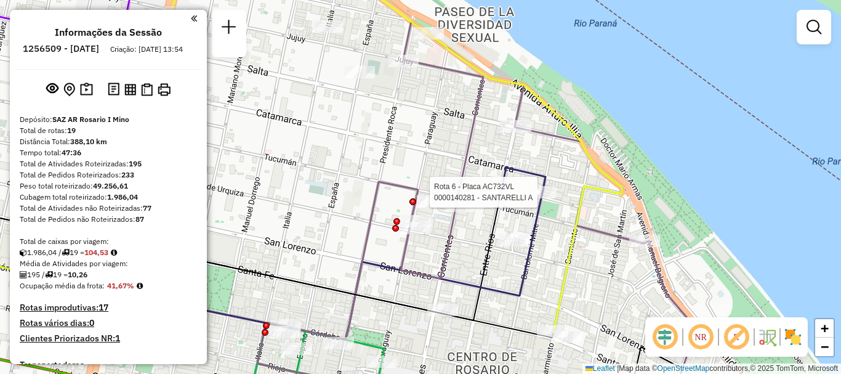
select select "**********"
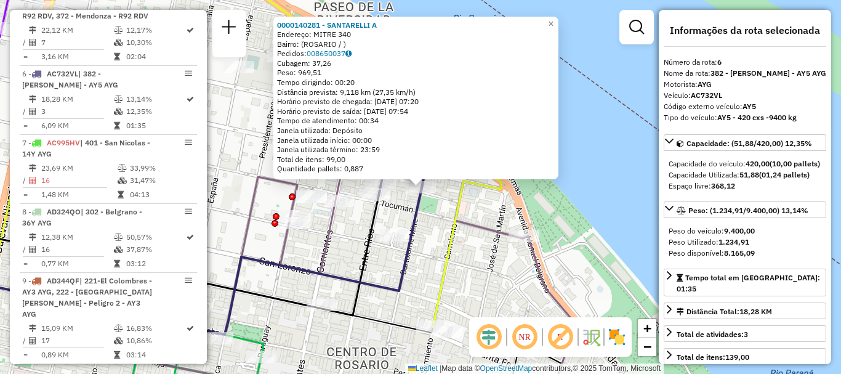
scroll to position [784, 0]
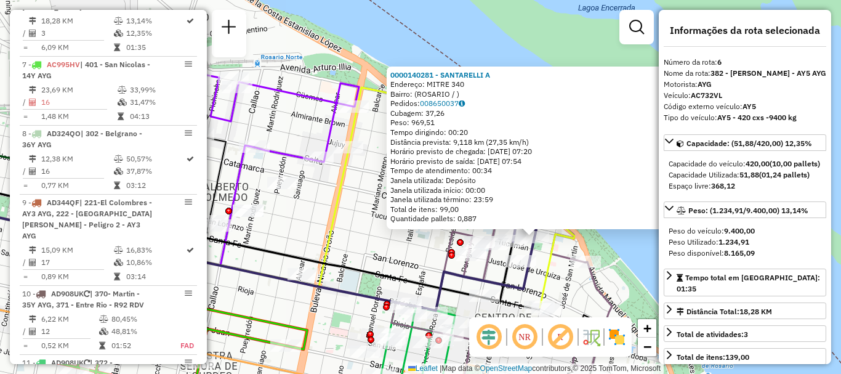
click at [618, 271] on div "0000140281 - SANTARELLI A Endereço: MITRE 340 Bairro: (ROSARIO / ) Pedidos: 008…" at bounding box center [420, 187] width 841 height 374
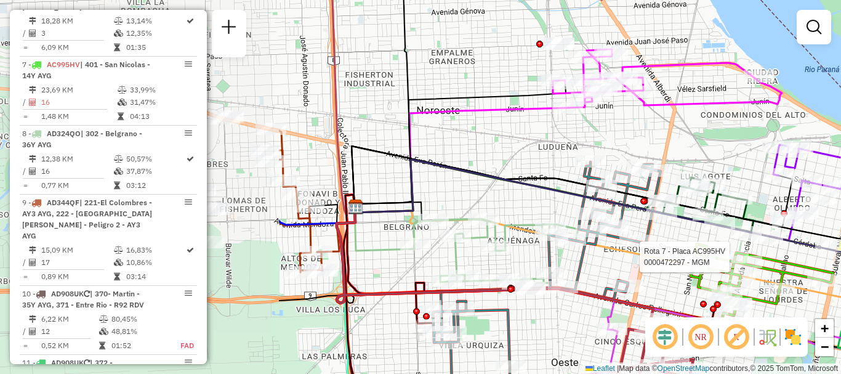
drag, startPoint x: 363, startPoint y: 278, endPoint x: 715, endPoint y: 275, distance: 352.4
click at [726, 263] on div at bounding box center [733, 257] width 31 height 12
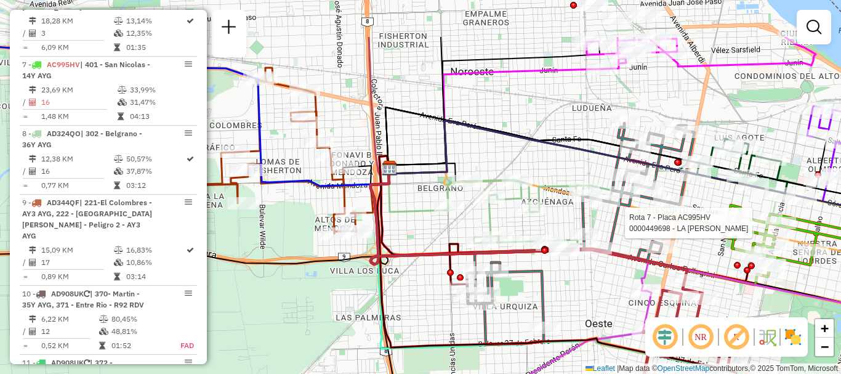
drag, startPoint x: 692, startPoint y: 201, endPoint x: 658, endPoint y: 288, distance: 93.6
click at [658, 288] on div "Rota 7 - Placa AC995HV 0000449698 - LA ROSA CRISTIAN FABIAN Janela de atendimen…" at bounding box center [420, 187] width 841 height 374
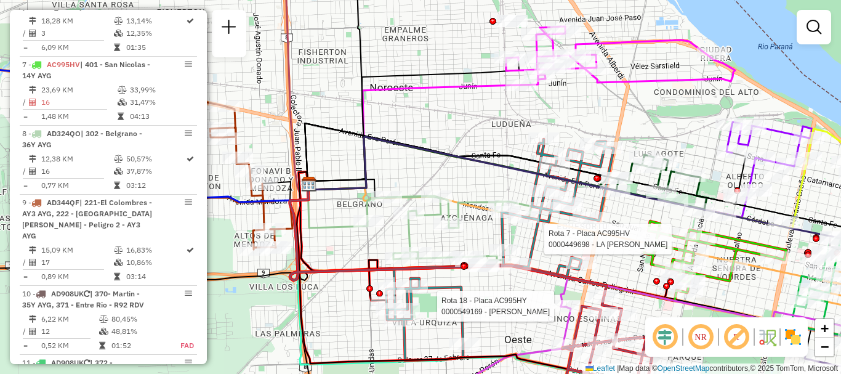
drag, startPoint x: 511, startPoint y: 152, endPoint x: 434, endPoint y: 155, distance: 77.1
click at [434, 155] on icon at bounding box center [578, 188] width 540 height 103
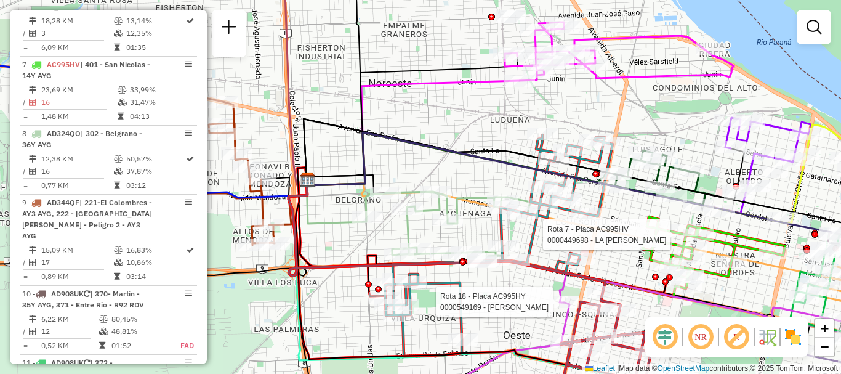
drag, startPoint x: 432, startPoint y: 187, endPoint x: 325, endPoint y: 65, distance: 162.4
click at [357, 82] on div "Rota 7 - Placa AC995HV 0000449698 - LA ROSA CRISTIAN FABIAN Rota 18 - Placa AC9…" at bounding box center [420, 187] width 841 height 374
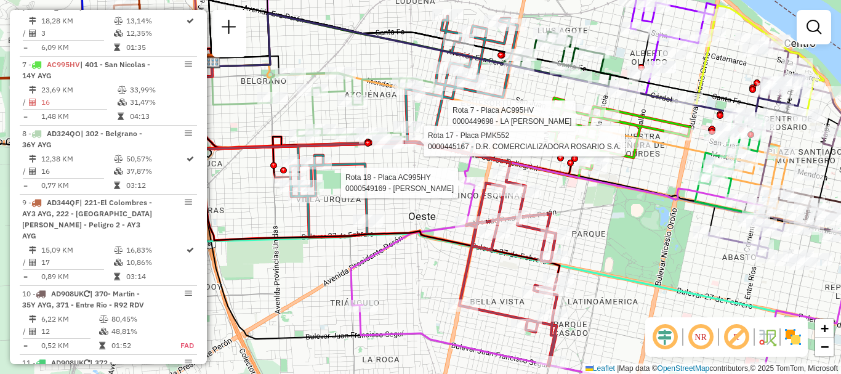
select select "**********"
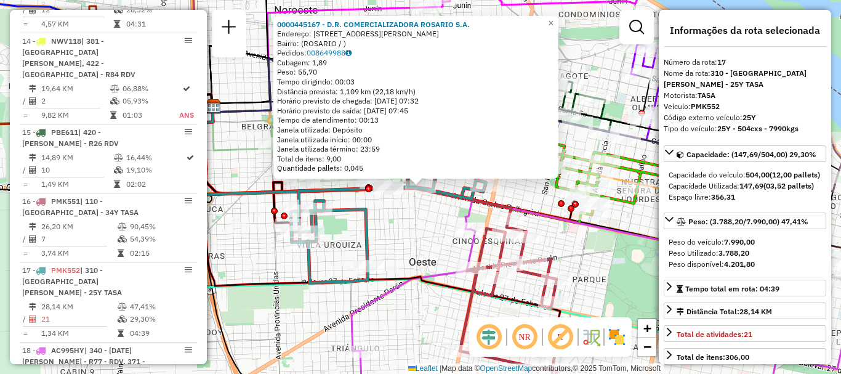
scroll to position [1620, 0]
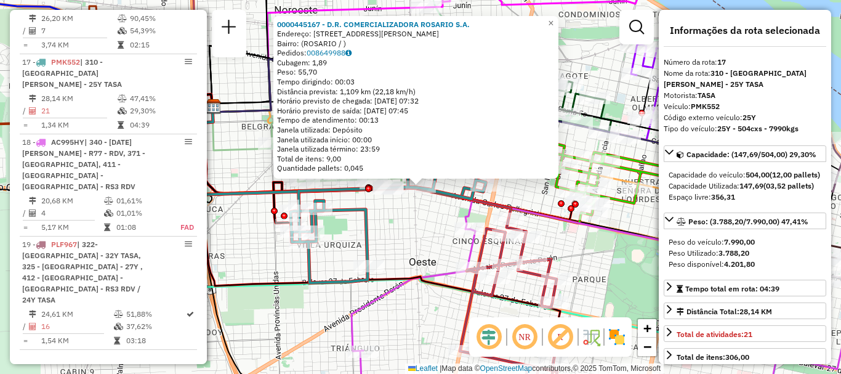
click at [418, 209] on div "0000445167 - D.R. COMERCIALIZADORA ROSARIO S.A. Endereço: AVENIDA PELLEGRINI 48…" at bounding box center [420, 187] width 841 height 374
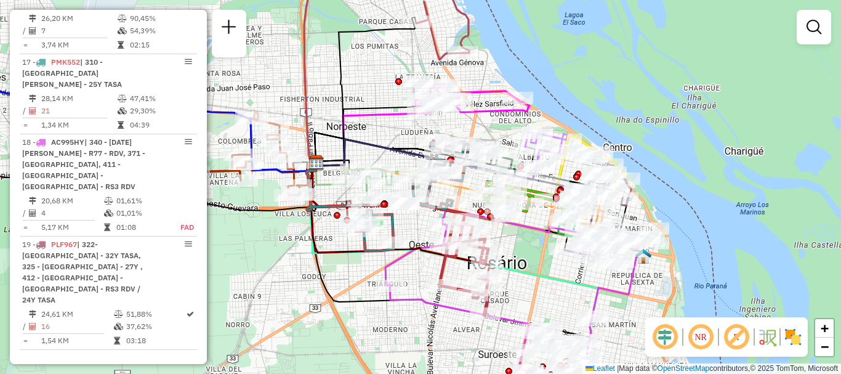
drag, startPoint x: 521, startPoint y: 240, endPoint x: 504, endPoint y: 179, distance: 62.6
click at [509, 198] on div "Janela de atendimento Grade de atendimento Capacidade Transportadoras Veículos …" at bounding box center [420, 187] width 841 height 374
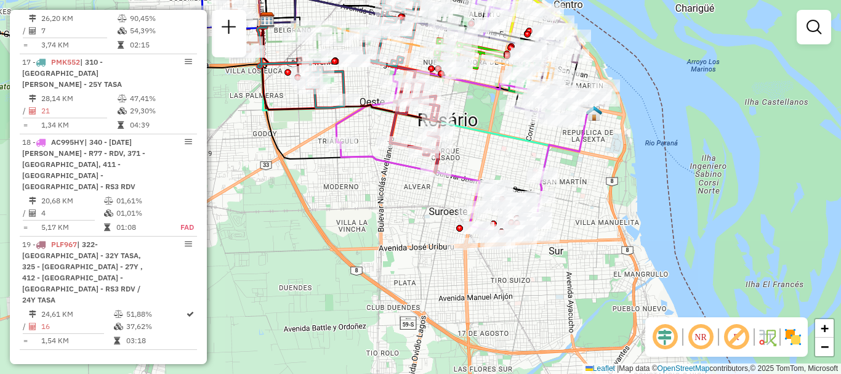
drag, startPoint x: 510, startPoint y: 234, endPoint x: 501, endPoint y: 274, distance: 41.0
click at [501, 274] on div "Janela de atendimento Grade de atendimento Capacidade Transportadoras Veículos …" at bounding box center [420, 187] width 841 height 374
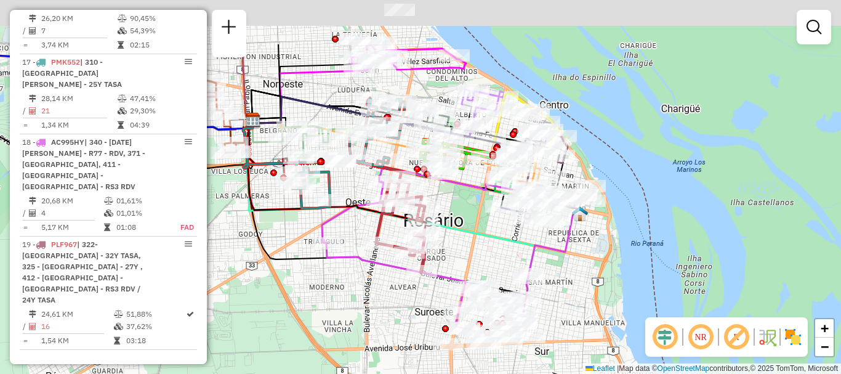
click at [519, 239] on icon at bounding box center [389, 196] width 292 height 153
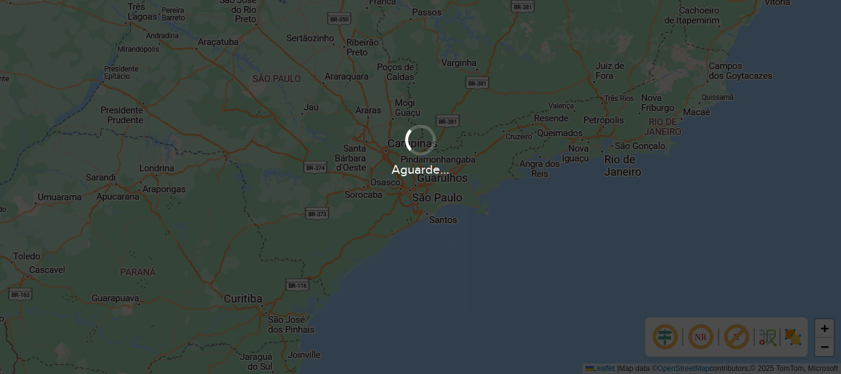
scroll to position [808, 0]
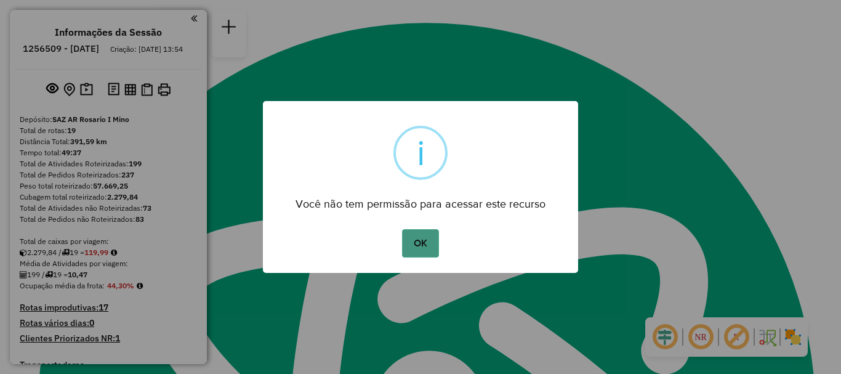
click at [424, 249] on button "OK" at bounding box center [420, 243] width 36 height 28
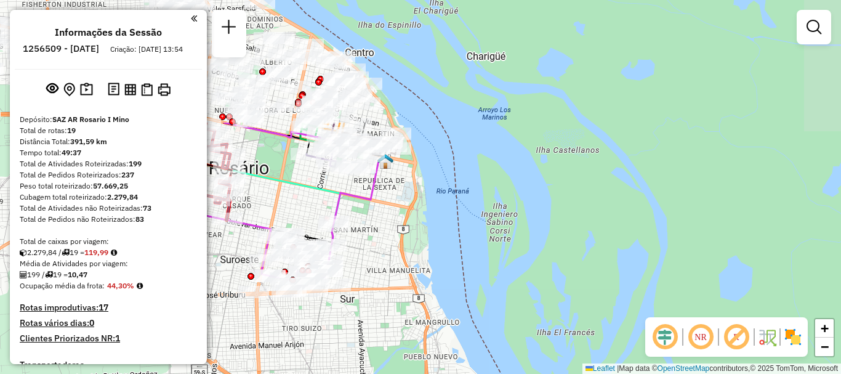
drag, startPoint x: 395, startPoint y: 316, endPoint x: 395, endPoint y: 329, distance: 12.9
click at [395, 329] on div "Janela de atendimento Grade de atendimento Capacidade Transportadoras Veículos …" at bounding box center [420, 187] width 841 height 374
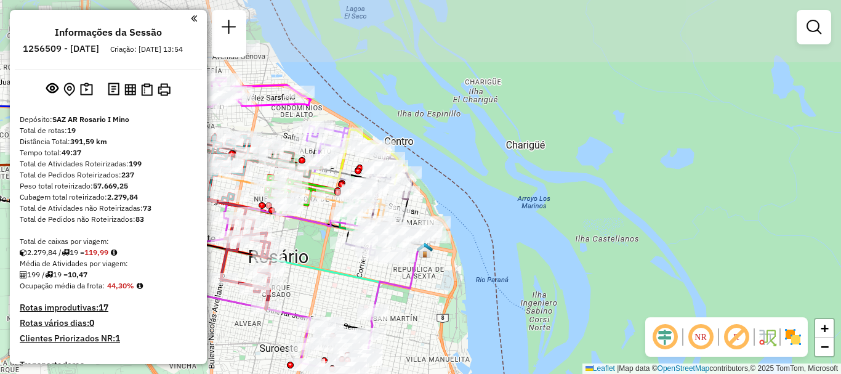
drag, startPoint x: 401, startPoint y: 309, endPoint x: 429, endPoint y: 367, distance: 64.5
click at [429, 367] on div "Janela de atendimento Grade de atendimento Capacidade Transportadoras Veículos …" at bounding box center [420, 187] width 841 height 374
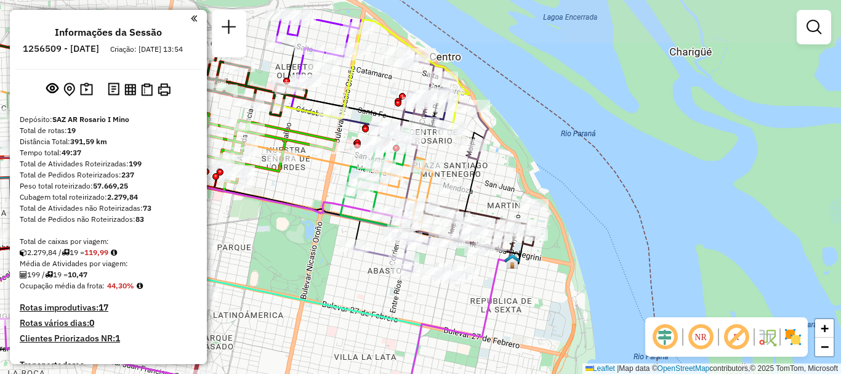
drag, startPoint x: 445, startPoint y: 319, endPoint x: 460, endPoint y: 326, distance: 16.0
click at [460, 326] on icon at bounding box center [455, 363] width 114 height 208
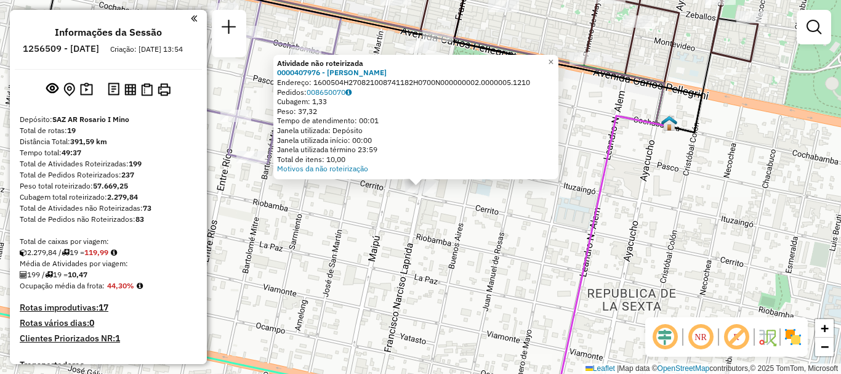
click at [450, 245] on div "Atividade não roteirizada 0000407976 - [PERSON_NAME]: 1600504H270821008741182H0…" at bounding box center [420, 187] width 841 height 374
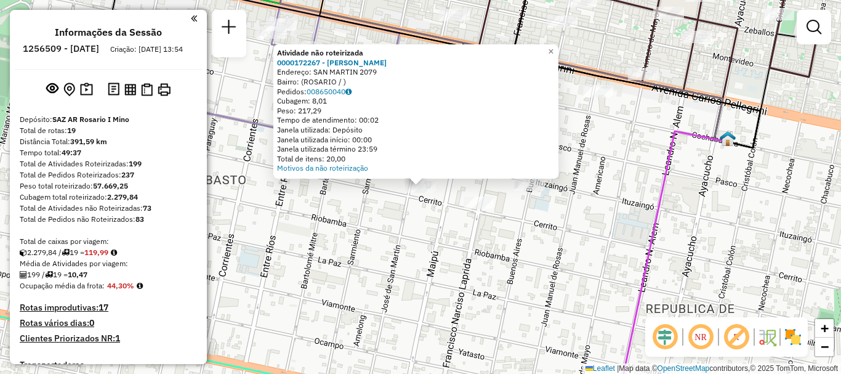
click at [362, 205] on div "Atividade não roteirizada 0000172267 - [PERSON_NAME]: SAN MARTIN 2079 Bairro: (…" at bounding box center [420, 187] width 841 height 374
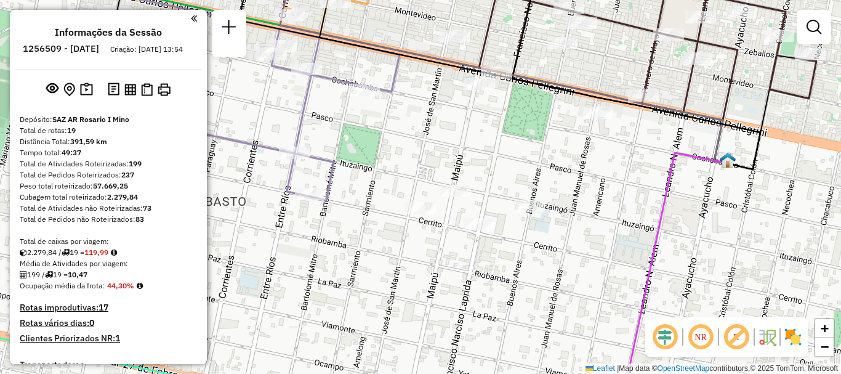
drag, startPoint x: 405, startPoint y: 255, endPoint x: 404, endPoint y: 285, distance: 30.2
click at [404, 285] on div "Janela de atendimento Grade de atendimento Capacidade Transportadoras Veículos …" at bounding box center [420, 187] width 841 height 374
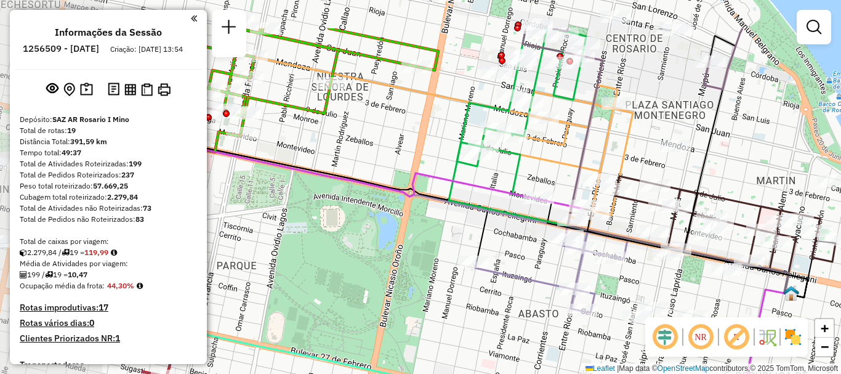
drag, startPoint x: 408, startPoint y: 234, endPoint x: 649, endPoint y: 275, distance: 244.9
click at [649, 275] on div "Janela de atendimento Grade de atendimento Capacidade Transportadoras Veículos …" at bounding box center [420, 187] width 841 height 374
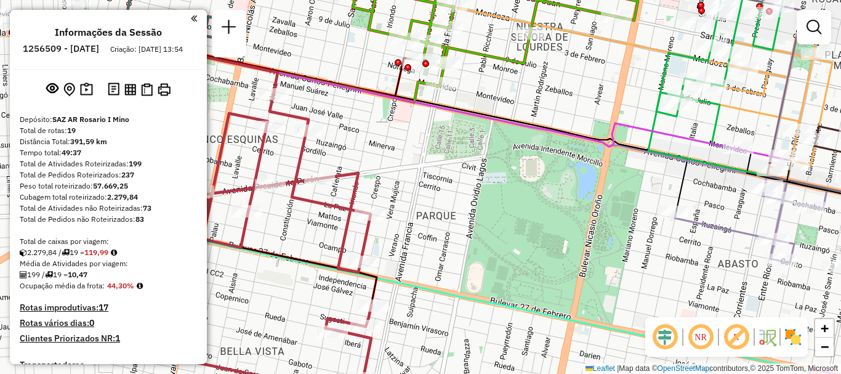
drag, startPoint x: 395, startPoint y: 288, endPoint x: 579, endPoint y: 256, distance: 186.9
click at [579, 256] on div "Janela de atendimento Grade de atendimento Capacidade Transportadoras Veículos …" at bounding box center [420, 187] width 841 height 374
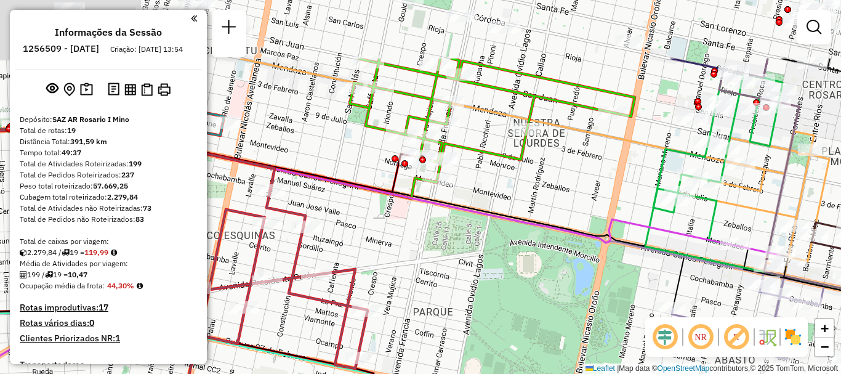
click at [553, 373] on html "Aguarde... Pop-up bloqueado! Seu navegador bloqueou automáticamente a abertura …" at bounding box center [420, 187] width 841 height 374
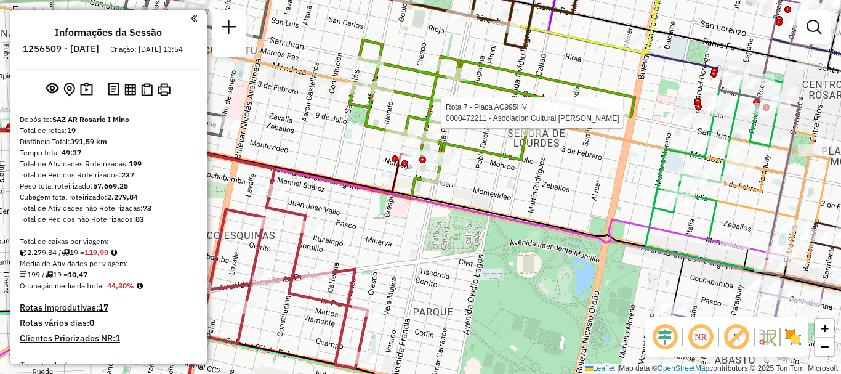
select select "**********"
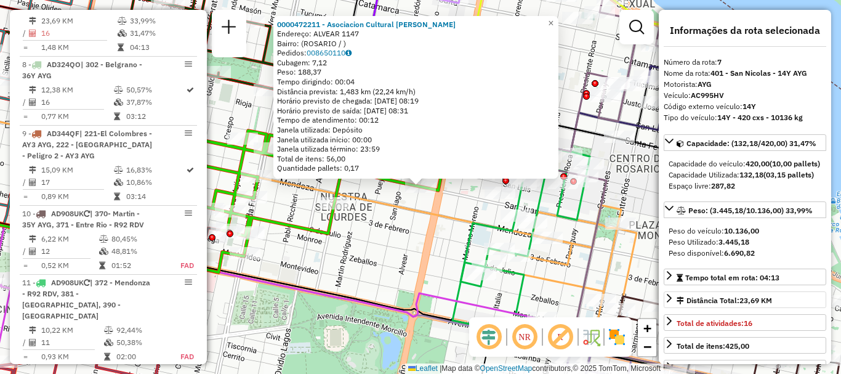
scroll to position [62, 0]
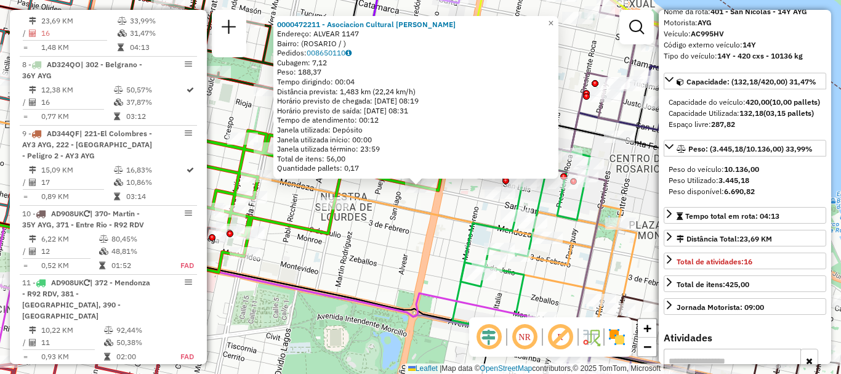
click at [583, 266] on icon at bounding box center [682, 293] width 221 height 235
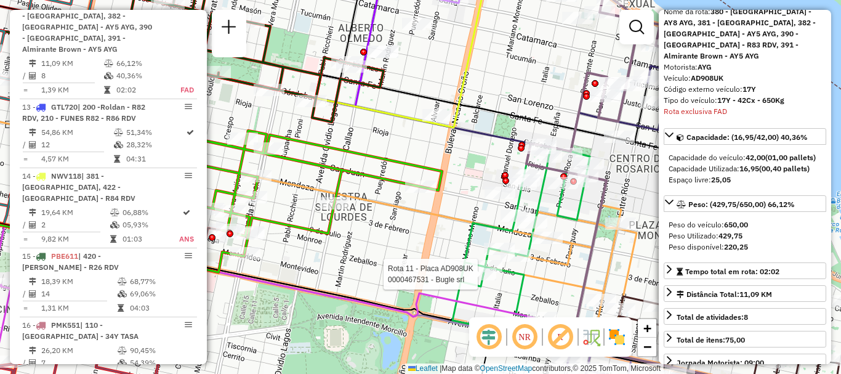
scroll to position [1231, 0]
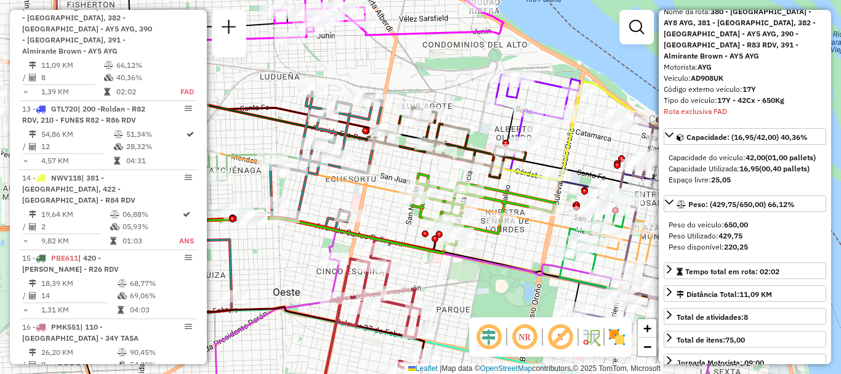
drag, startPoint x: 386, startPoint y: 279, endPoint x: 494, endPoint y: 265, distance: 109.3
click at [494, 265] on icon at bounding box center [422, 313] width 412 height 167
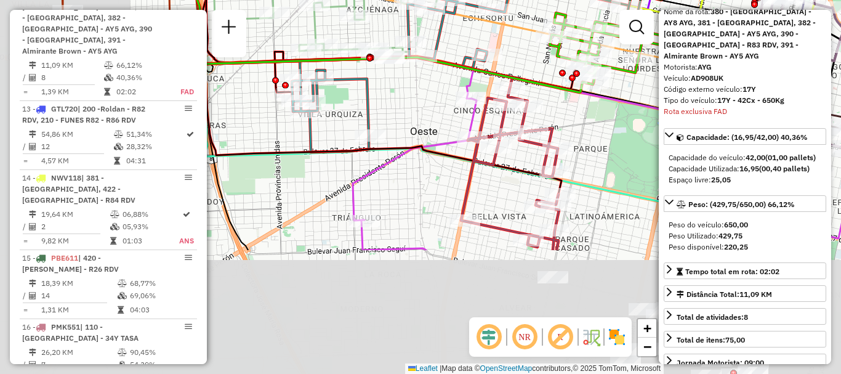
drag, startPoint x: 319, startPoint y: 325, endPoint x: 456, endPoint y: 163, distance: 211.9
click at [456, 163] on icon at bounding box center [382, 79] width 359 height 230
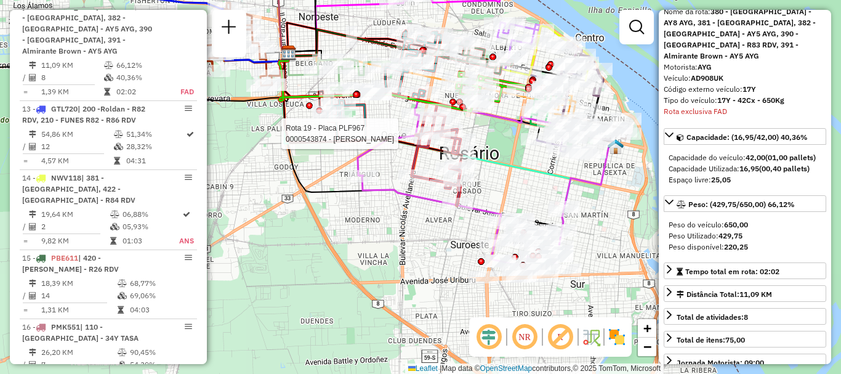
drag, startPoint x: 421, startPoint y: 212, endPoint x: 307, endPoint y: 163, distance: 124.7
click at [334, 168] on div "Rota 19 - Placa PLF967 0000543874 - Vallejos Horacio Daniel Janela de atendimen…" at bounding box center [420, 187] width 841 height 374
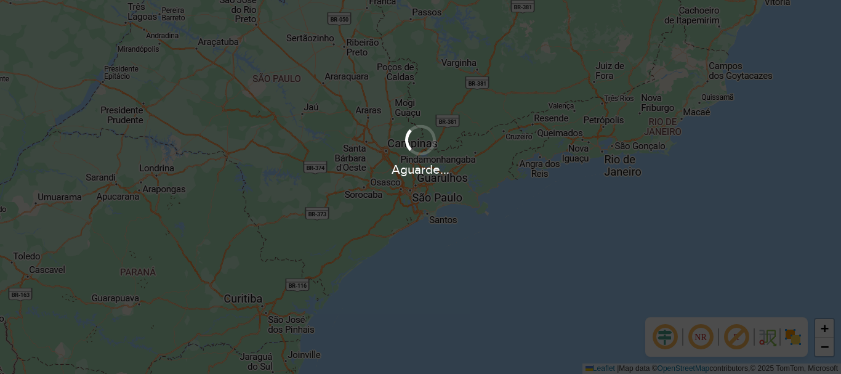
scroll to position [808, 0]
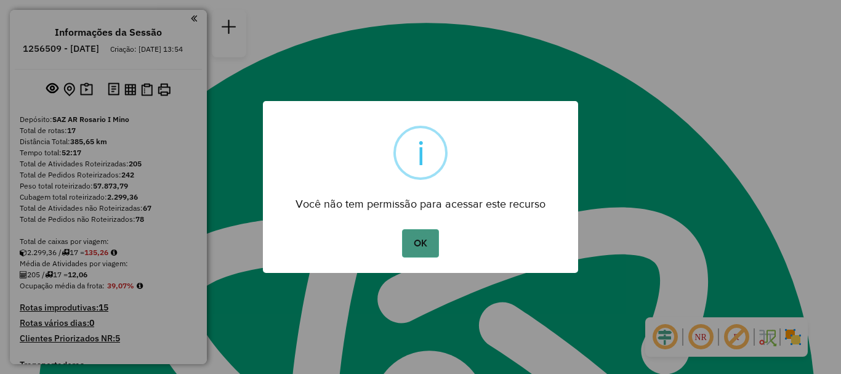
click at [408, 246] on button "OK" at bounding box center [420, 243] width 36 height 28
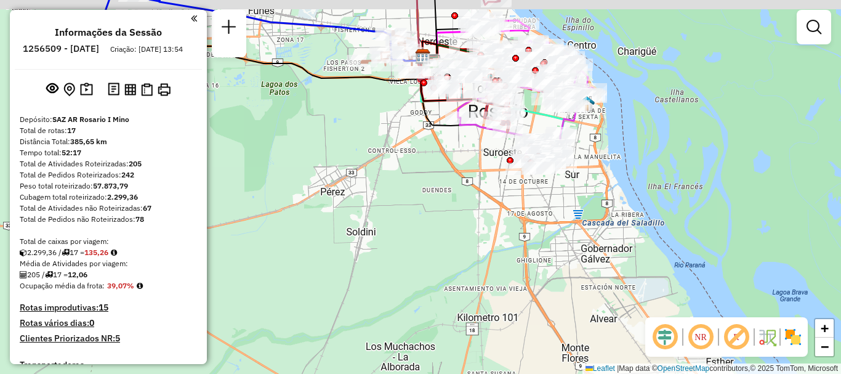
drag, startPoint x: 447, startPoint y: 192, endPoint x: 444, endPoint y: 238, distance: 45.7
click at [444, 237] on div "Janela de atendimento Grade de atendimento Capacidade Transportadoras Veículos …" at bounding box center [420, 187] width 841 height 374
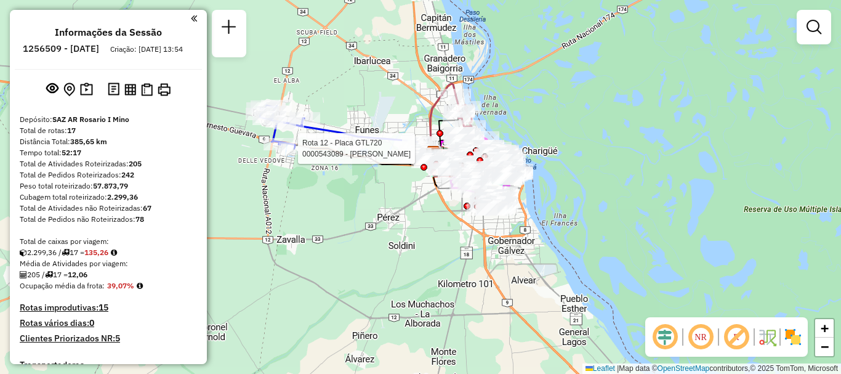
select select "**********"
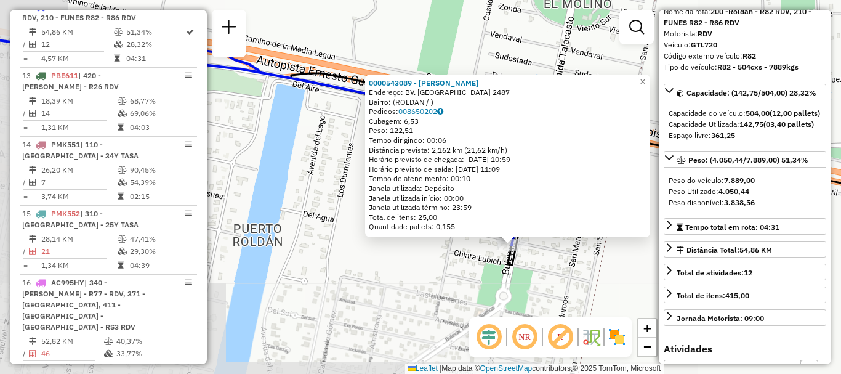
scroll to position [123, 0]
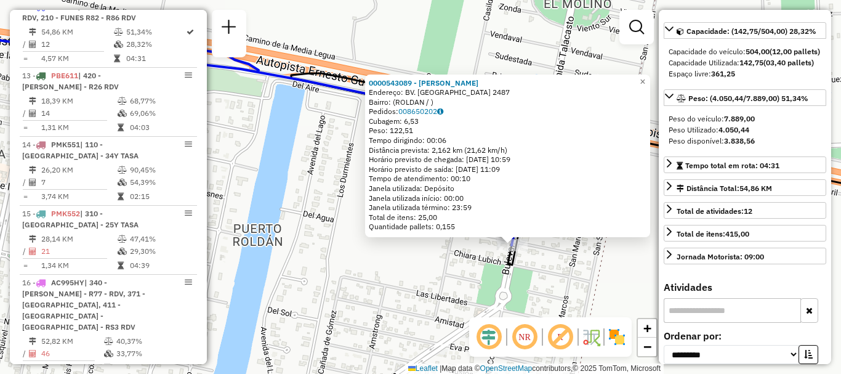
click at [561, 292] on div "0000543089 - [PERSON_NAME] Endereço: BV. TIERRA DE SUENOS 2487 Bairro: (ROLDAN …" at bounding box center [420, 187] width 841 height 374
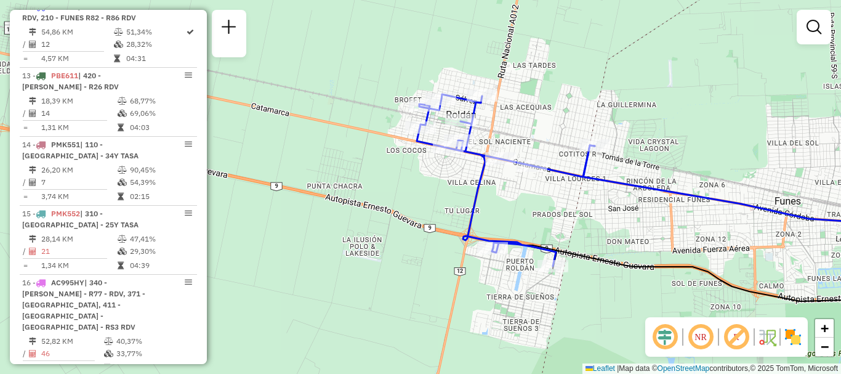
drag, startPoint x: 626, startPoint y: 230, endPoint x: 312, endPoint y: 144, distance: 325.2
click at [312, 144] on div "Janela de atendimento Grade de atendimento Capacidade Transportadoras Veículos …" at bounding box center [420, 187] width 841 height 374
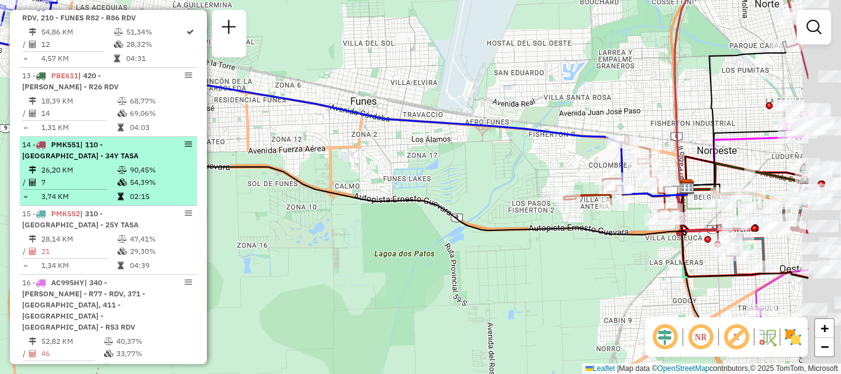
drag, startPoint x: 399, startPoint y: 195, endPoint x: 182, endPoint y: 166, distance: 219.4
click at [191, 168] on hb-router-mapa "Informações da Sessão 1256509 - 01/09/2025 Criação: 30/08/2025 13:54 Depósito: …" at bounding box center [420, 187] width 841 height 374
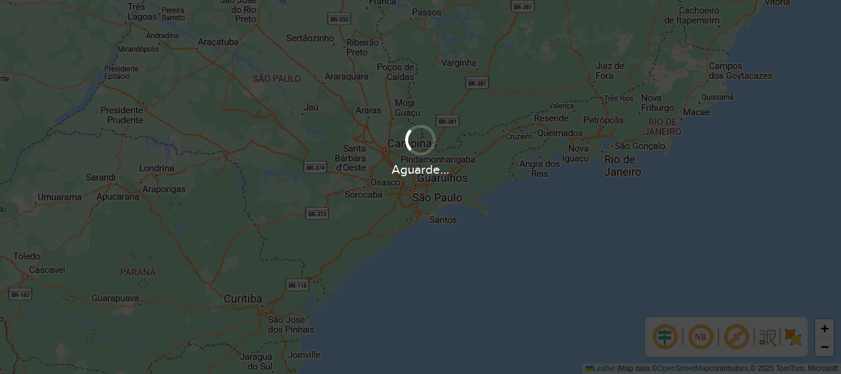
scroll to position [808, 0]
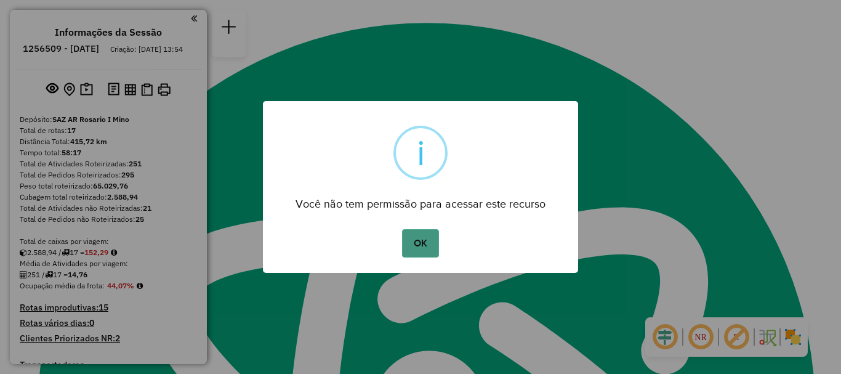
click at [420, 235] on button "OK" at bounding box center [420, 243] width 36 height 28
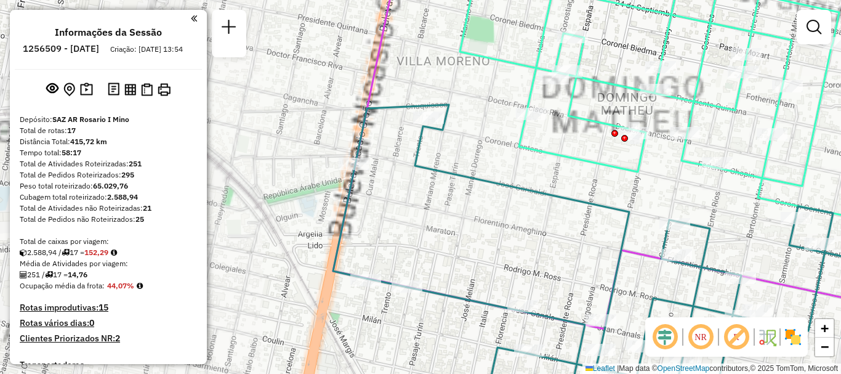
drag, startPoint x: 535, startPoint y: 256, endPoint x: 498, endPoint y: 177, distance: 87.3
click at [498, 178] on div "Janela de atendimento Grade de atendimento Capacidade Transportadoras Veículos …" at bounding box center [420, 187] width 841 height 374
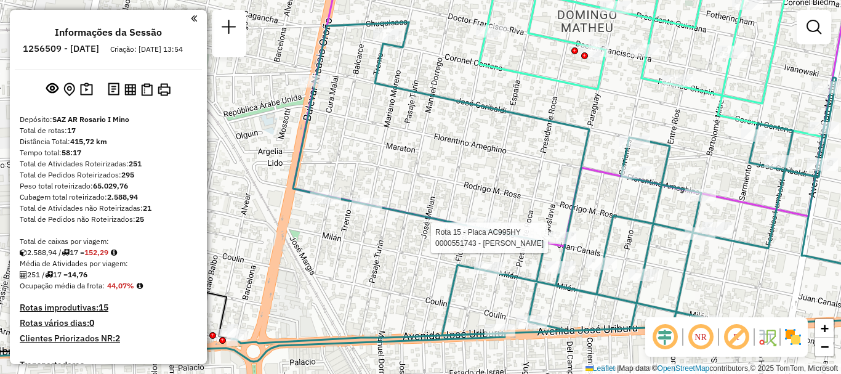
select select "**********"
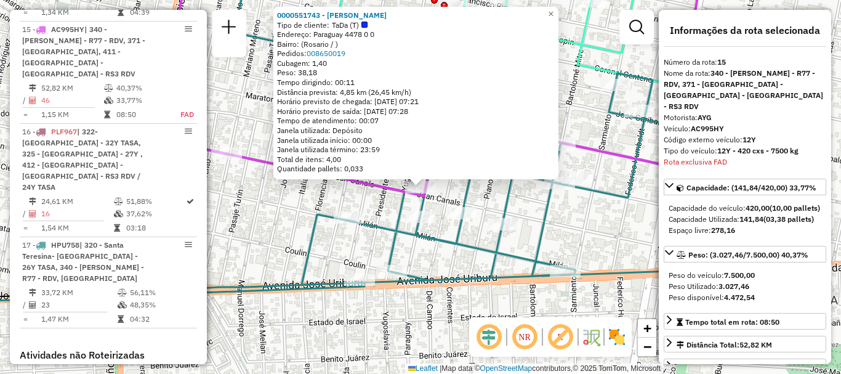
scroll to position [1469, 0]
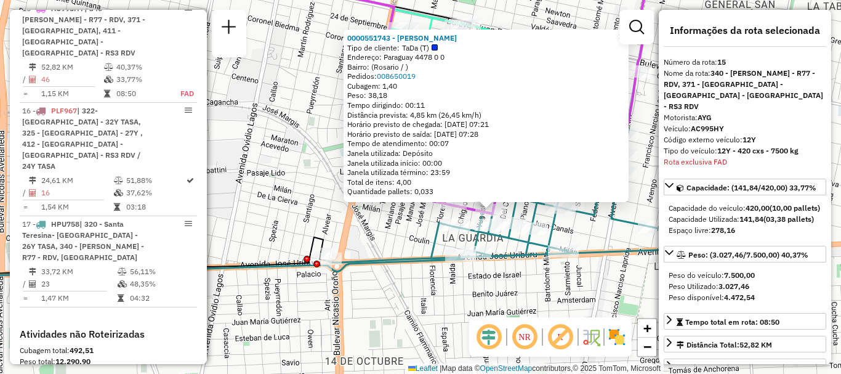
click at [523, 292] on div "0000551743 - [PERSON_NAME] Tipo de cliente: TaDa (T) Endereço: [GEOGRAPHIC_DATA…" at bounding box center [420, 187] width 841 height 374
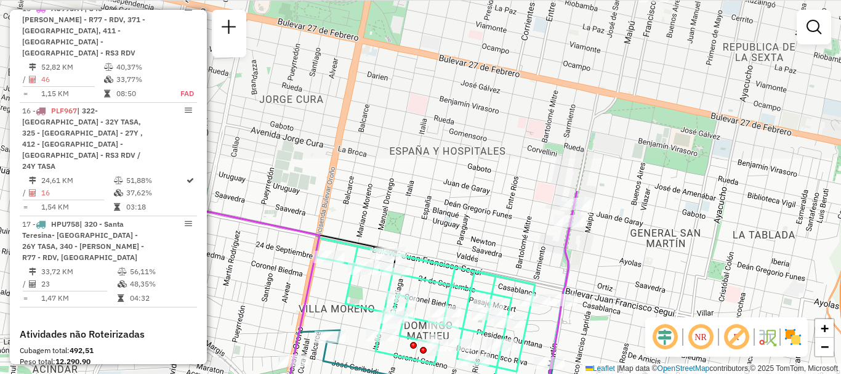
drag, startPoint x: 607, startPoint y: 173, endPoint x: 545, endPoint y: 376, distance: 212.0
click at [545, 373] on html "Aguarde... Pop-up bloqueado! Seu navegador bloqueou automáticamente a abertura …" at bounding box center [420, 187] width 841 height 374
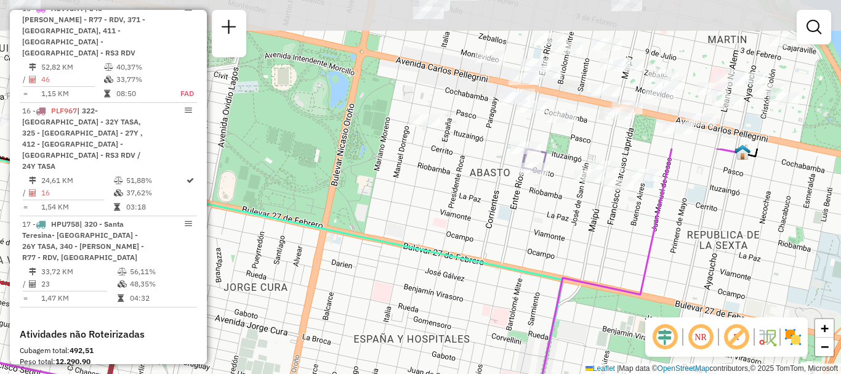
drag, startPoint x: 533, startPoint y: 207, endPoint x: 500, endPoint y: 355, distance: 152.0
click at [500, 355] on div "Rota 17 - Placa HPU758 0000304306 - MIRANDA M Rota 17 - Placa HPU758 0000444807…" at bounding box center [420, 187] width 841 height 374
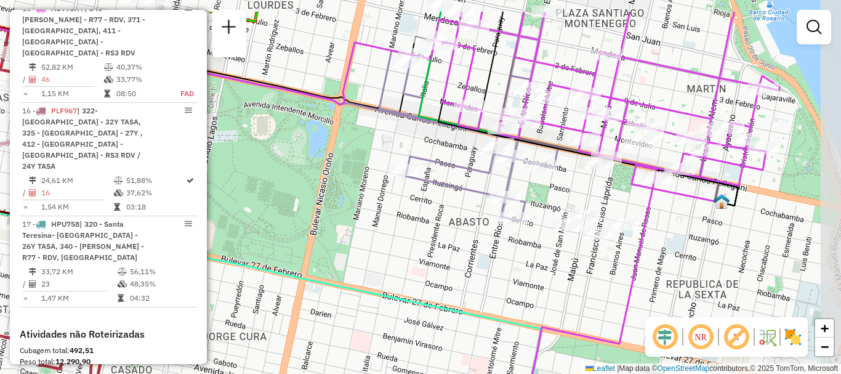
drag, startPoint x: 564, startPoint y: 299, endPoint x: 551, endPoint y: 322, distance: 27.0
click at [551, 322] on div "Rota 17 - Placa HPU758 0000304306 - MIRANDA M Rota 17 - Placa HPU758 0000444807…" at bounding box center [420, 187] width 841 height 374
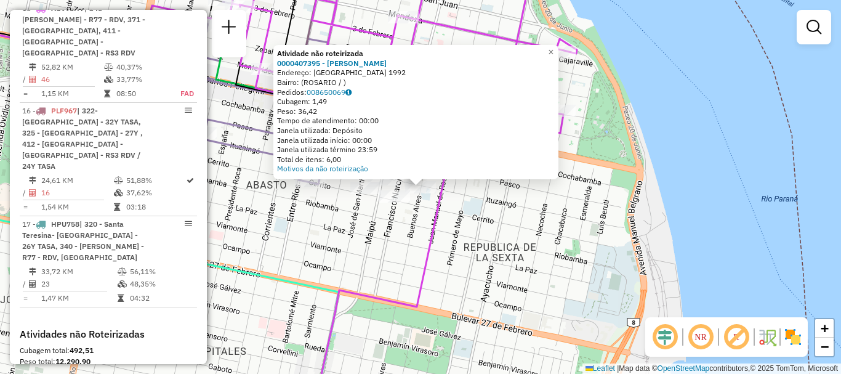
click at [615, 237] on div "Atividade não roteirizada 0000407395 - GONZALEZ RICARDO ANDRES Endereço: BUENOS…" at bounding box center [420, 187] width 841 height 374
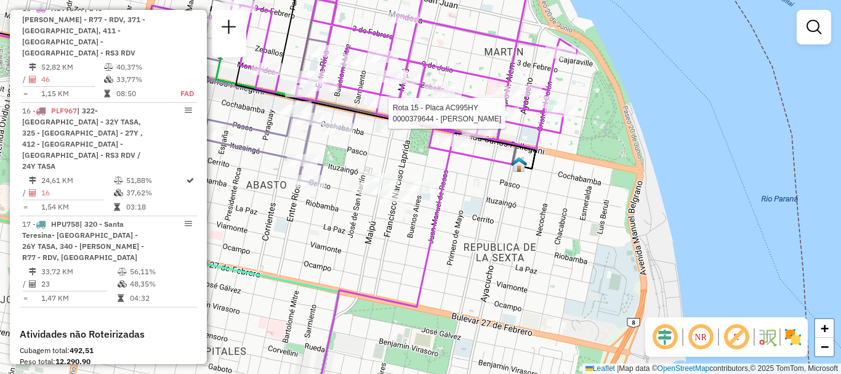
select select "**********"
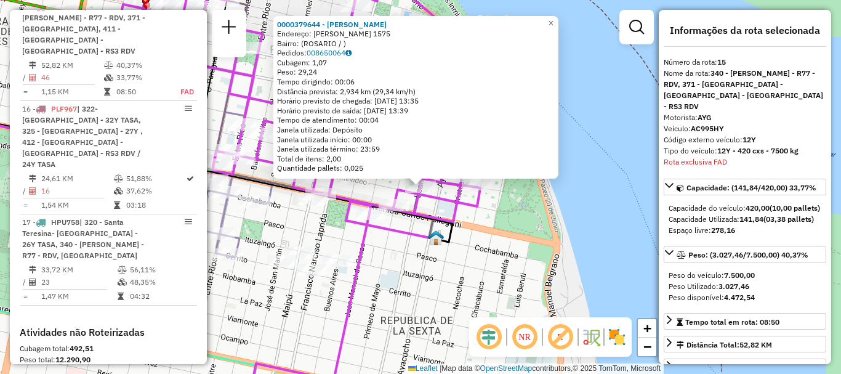
scroll to position [62, 0]
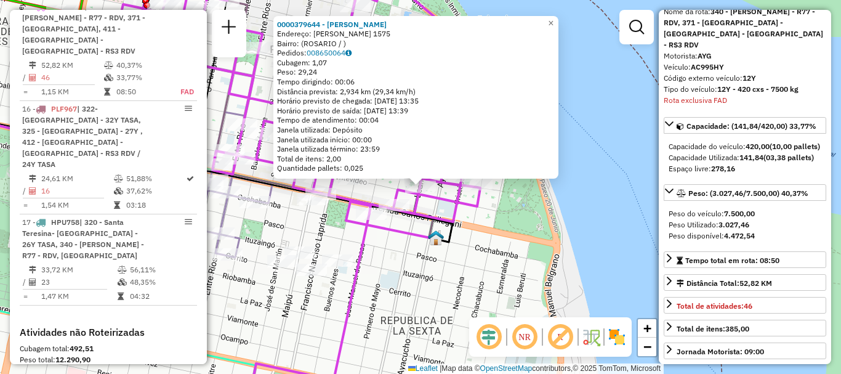
click at [532, 287] on div "0000379644 - CONTRERAS VI Endereço: LEANDRO N ALEM 1575 Bairro: (ROSARIO / ) Pe…" at bounding box center [420, 187] width 841 height 374
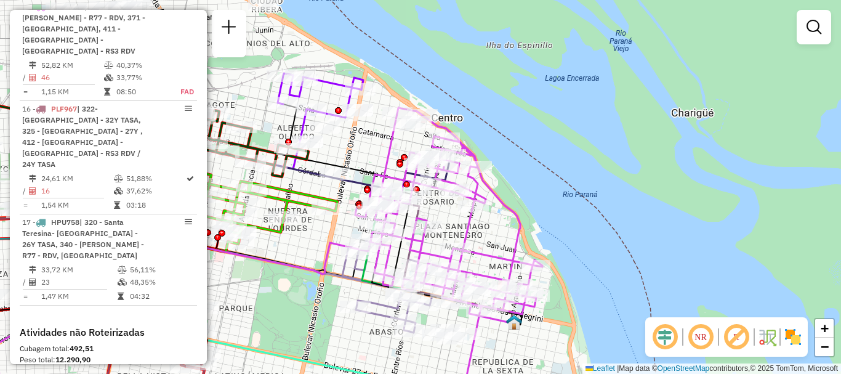
drag, startPoint x: 567, startPoint y: 222, endPoint x: 573, endPoint y: 303, distance: 80.9
click at [573, 303] on div "Janela de atendimento Grade de atendimento Capacidade Transportadoras Veículos …" at bounding box center [420, 187] width 841 height 374
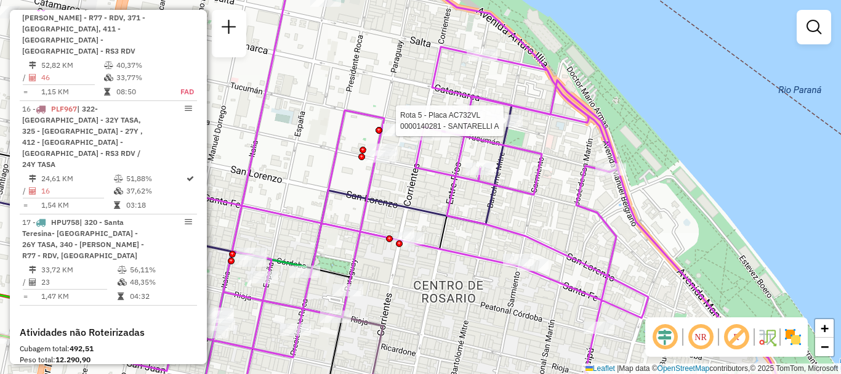
select select "**********"
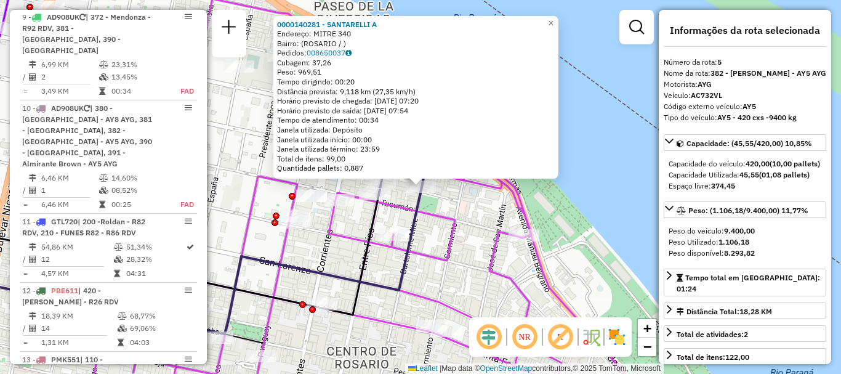
scroll to position [715, 0]
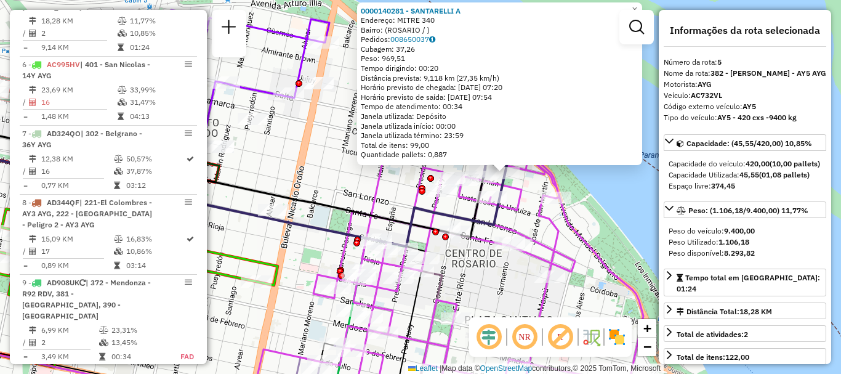
click at [594, 198] on div "0000140281 - SANTARELLI A Endereço: MITRE 340 Bairro: (ROSARIO / ) Pedidos: 008…" at bounding box center [420, 187] width 841 height 374
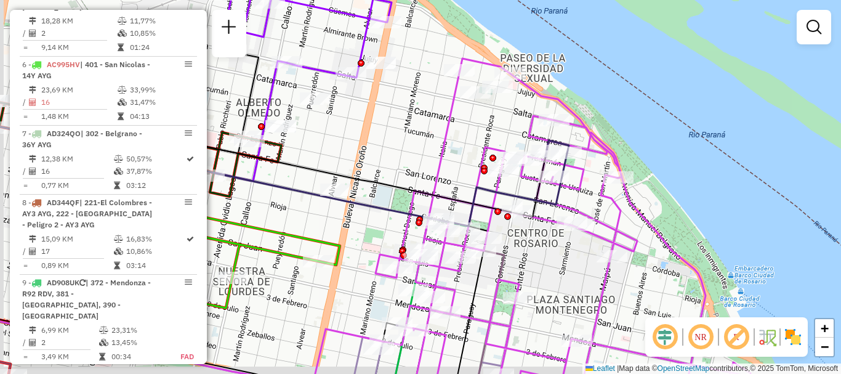
drag, startPoint x: 398, startPoint y: 193, endPoint x: 460, endPoint y: 173, distance: 65.5
click at [460, 173] on div "Janela de atendimento Grade de atendimento Capacidade Transportadoras Veículos …" at bounding box center [420, 187] width 841 height 374
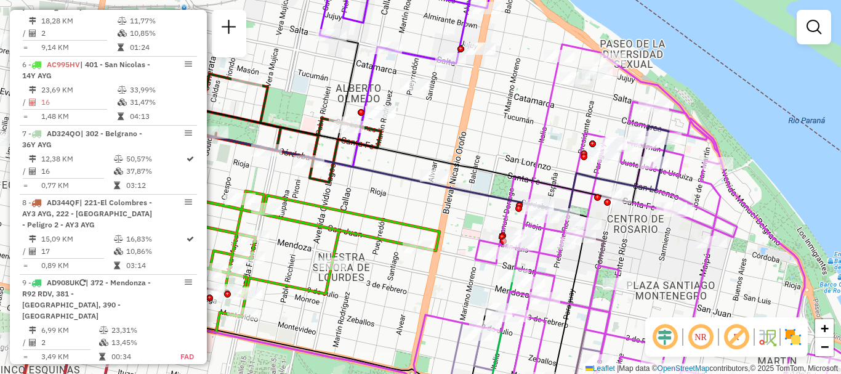
drag, startPoint x: 401, startPoint y: 166, endPoint x: 501, endPoint y: 152, distance: 100.8
click at [501, 152] on div "Janela de atendimento Grade de atendimento Capacidade Transportadoras Veículos …" at bounding box center [420, 187] width 841 height 374
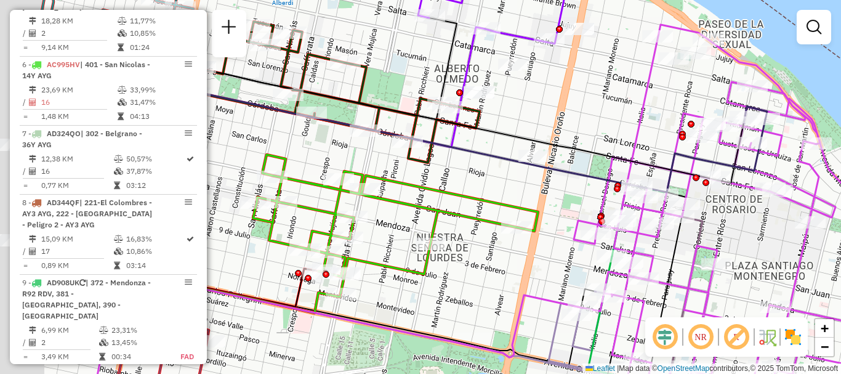
drag, startPoint x: 411, startPoint y: 209, endPoint x: 597, endPoint y: 166, distance: 190.5
click at [597, 166] on div "Janela de atendimento Grade de atendimento Capacidade Transportadoras Veículos …" at bounding box center [420, 187] width 841 height 374
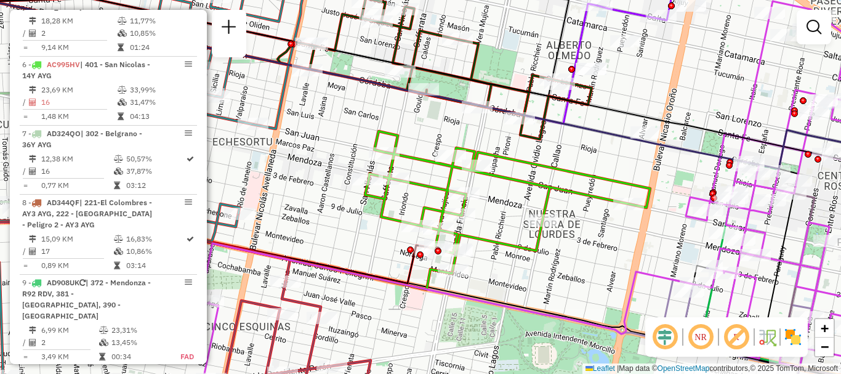
drag, startPoint x: 352, startPoint y: 235, endPoint x: 606, endPoint y: 227, distance: 253.9
click at [606, 227] on div "Janela de atendimento Grade de atendimento Capacidade Transportadoras Veículos …" at bounding box center [420, 187] width 841 height 374
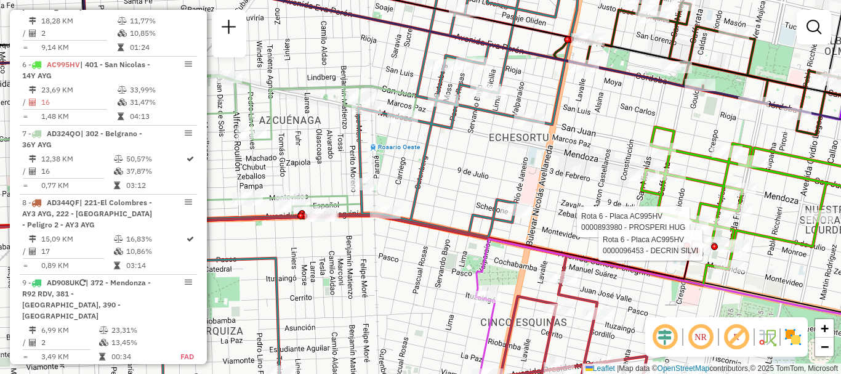
drag, startPoint x: 464, startPoint y: 209, endPoint x: 609, endPoint y: 206, distance: 144.8
click at [582, 206] on icon at bounding box center [354, 185] width 455 height 439
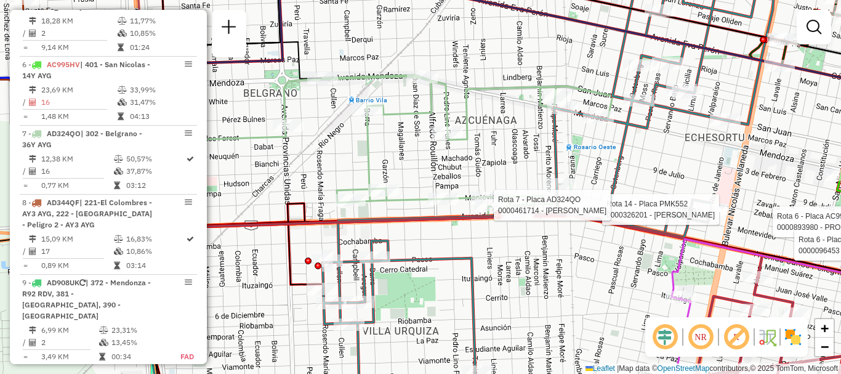
drag, startPoint x: 408, startPoint y: 207, endPoint x: 517, endPoint y: 222, distance: 110.1
click at [506, 211] on div at bounding box center [490, 205] width 31 height 12
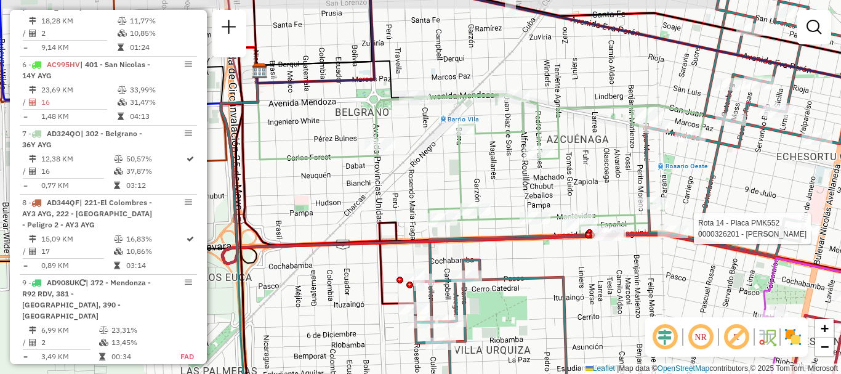
drag, startPoint x: 474, startPoint y: 185, endPoint x: 523, endPoint y: 190, distance: 49.5
click at [517, 190] on div "Rota 6 - Placa AC995HV 0000893980 - PROSPERI HUG Rota 6 - Placa AC995HV 0000096…" at bounding box center [420, 187] width 841 height 374
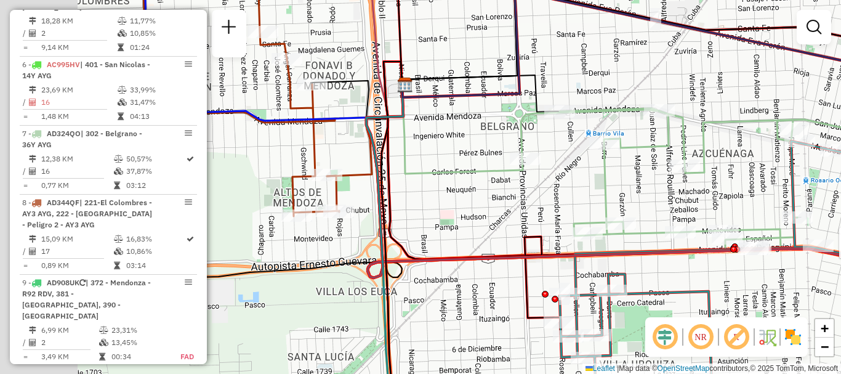
drag, startPoint x: 474, startPoint y: 187, endPoint x: 578, endPoint y: 200, distance: 104.9
click at [578, 200] on div "Rota 6 - Placa AC995HV 0000893980 - PROSPERI HUG Rota 6 - Placa AC995HV 0000096…" at bounding box center [420, 187] width 841 height 374
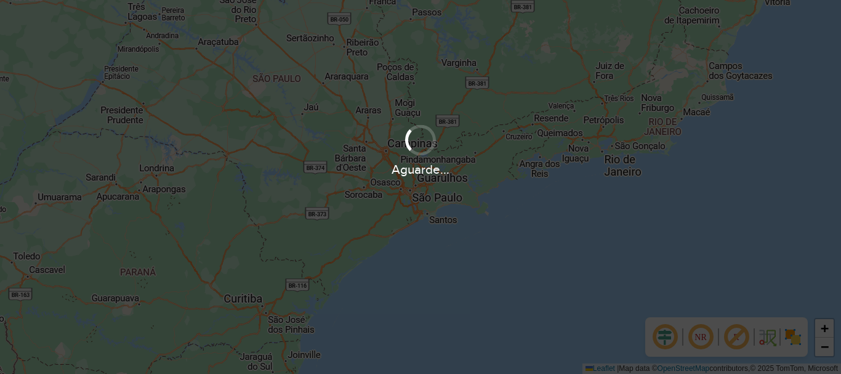
scroll to position [808, 0]
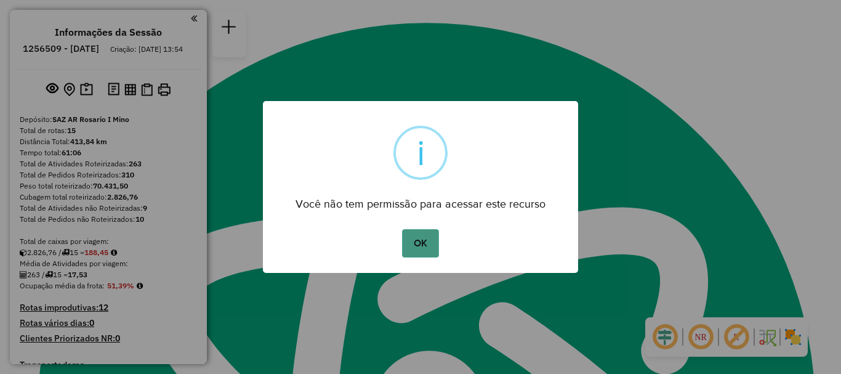
click at [437, 244] on button "OK" at bounding box center [420, 243] width 36 height 28
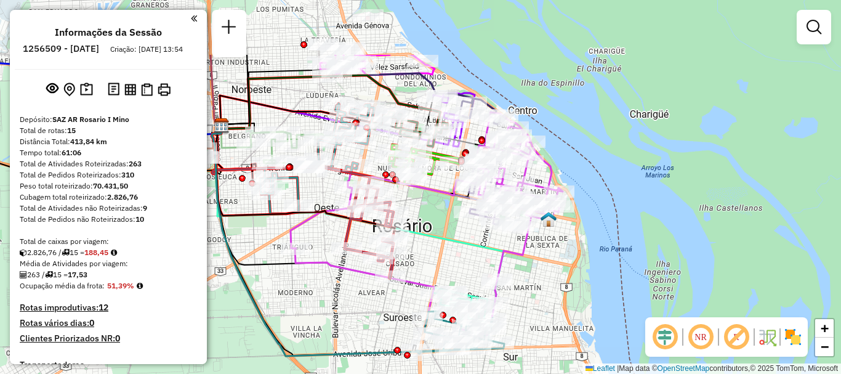
drag, startPoint x: 469, startPoint y: 158, endPoint x: 473, endPoint y: 235, distance: 77.7
click at [473, 235] on div "Janela de atendimento Grade de atendimento Capacidade Transportadoras Veículos …" at bounding box center [420, 187] width 841 height 374
click at [808, 28] on em at bounding box center [814, 27] width 15 height 15
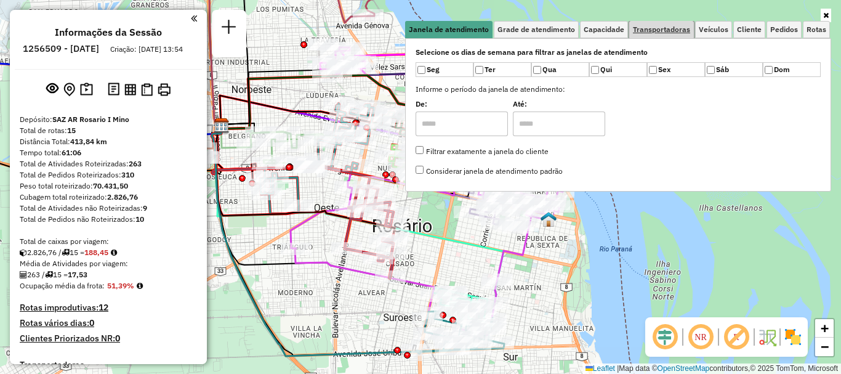
click at [683, 26] on span "Transportadoras" at bounding box center [661, 29] width 57 height 7
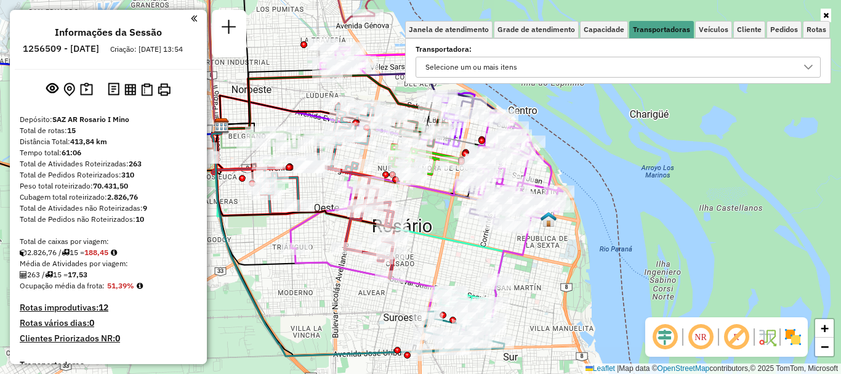
click at [808, 65] on icon at bounding box center [809, 67] width 10 height 10
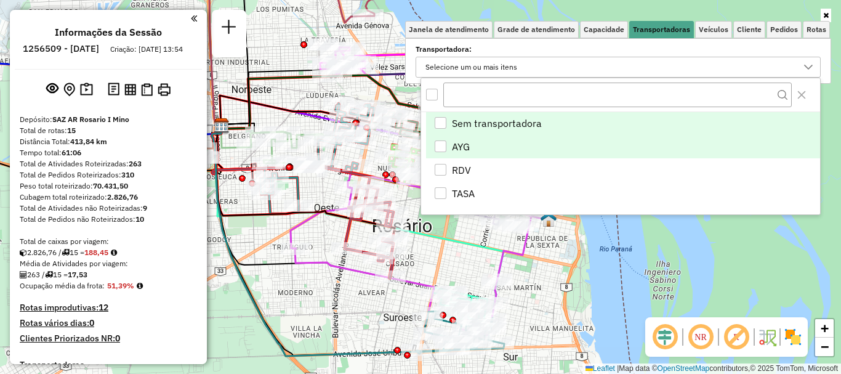
click at [444, 145] on div "AYG" at bounding box center [441, 146] width 12 height 12
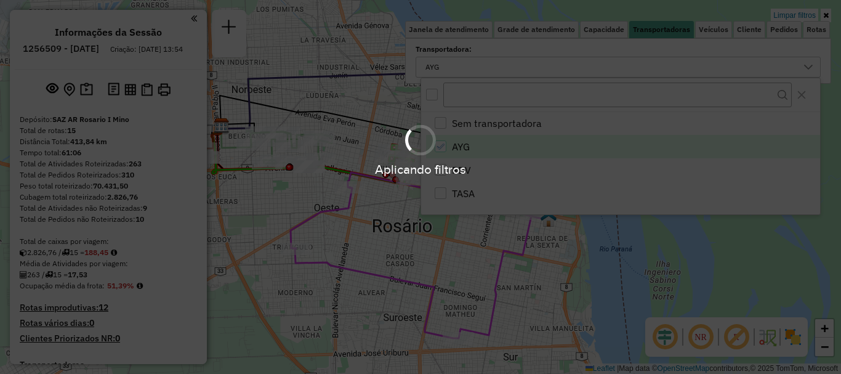
click at [659, 252] on div "Aplicando filtros" at bounding box center [420, 187] width 841 height 374
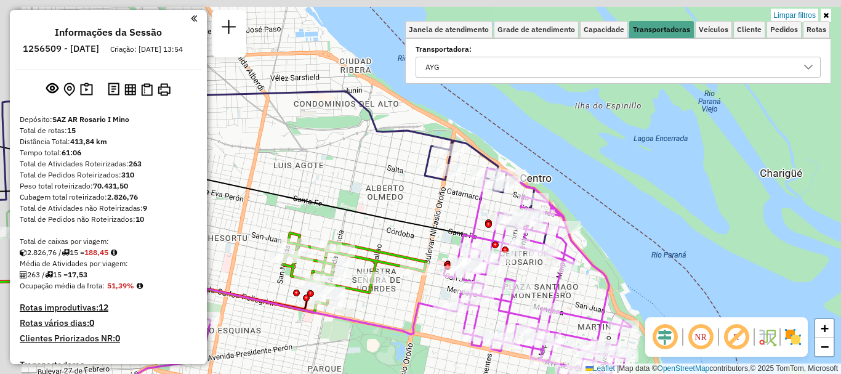
drag, startPoint x: 561, startPoint y: 147, endPoint x: 626, endPoint y: 306, distance: 171.2
click at [626, 306] on div "Limpar filtros Janela de atendimento Grade de atendimento Capacidade Transporta…" at bounding box center [420, 187] width 841 height 374
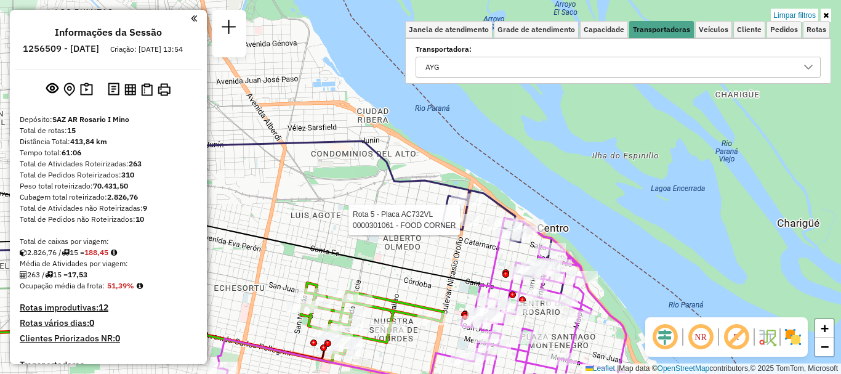
select select "**********"
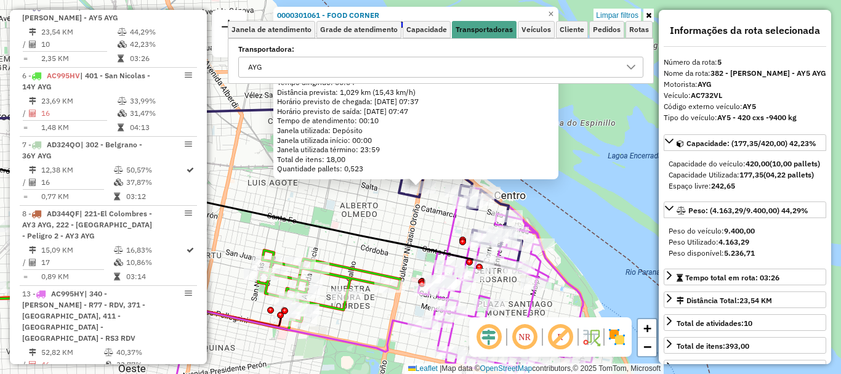
scroll to position [62, 0]
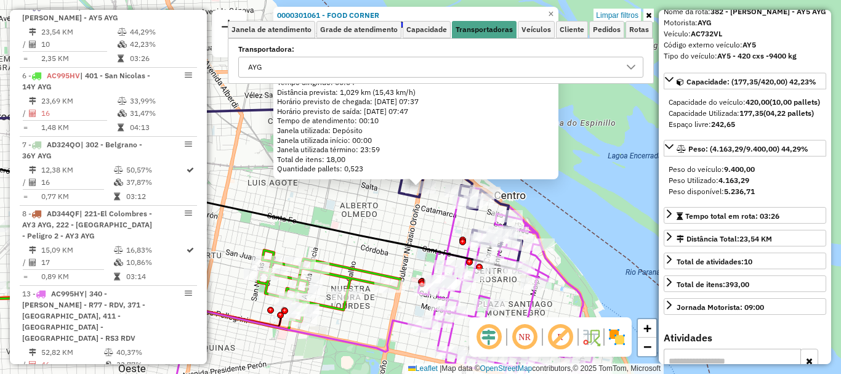
click at [617, 241] on div "0000301061 - FOOD CORNER Tipo de cliente: 80 - Chopp/VIP (C) Endereço: BLVD ORO…" at bounding box center [420, 187] width 841 height 374
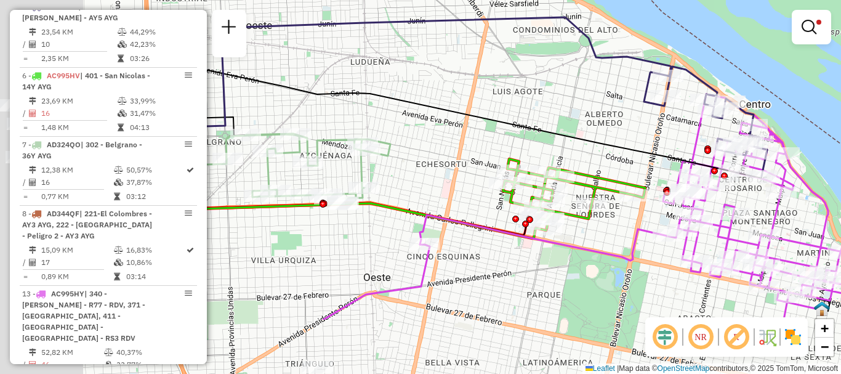
drag, startPoint x: 581, startPoint y: 232, endPoint x: 815, endPoint y: 144, distance: 250.1
click at [815, 144] on div "Limpar filtros Janela de atendimento Grade de atendimento Capacidade Transporta…" at bounding box center [420, 187] width 841 height 374
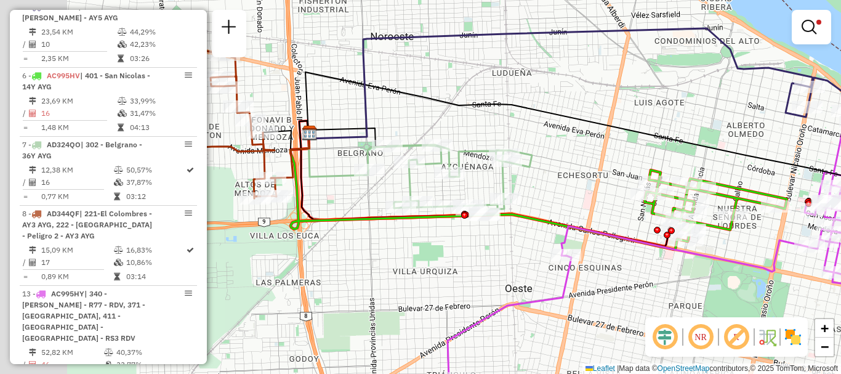
drag, startPoint x: 532, startPoint y: 232, endPoint x: 760, endPoint y: 232, distance: 228.5
click at [692, 236] on div at bounding box center [677, 230] width 31 height 12
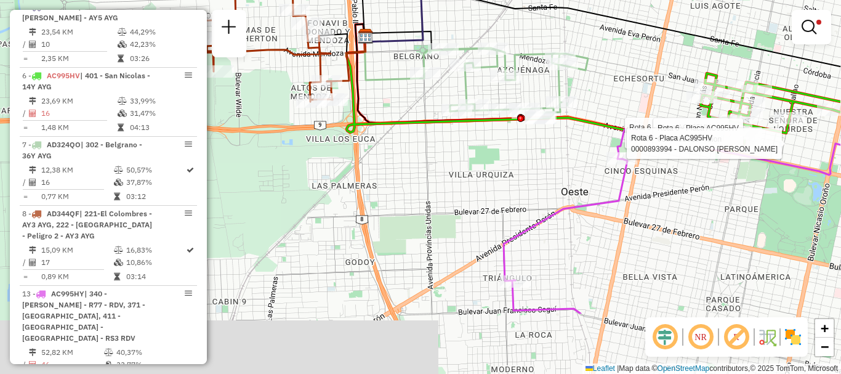
drag, startPoint x: 471, startPoint y: 233, endPoint x: 370, endPoint y: 109, distance: 160.3
click at [370, 109] on div "Rota 6 - Placa AC995HV 0000096453 - DECRIN SILVI Rota 6 - Placa AC995HV 0000465…" at bounding box center [420, 187] width 841 height 374
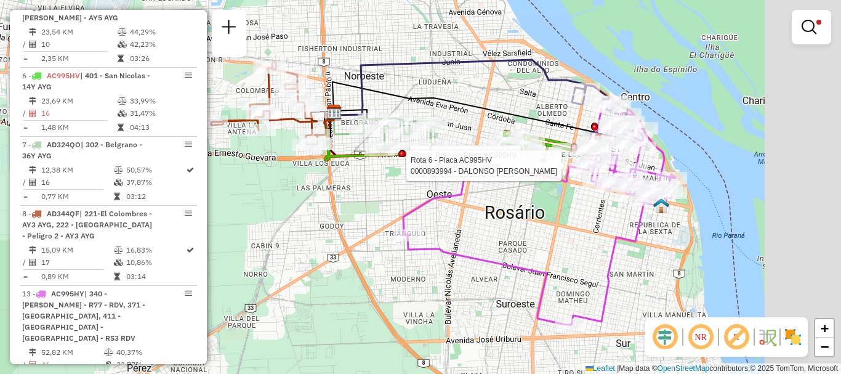
drag, startPoint x: 552, startPoint y: 209, endPoint x: 426, endPoint y: 205, distance: 125.7
click at [426, 205] on div "Rota 6 - Placa AC995HV 0000096453 - DECRIN SILVI Rota 6 - Placa AC995HV 0000465…" at bounding box center [420, 187] width 841 height 374
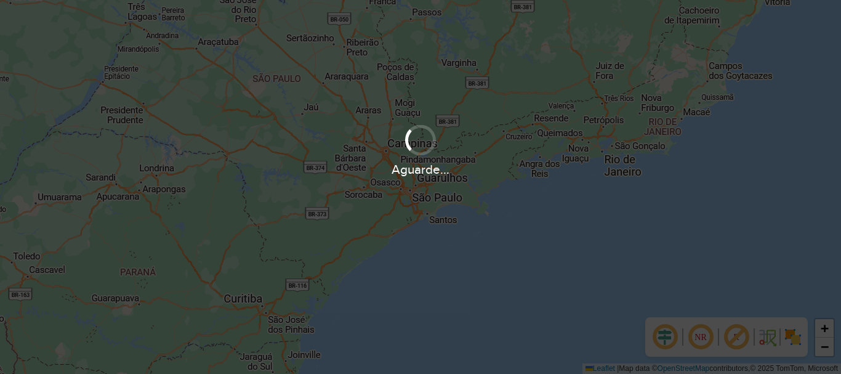
scroll to position [808, 0]
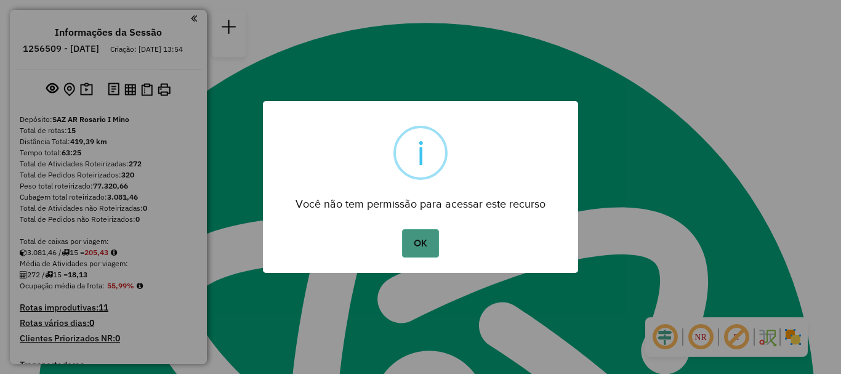
click at [407, 241] on button "OK" at bounding box center [420, 243] width 36 height 28
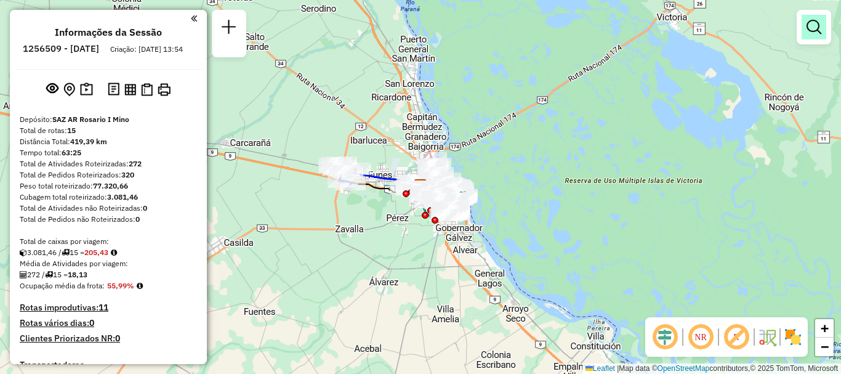
click at [819, 27] on em at bounding box center [814, 27] width 15 height 15
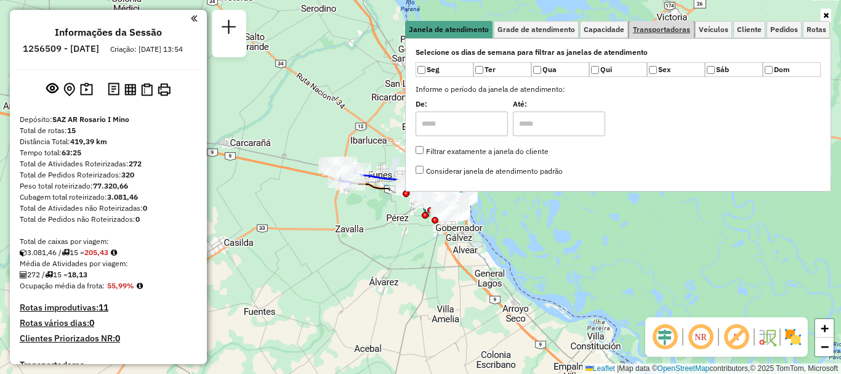
click at [667, 32] on span "Transportadoras" at bounding box center [661, 29] width 57 height 7
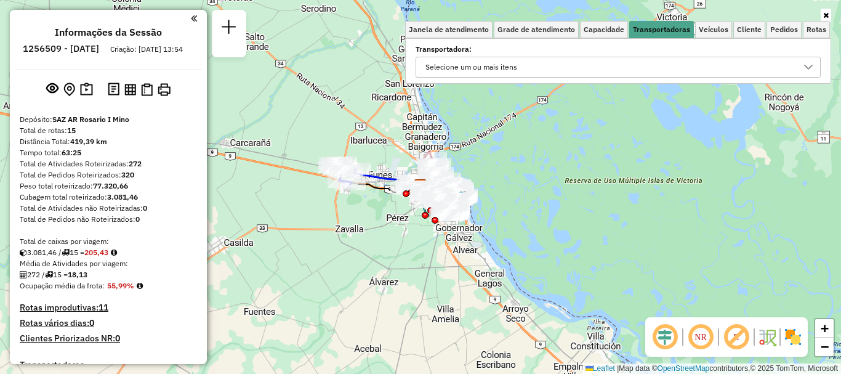
click at [806, 68] on icon at bounding box center [809, 67] width 10 height 10
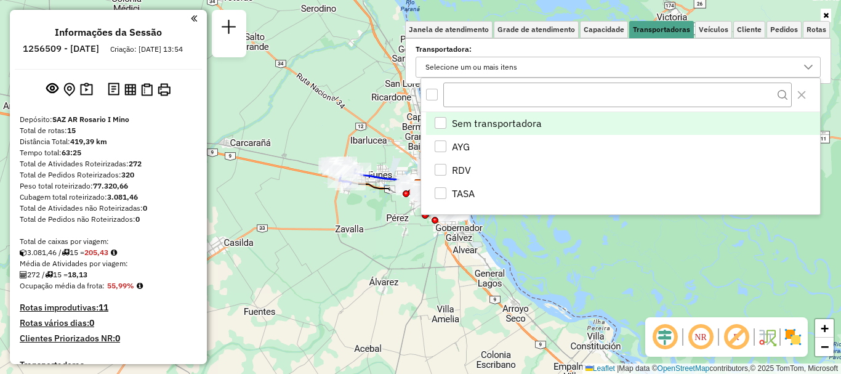
scroll to position [7, 43]
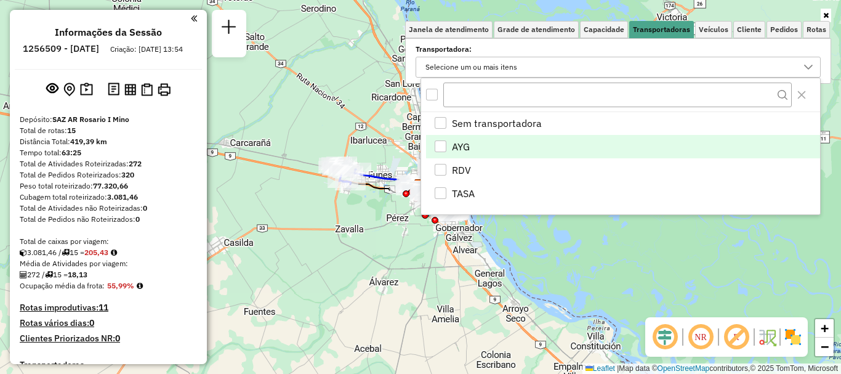
click at [435, 144] on div "AYG" at bounding box center [441, 146] width 12 height 12
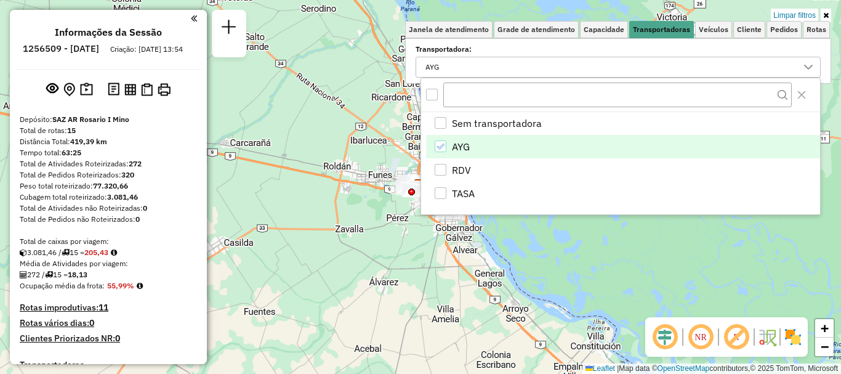
click at [453, 229] on div "Limpar filtros Janela de atendimento Grade de atendimento Capacidade Transporta…" at bounding box center [420, 187] width 841 height 374
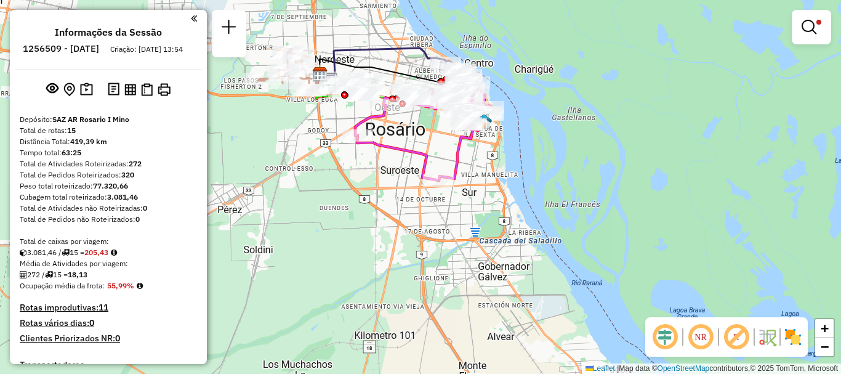
drag, startPoint x: 493, startPoint y: 148, endPoint x: 492, endPoint y: 296, distance: 147.8
click at [492, 296] on div "Limpar filtros Janela de atendimento Grade de atendimento Capacidade Transporta…" at bounding box center [420, 187] width 841 height 374
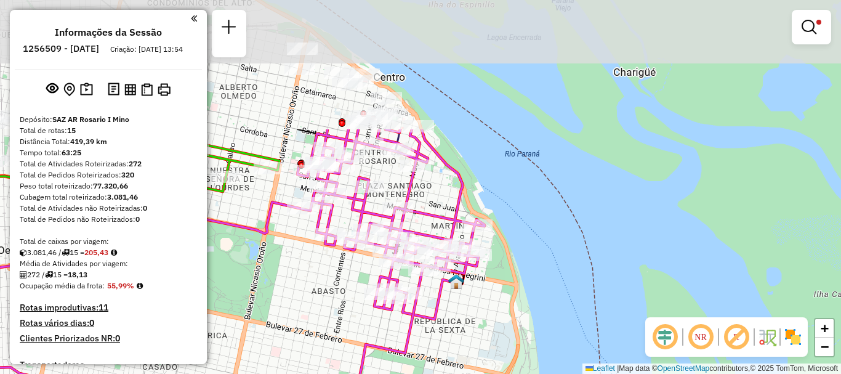
drag, startPoint x: 506, startPoint y: 176, endPoint x: 515, endPoint y: 359, distance: 183.2
click at [514, 355] on div "Limpar filtros Janela de atendimento Grade de atendimento Capacidade Transporta…" at bounding box center [420, 187] width 841 height 374
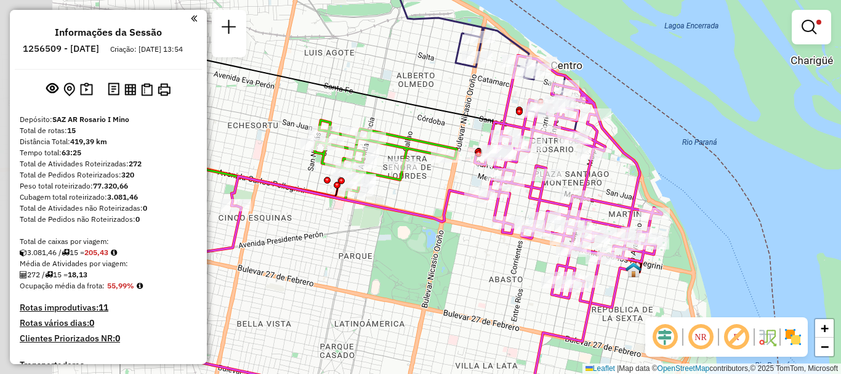
drag, startPoint x: 296, startPoint y: 126, endPoint x: 546, endPoint y: 87, distance: 253.1
click at [546, 87] on div "Limpar filtros Janela de atendimento Grade de atendimento Capacidade Transporta…" at bounding box center [420, 187] width 841 height 374
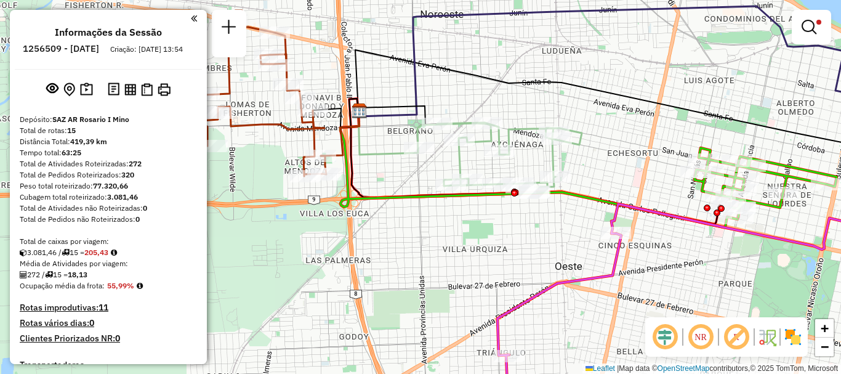
drag, startPoint x: 413, startPoint y: 171, endPoint x: 425, endPoint y: 175, distance: 13.1
click at [426, 174] on div "Limpar filtros Janela de atendimento Grade de atendimento Capacidade Transporta…" at bounding box center [420, 187] width 841 height 374
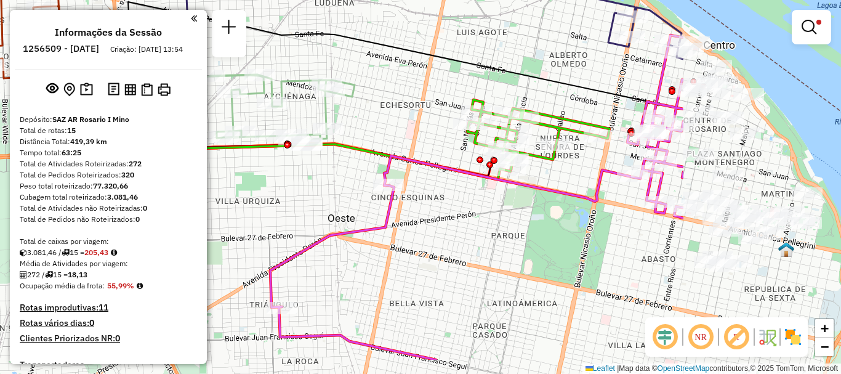
drag, startPoint x: 256, startPoint y: 155, endPoint x: 178, endPoint y: 118, distance: 86.0
click at [178, 118] on hb-router-mapa "Informações da Sessão 1256509 - 01/09/2025 Criação: 30/08/2025 13:54 Depósito: …" at bounding box center [420, 187] width 841 height 374
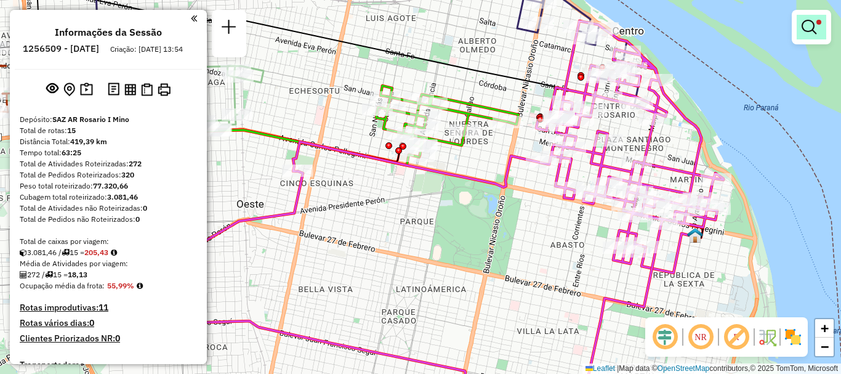
click at [800, 33] on link at bounding box center [812, 27] width 30 height 25
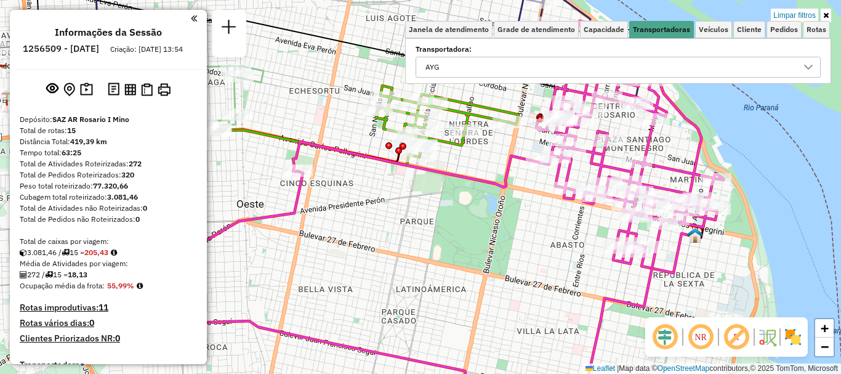
click at [813, 60] on div at bounding box center [808, 67] width 23 height 20
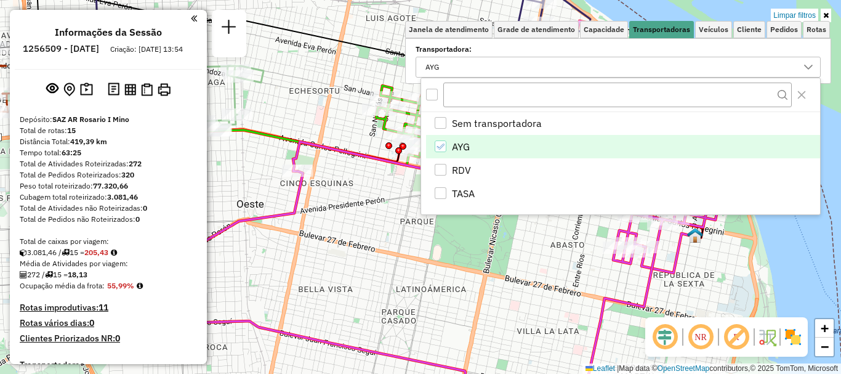
click at [444, 144] on icon "AYG" at bounding box center [440, 146] width 9 height 9
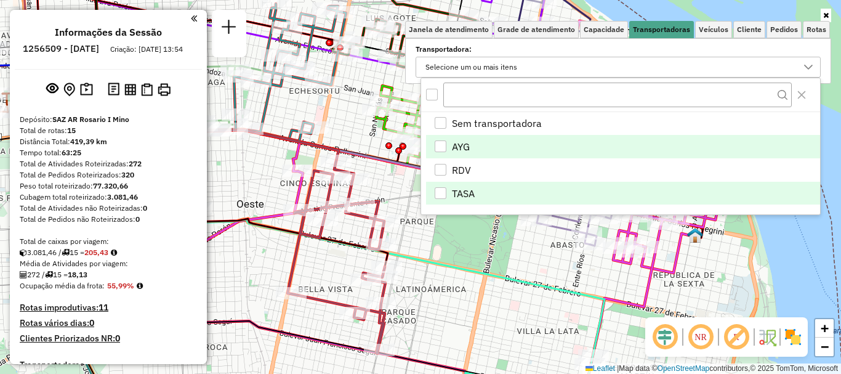
click at [440, 189] on div "TASA" at bounding box center [441, 193] width 12 height 12
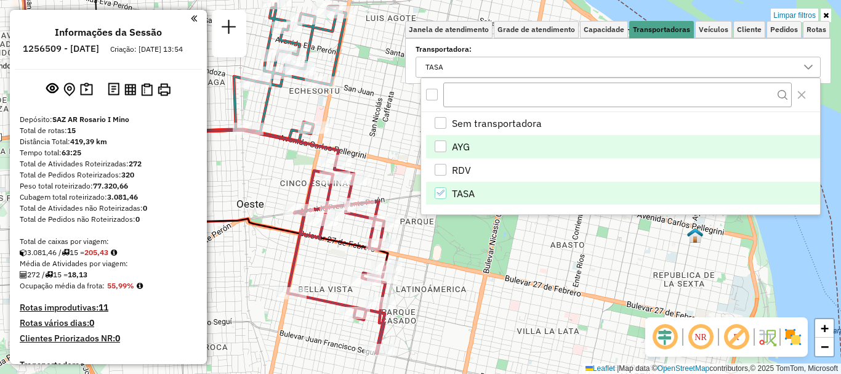
click at [450, 265] on div "Limpar filtros Janela de atendimento Grade de atendimento Capacidade Transporta…" at bounding box center [420, 187] width 841 height 374
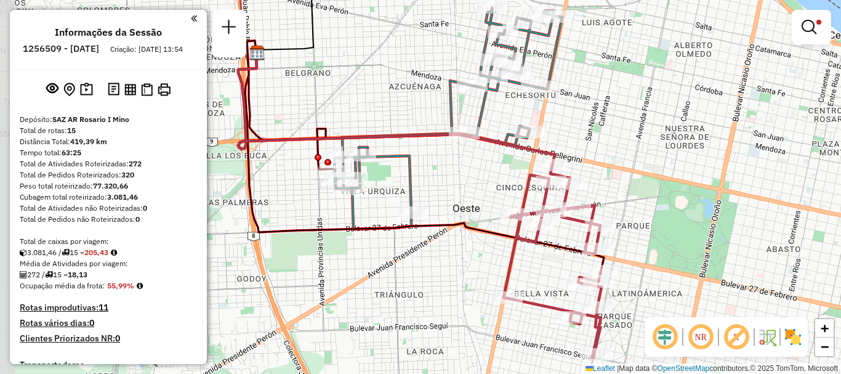
drag, startPoint x: 417, startPoint y: 230, endPoint x: 623, endPoint y: 219, distance: 206.7
click at [623, 219] on div "Limpar filtros Janela de atendimento Grade de atendimento Capacidade Transporta…" at bounding box center [420, 187] width 841 height 374
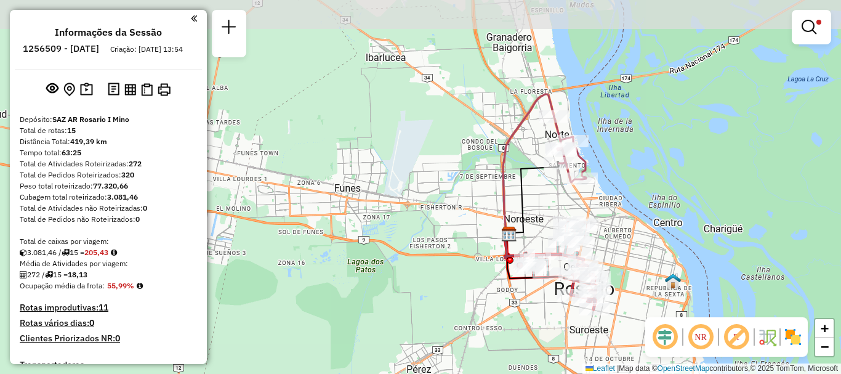
drag, startPoint x: 641, startPoint y: 162, endPoint x: 618, endPoint y: 218, distance: 60.5
click at [618, 218] on div "Limpar filtros Janela de atendimento Grade de atendimento Capacidade Transporta…" at bounding box center [420, 187] width 841 height 374
